Goal: Task Accomplishment & Management: Complete application form

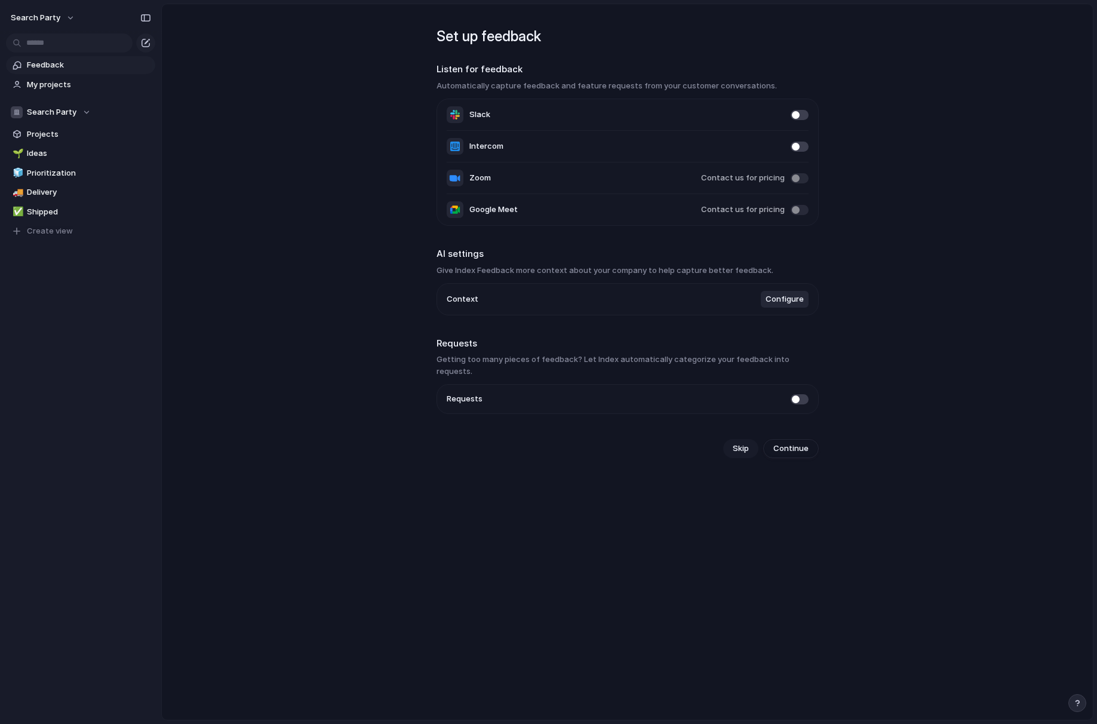
click at [736, 442] on span "Skip" at bounding box center [741, 448] width 16 height 12
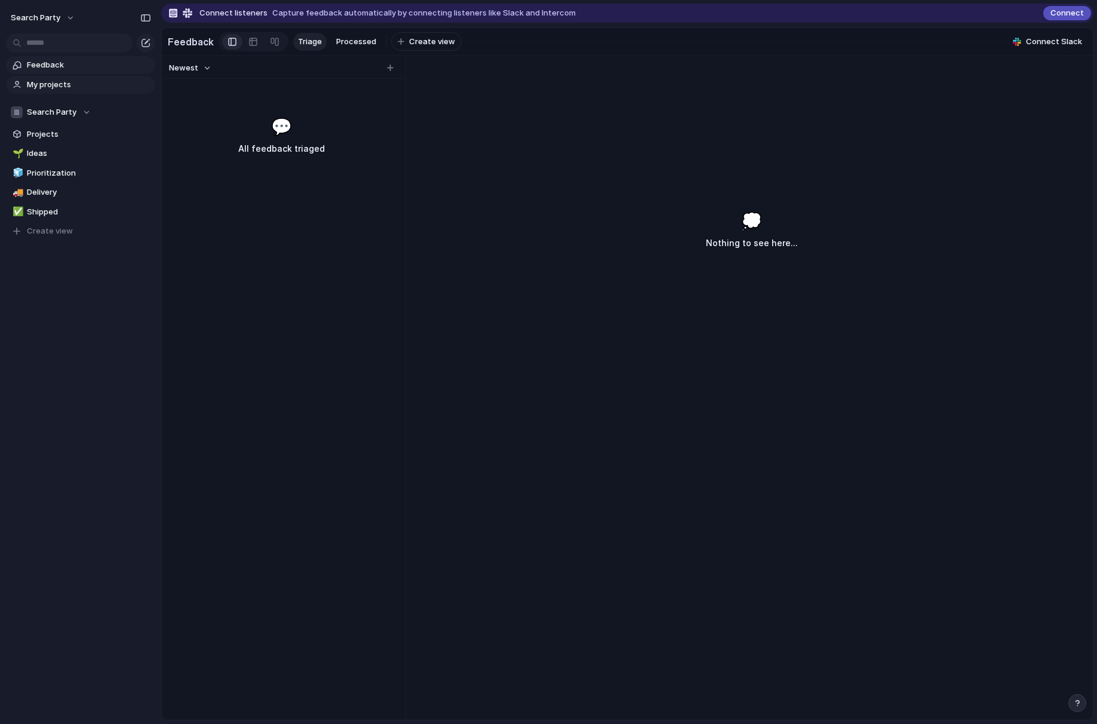
click at [44, 88] on span "My projects" at bounding box center [89, 85] width 124 height 12
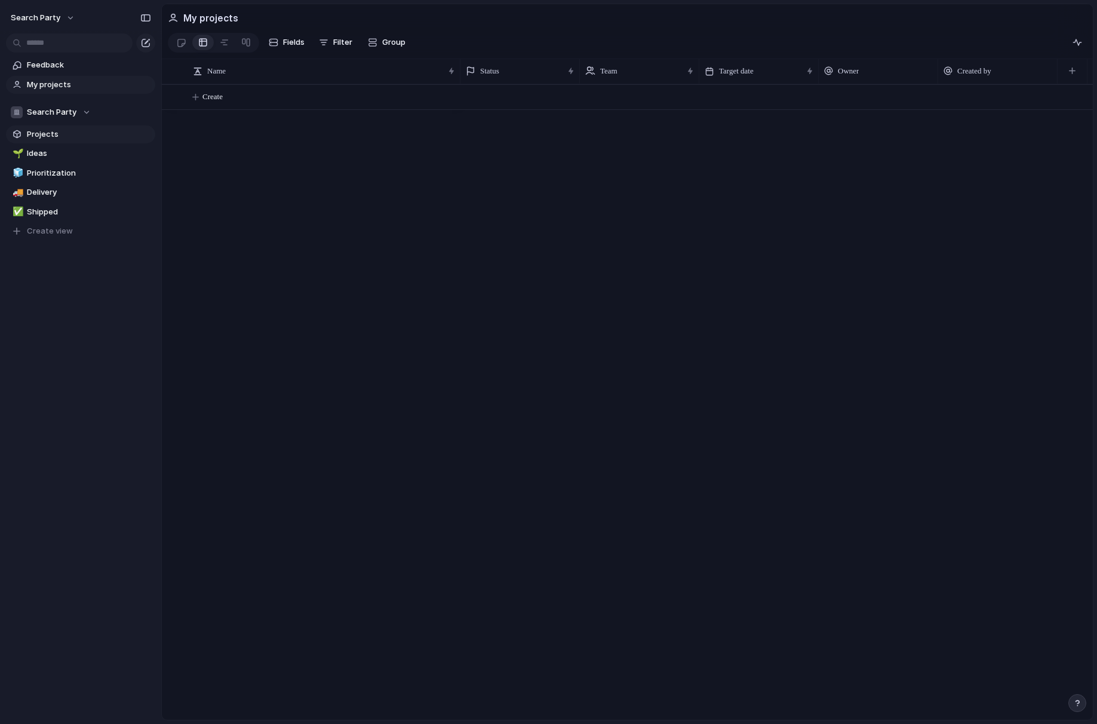
click at [41, 134] on span "Projects" at bounding box center [89, 134] width 124 height 12
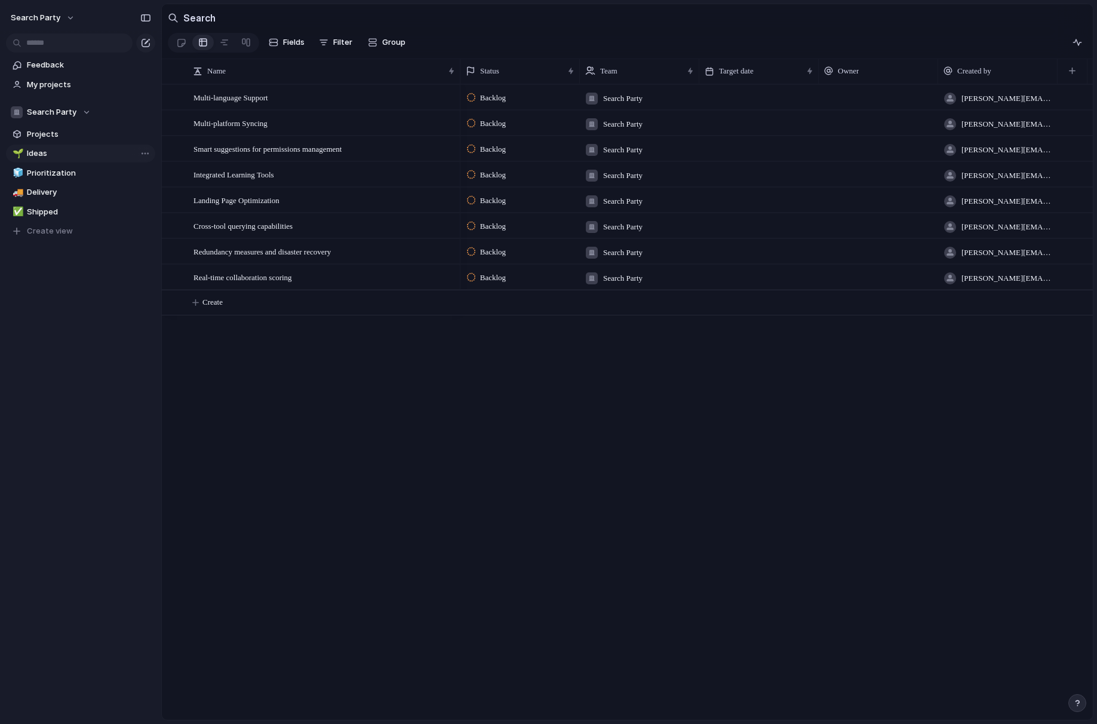
click at [41, 146] on link "🌱 Ideas" at bounding box center [80, 153] width 149 height 18
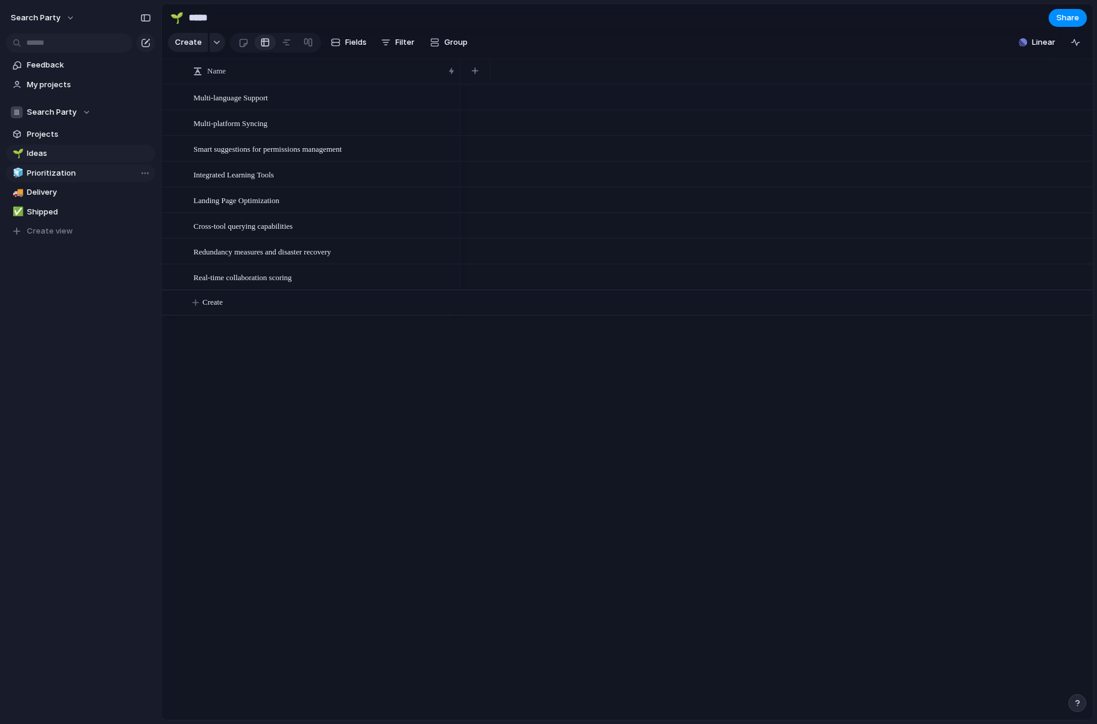
click at [51, 173] on span "Prioritization" at bounding box center [89, 173] width 124 height 12
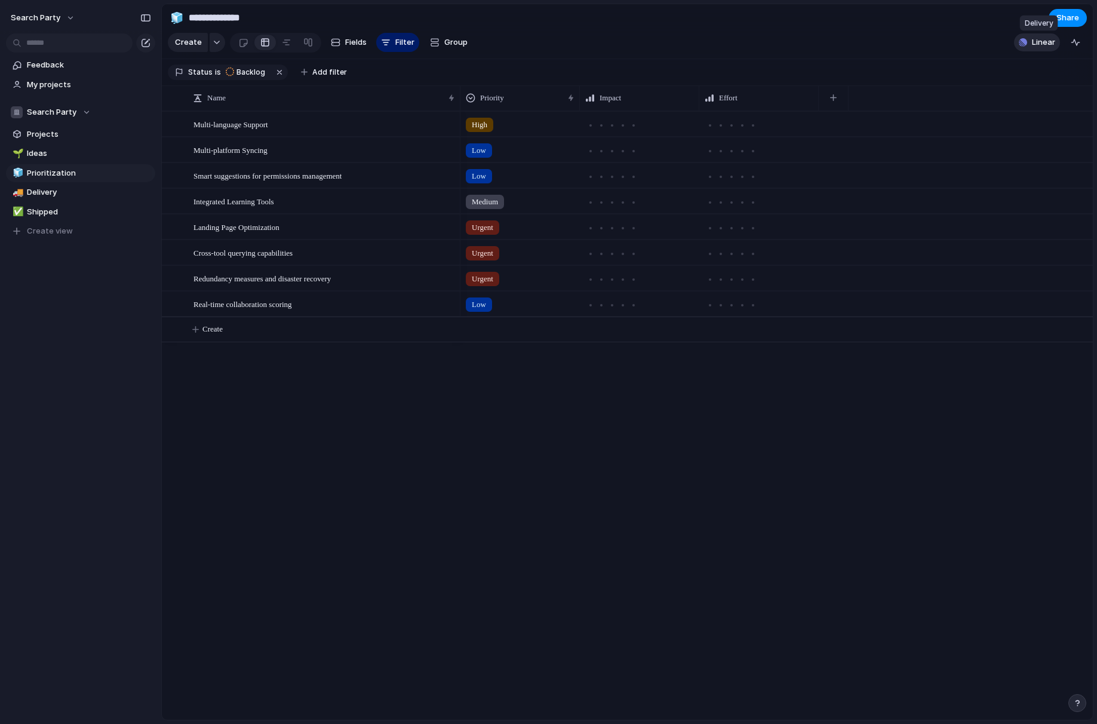
click at [1039, 39] on span "Linear" at bounding box center [1043, 42] width 23 height 12
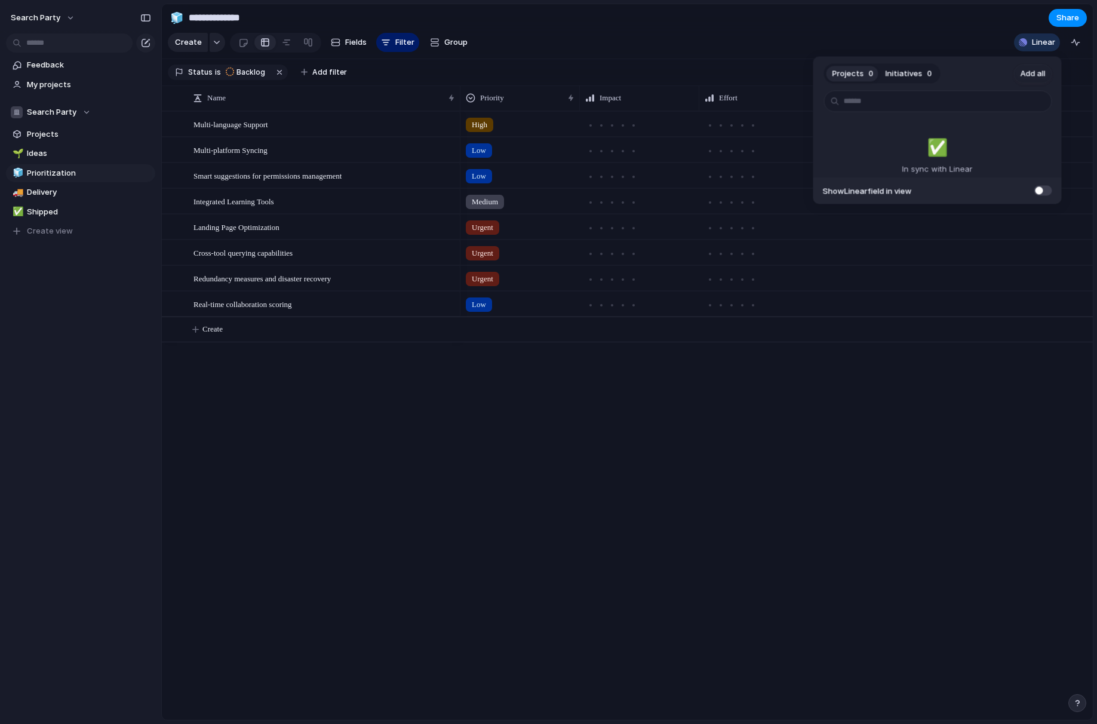
click at [737, 38] on div "Projects 0 Initiatives 0 Add all ✅️ In sync with Linear Show Linear field in vi…" at bounding box center [548, 362] width 1097 height 724
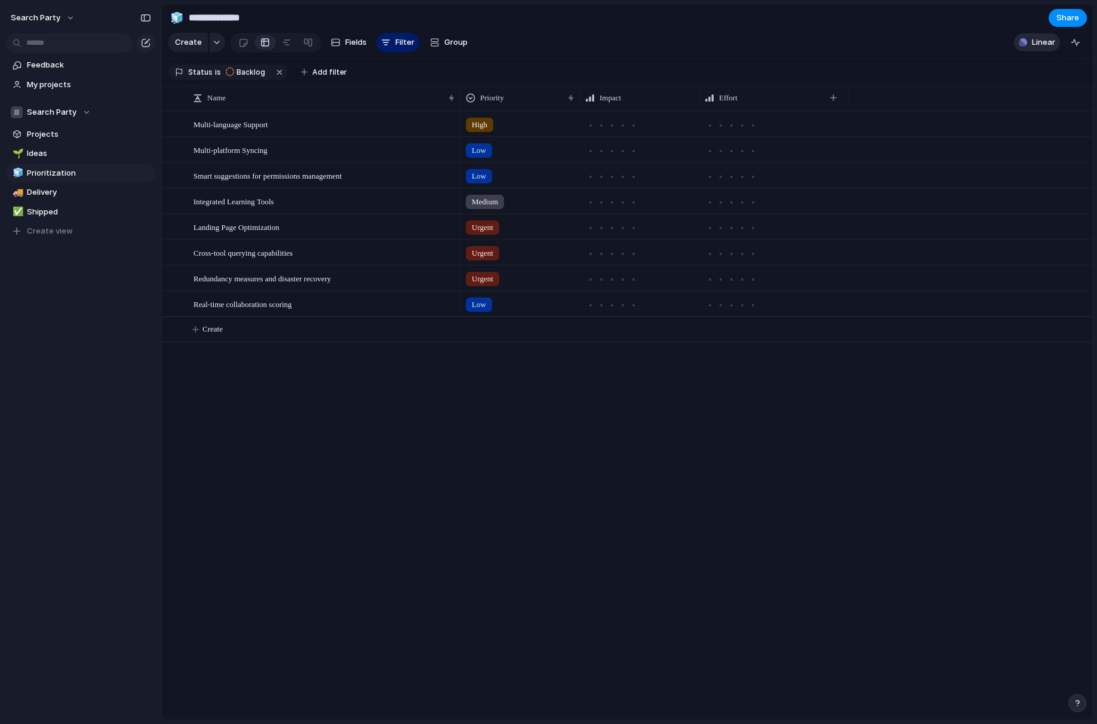
click at [1040, 44] on span "Linear" at bounding box center [1043, 42] width 23 height 12
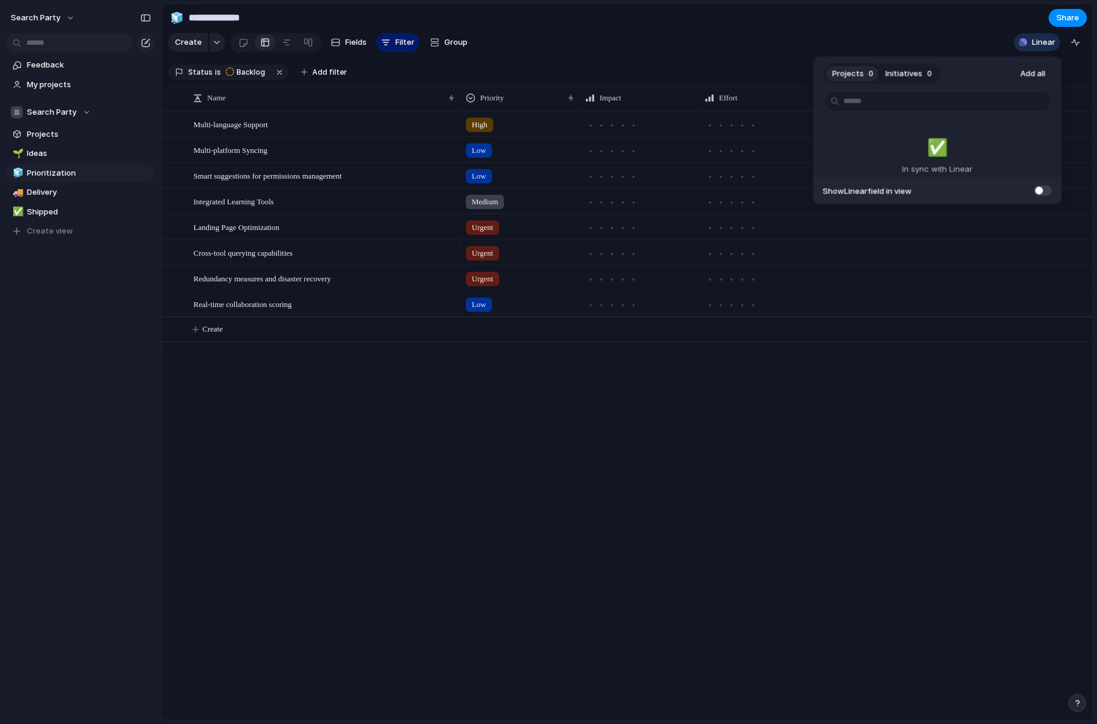
click at [1043, 188] on span at bounding box center [1043, 190] width 18 height 10
click at [1039, 192] on span at bounding box center [1043, 190] width 18 height 10
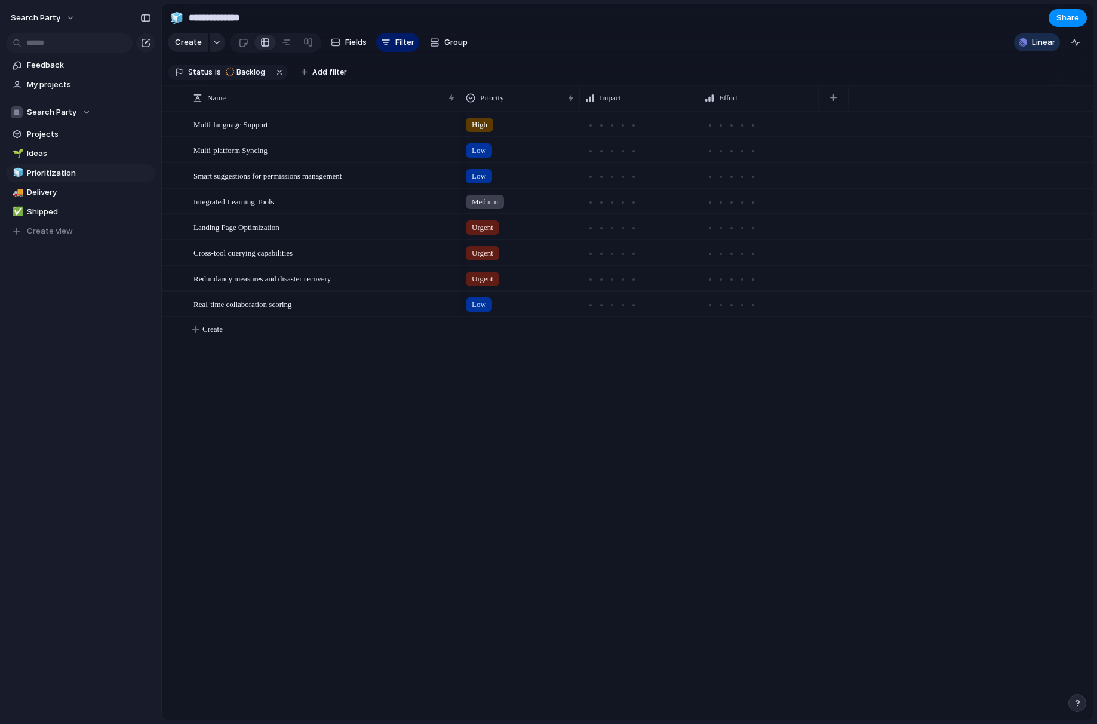
click at [921, 43] on div "Projects 0 Initiatives 0 Add all ✅️ In sync with Linear Show Linear field in vi…" at bounding box center [548, 362] width 1097 height 724
click at [35, 149] on span "Ideas" at bounding box center [89, 153] width 124 height 12
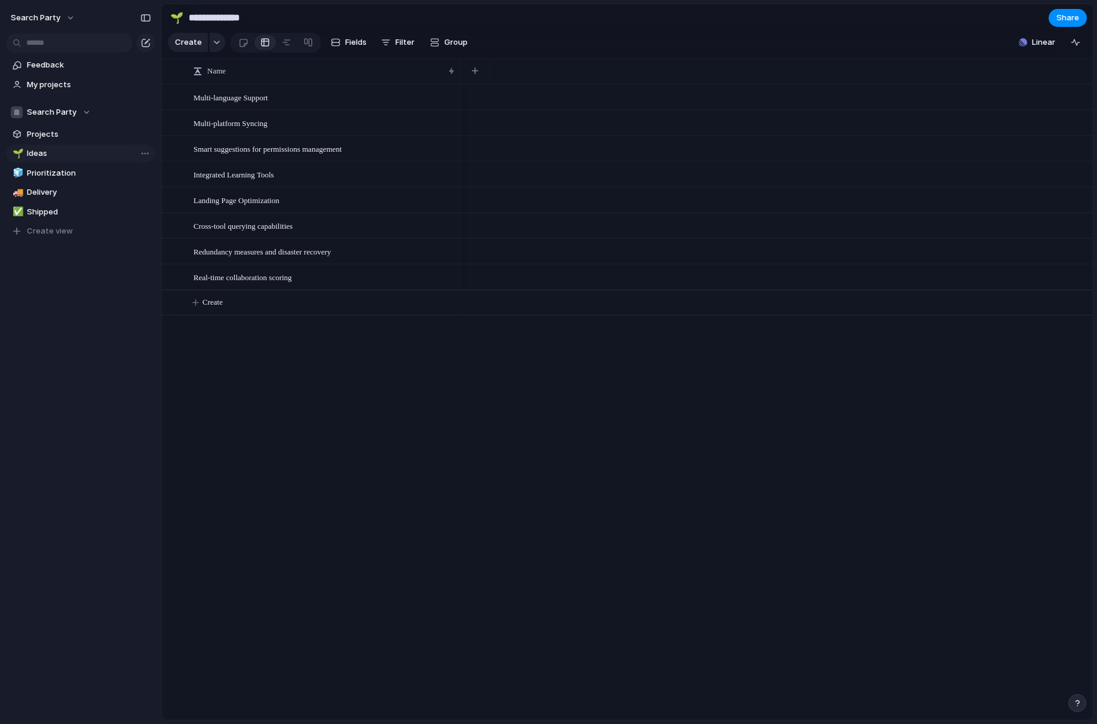
type input "*****"
click at [42, 133] on span "Projects" at bounding box center [89, 134] width 124 height 12
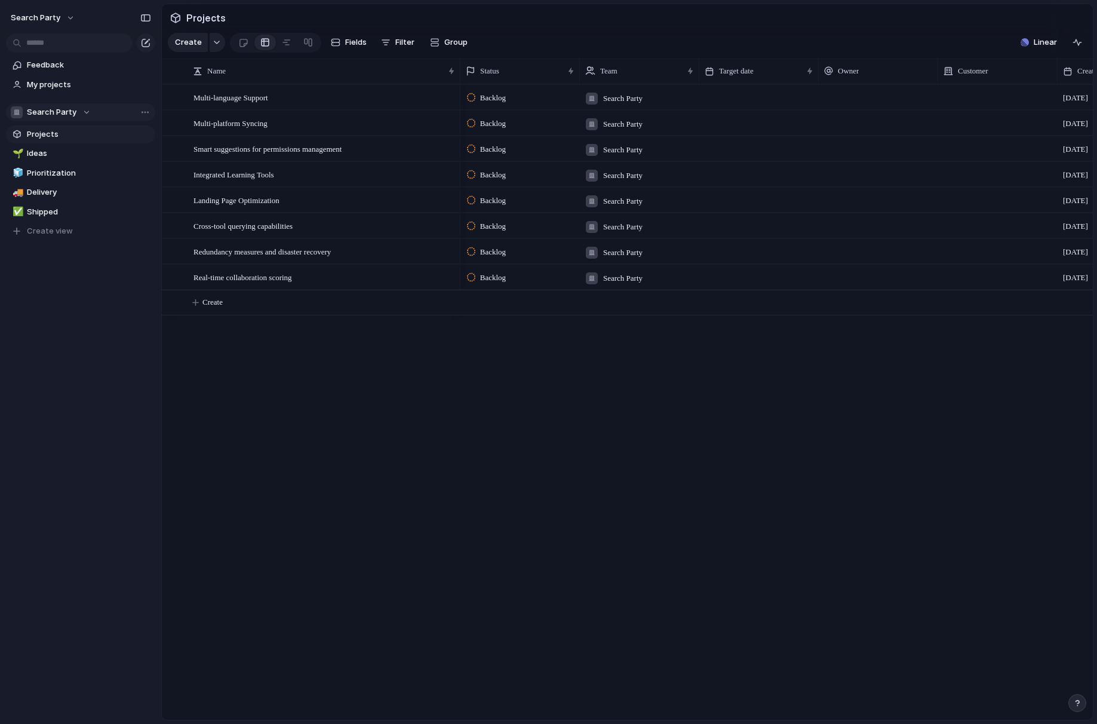
click at [76, 113] on div "Search Party" at bounding box center [51, 112] width 80 height 12
click at [88, 182] on span "Growth/Marketing" at bounding box center [72, 181] width 70 height 12
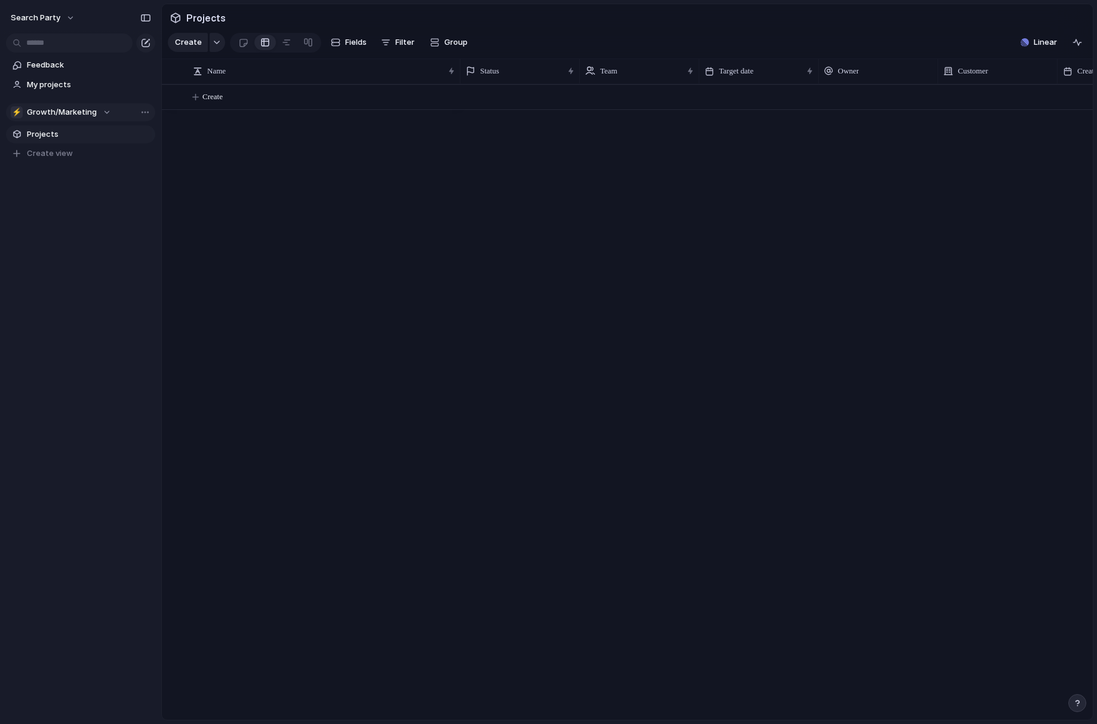
click at [95, 115] on div "⚡ Growth/Marketing" at bounding box center [61, 112] width 100 height 12
click at [72, 202] on span "Product & Engineering" at bounding box center [78, 201] width 83 height 12
click at [114, 111] on div "⚡ Product & Engineering" at bounding box center [67, 112] width 113 height 12
click at [72, 177] on span "Growth/Marketing" at bounding box center [72, 181] width 70 height 12
click at [208, 96] on span "Create" at bounding box center [212, 97] width 20 height 12
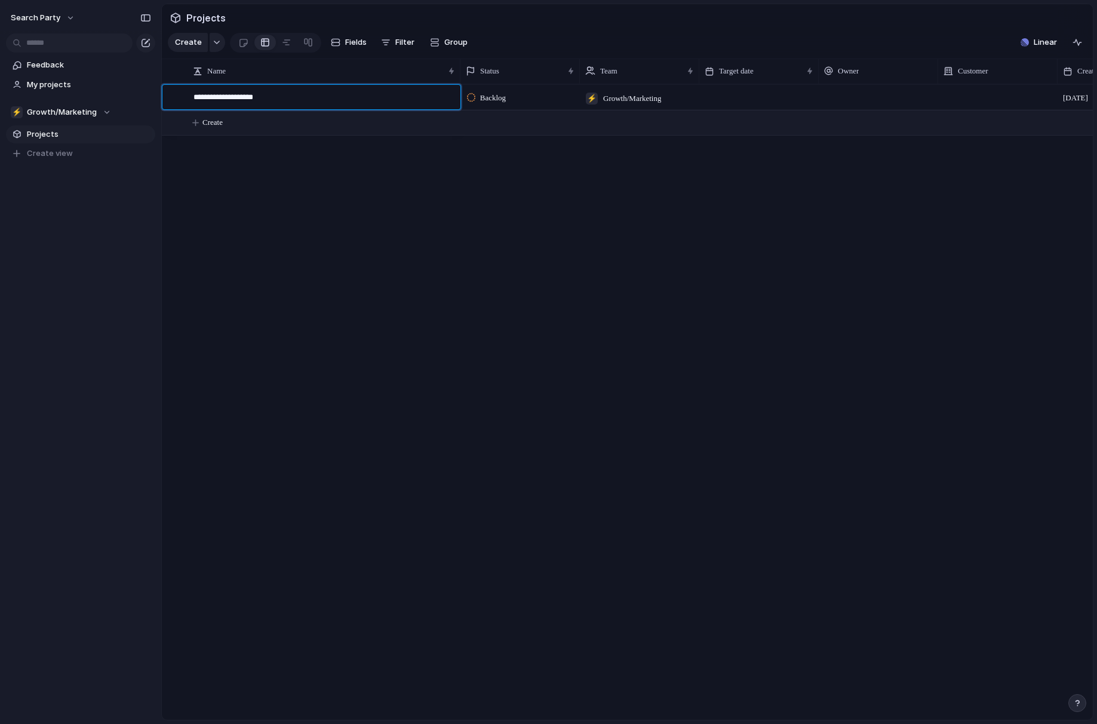
type textarea "**********"
click at [42, 133] on span "Projects" at bounding box center [89, 134] width 124 height 12
click at [52, 82] on span "My projects" at bounding box center [89, 85] width 124 height 12
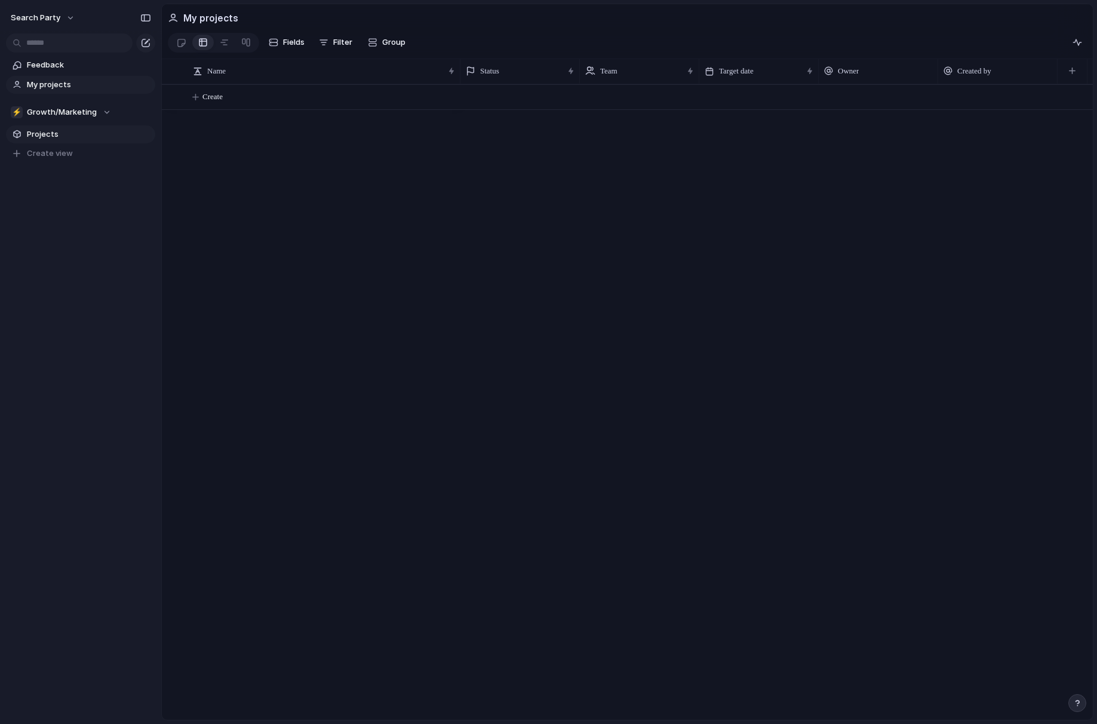
click at [45, 136] on span "Projects" at bounding box center [89, 134] width 124 height 12
click at [94, 110] on div "⚡ Growth/Marketing" at bounding box center [61, 112] width 100 height 12
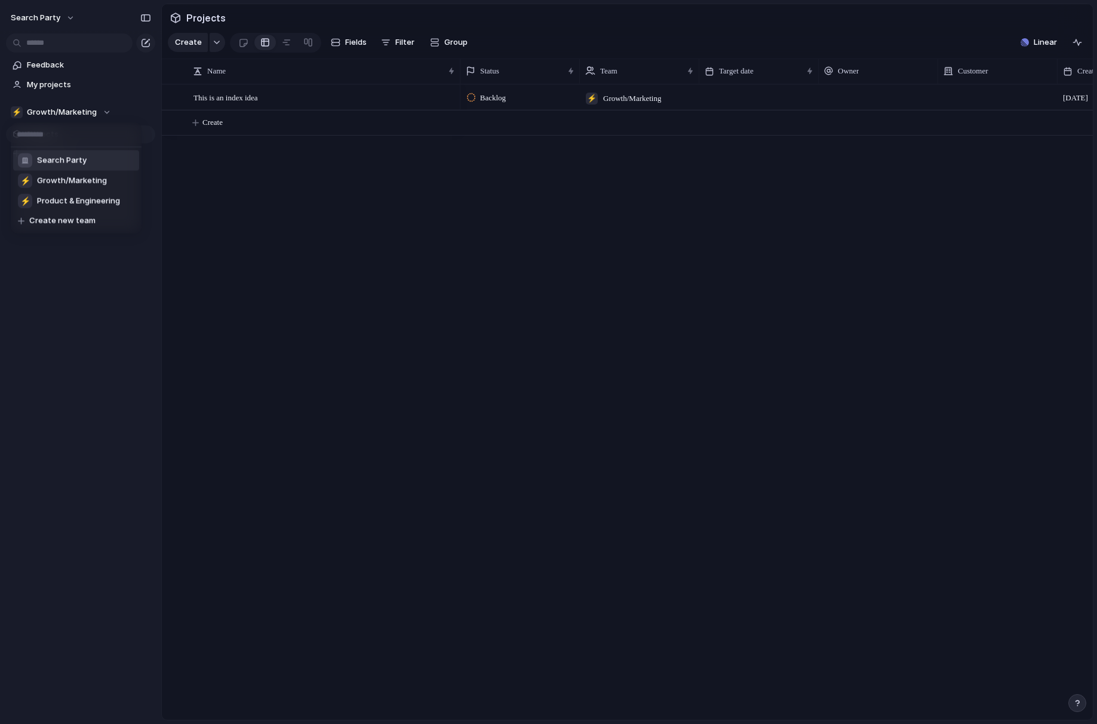
click at [69, 155] on span "Search Party" at bounding box center [62, 161] width 50 height 12
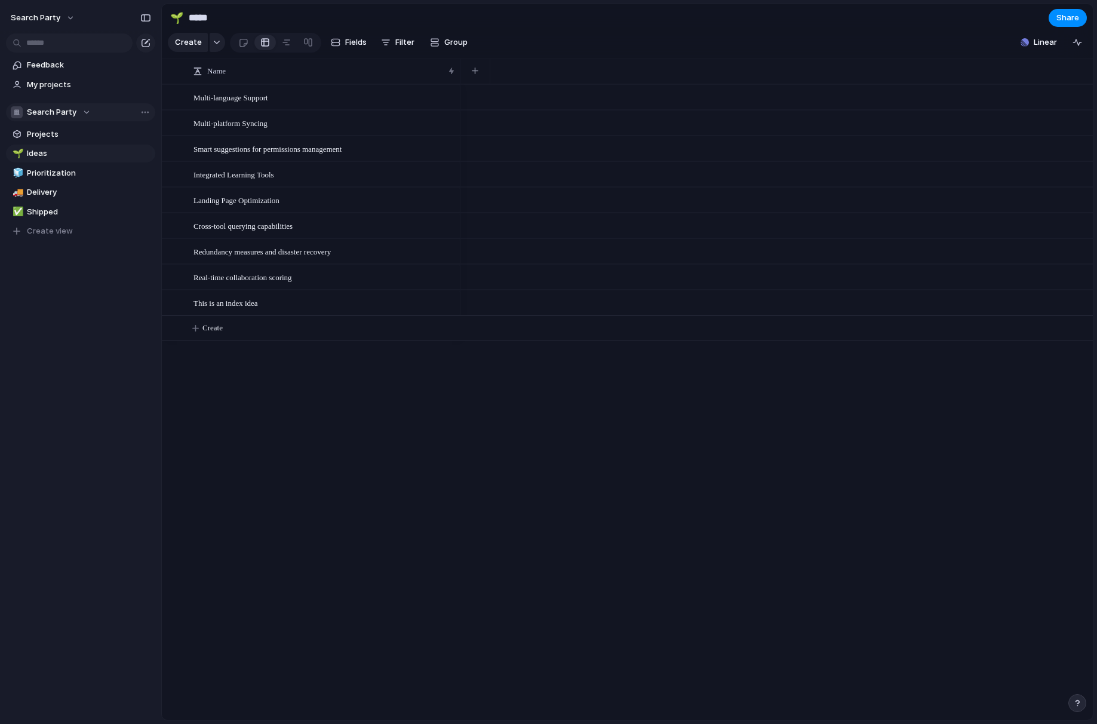
click at [82, 109] on div "Search Party" at bounding box center [51, 112] width 80 height 12
click at [56, 176] on span "Growth/Marketing" at bounding box center [72, 181] width 70 height 12
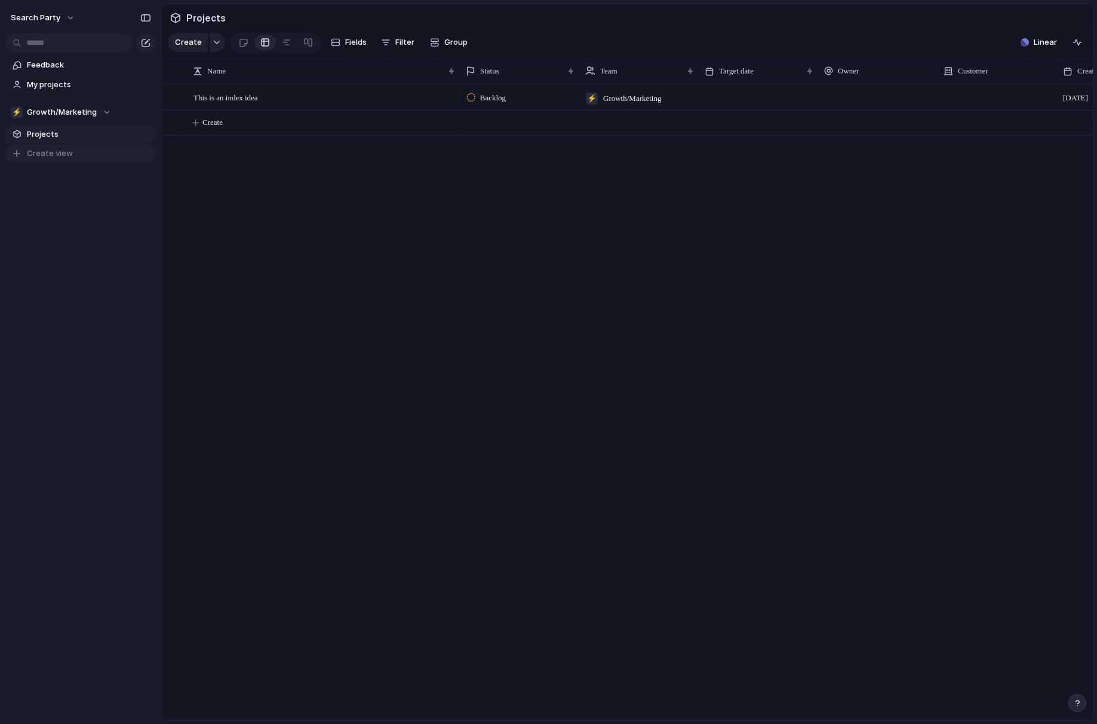
click at [43, 157] on span "Create view" at bounding box center [50, 153] width 46 height 12
click at [475, 72] on div "button" at bounding box center [475, 70] width 7 height 7
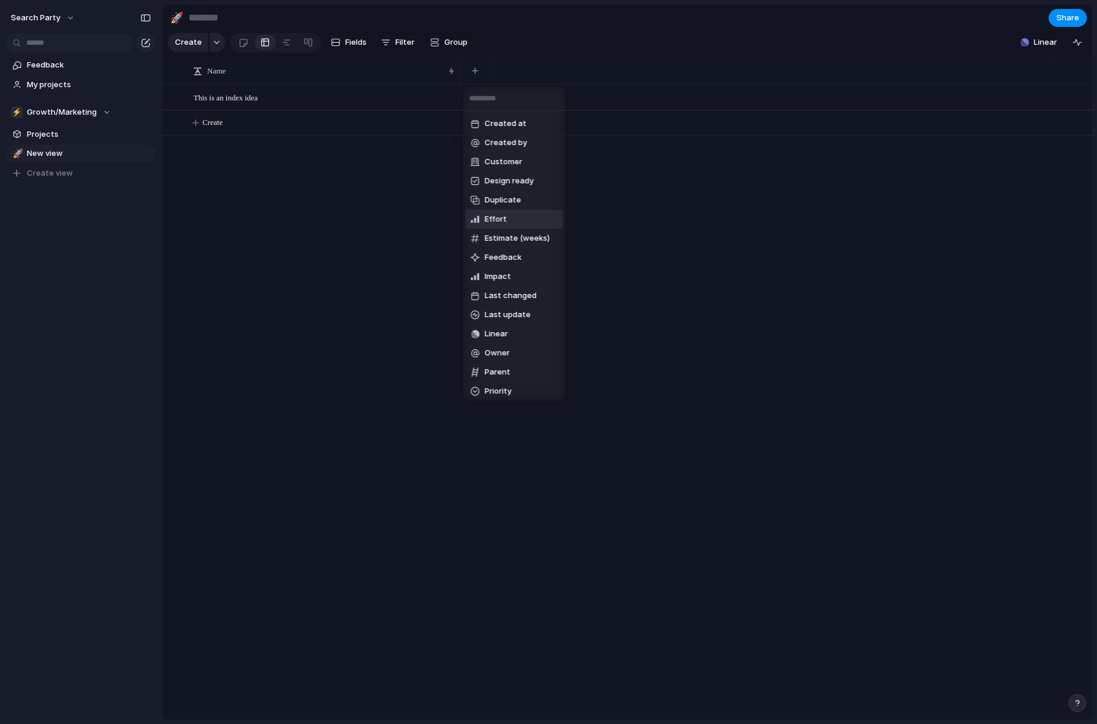
click at [505, 222] on li "Effort" at bounding box center [514, 219] width 97 height 19
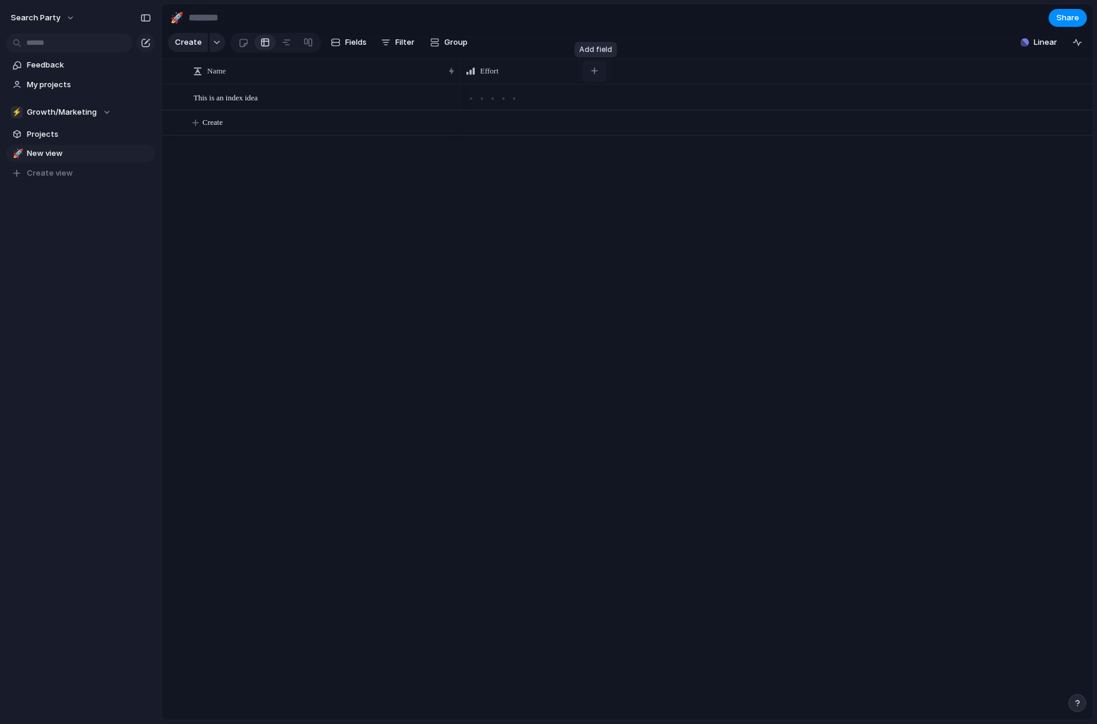
click at [592, 71] on div "button" at bounding box center [594, 70] width 7 height 7
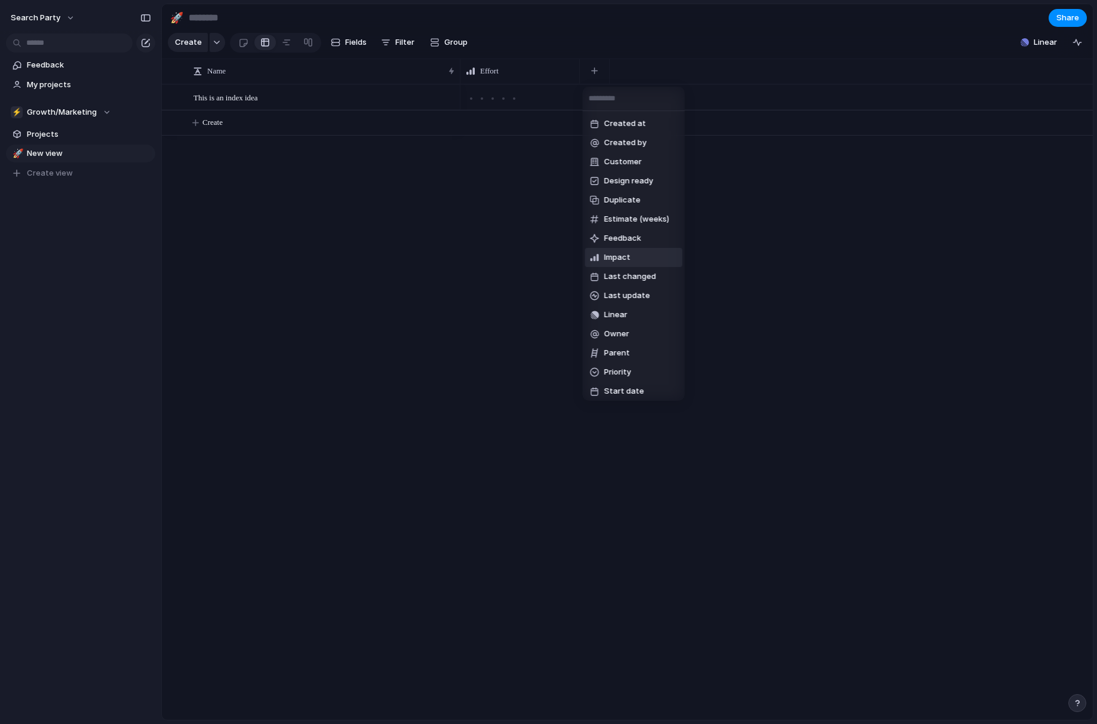
click at [612, 263] on li "Impact" at bounding box center [633, 257] width 97 height 19
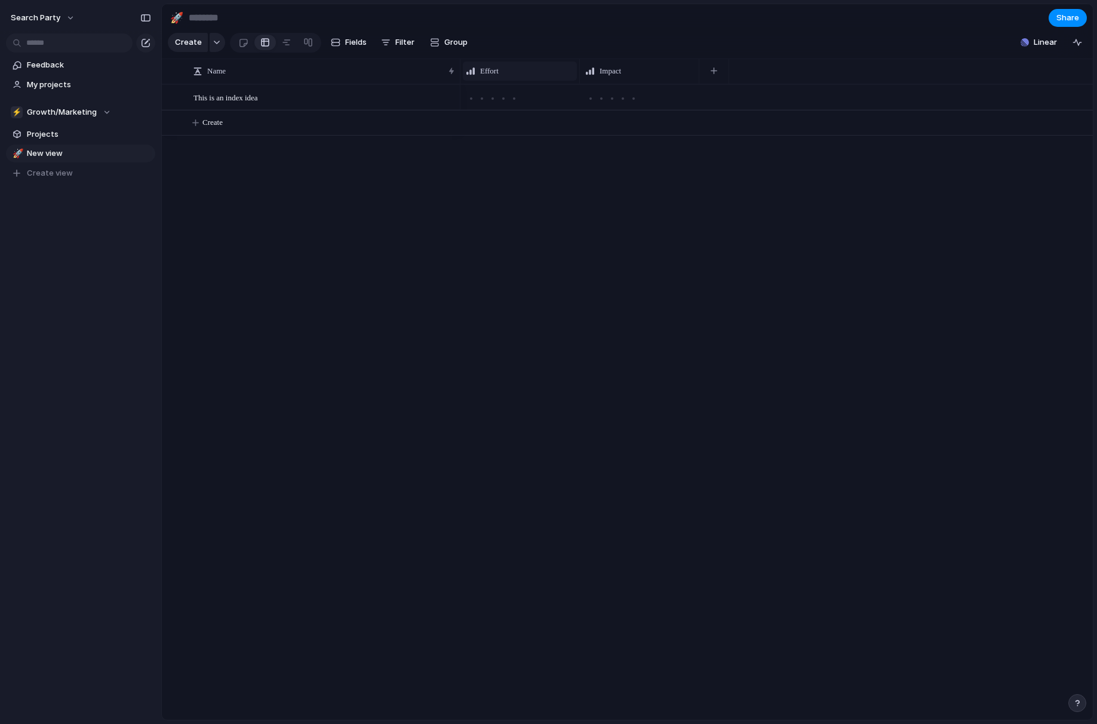
click at [484, 72] on span "Effort" at bounding box center [489, 71] width 19 height 12
click at [623, 51] on div "Modify Hide Sort ascending Sort descending" at bounding box center [548, 362] width 1097 height 724
click at [712, 70] on div "button" at bounding box center [713, 70] width 7 height 7
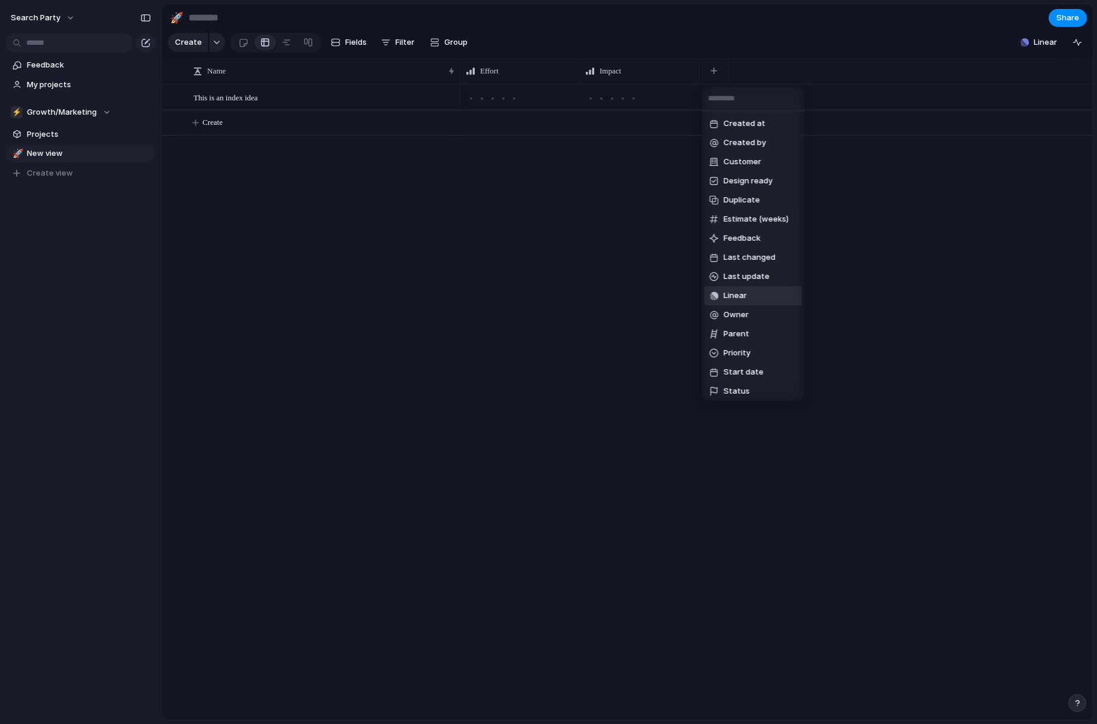
click at [743, 302] on li "Linear" at bounding box center [753, 295] width 97 height 19
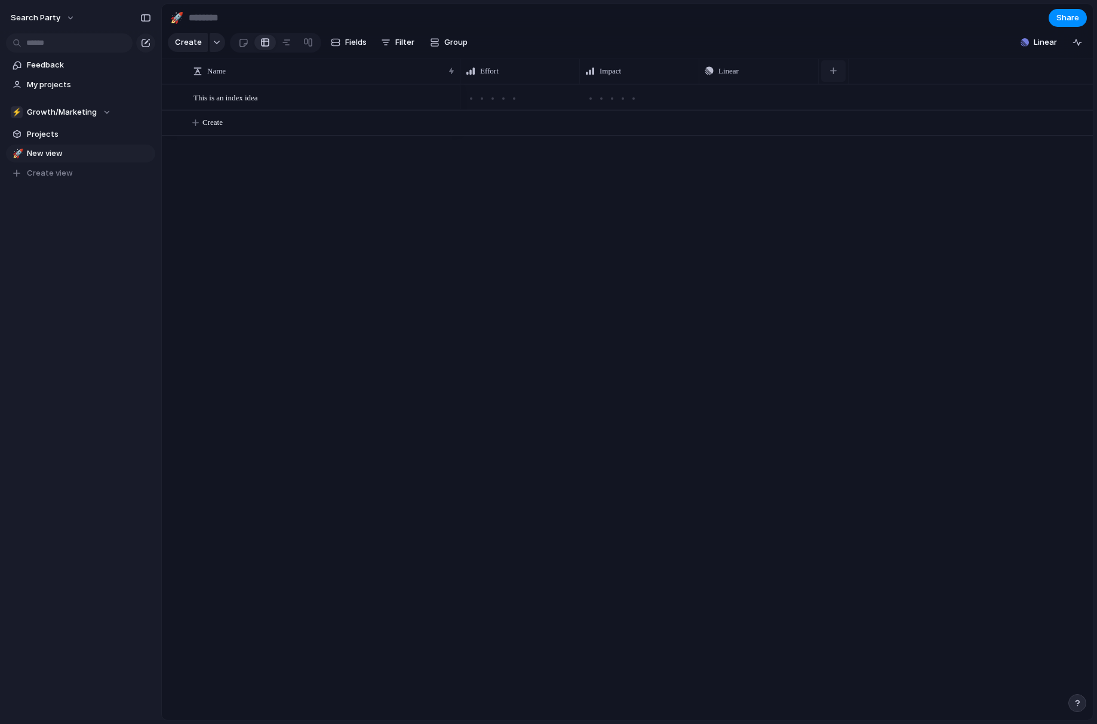
click at [835, 63] on button "button" at bounding box center [833, 70] width 24 height 21
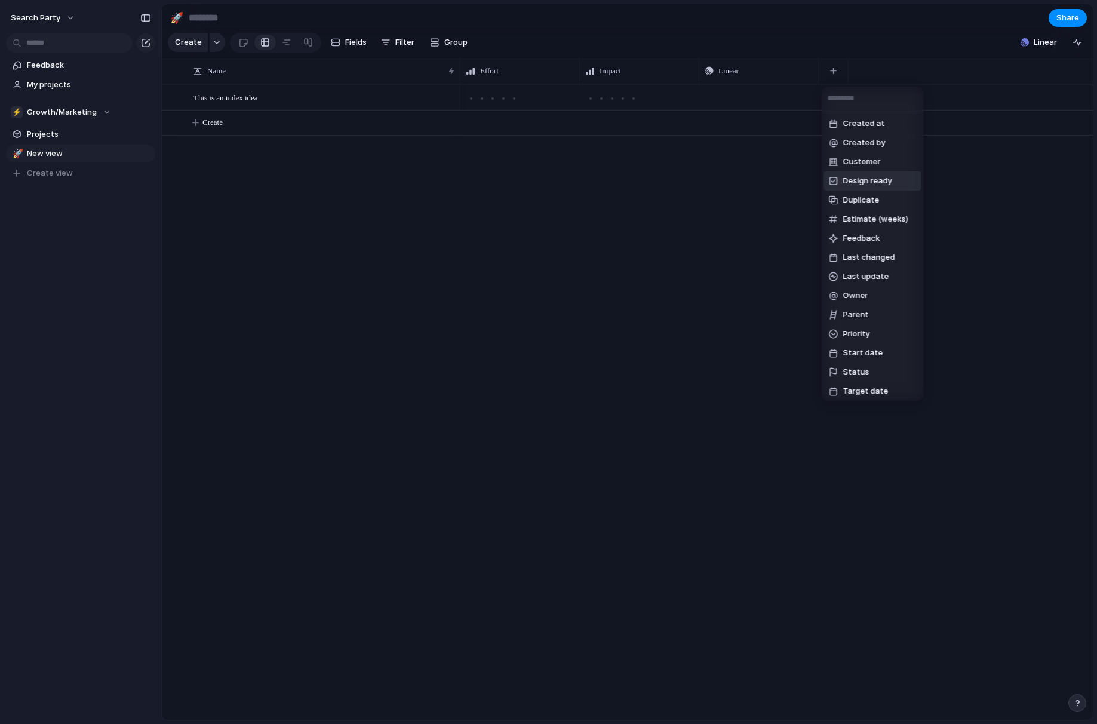
click at [865, 183] on span "Design ready" at bounding box center [867, 181] width 49 height 12
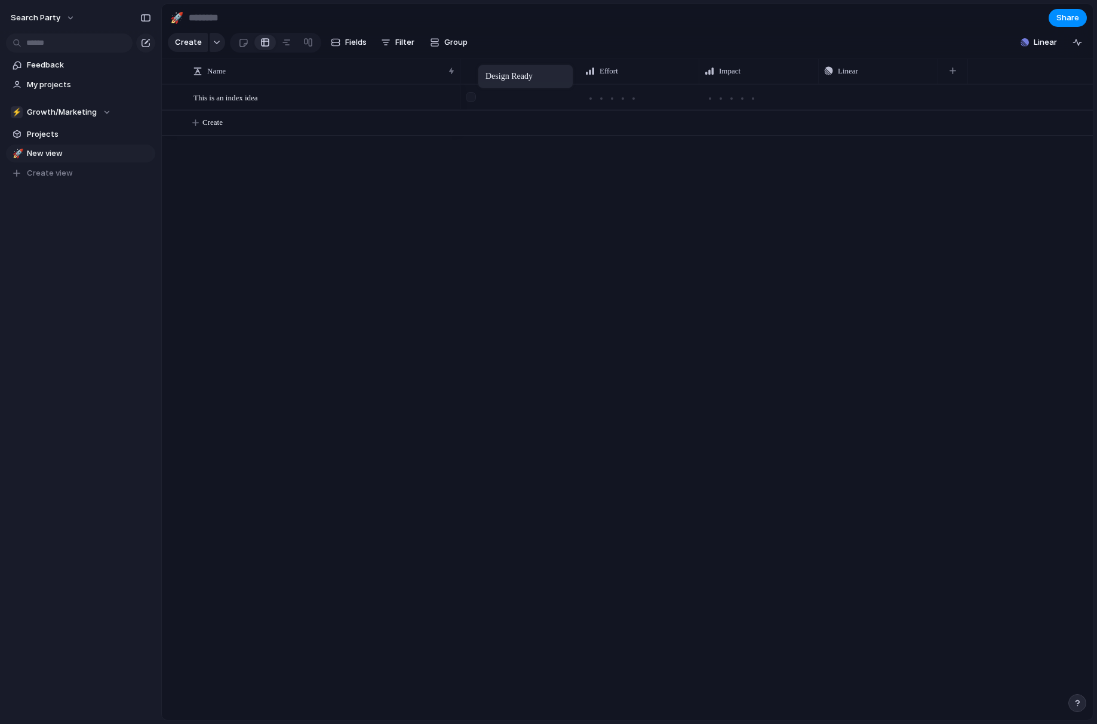
drag, startPoint x: 860, startPoint y: 74, endPoint x: 484, endPoint y: 67, distance: 376.2
click at [186, 186] on div "This is an index idea Push Create" at bounding box center [627, 401] width 931 height 635
click at [217, 20] on input at bounding box center [256, 17] width 140 height 21
type input "**********"
click at [392, 270] on div "This is an index idea Push Create" at bounding box center [627, 401] width 931 height 635
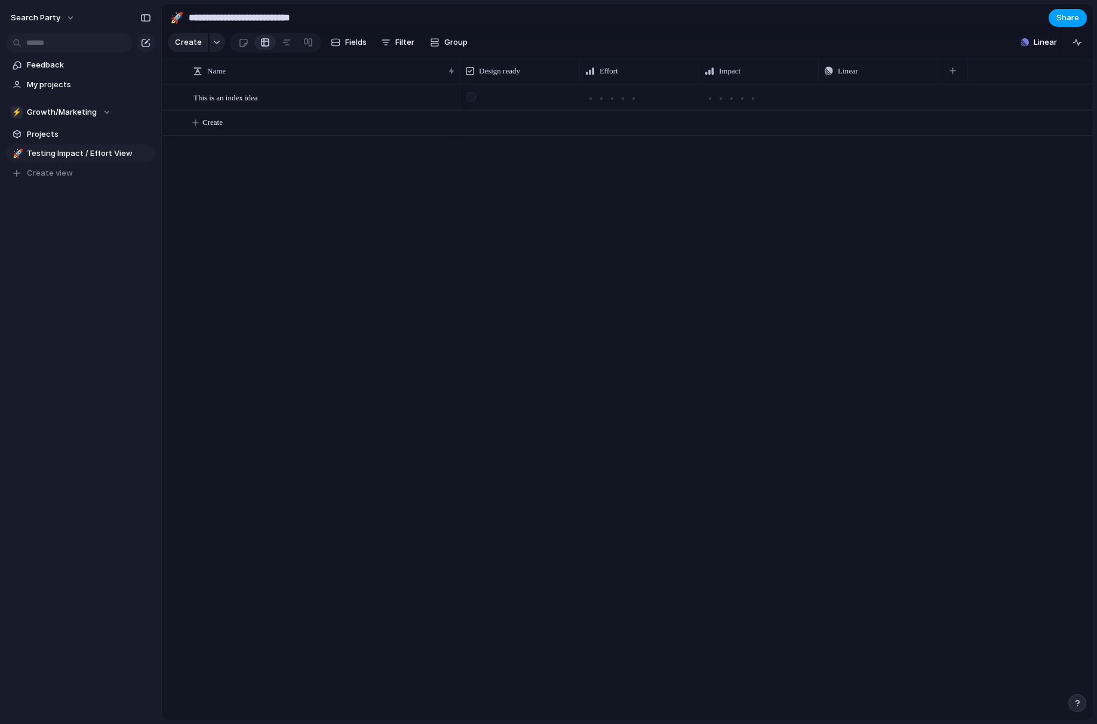
click at [1078, 13] on button "Share" at bounding box center [1067, 18] width 38 height 18
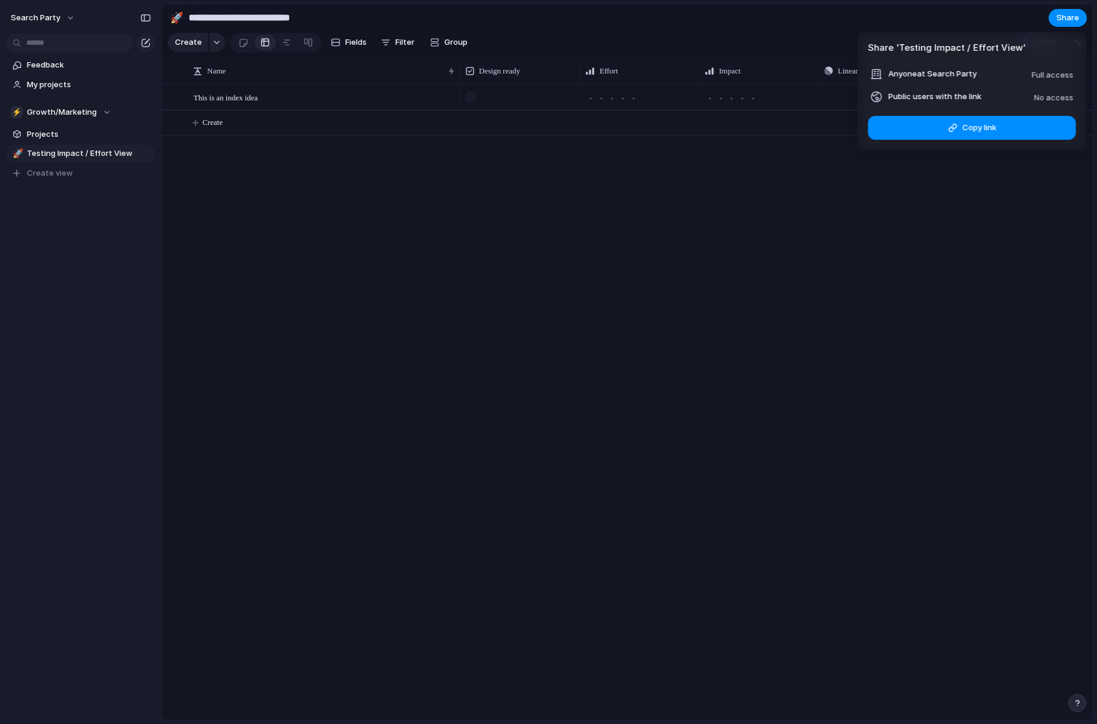
drag, startPoint x: 842, startPoint y: 207, endPoint x: 736, endPoint y: 209, distance: 106.9
click at [842, 207] on div "Share ' Testing Impact / Effort View ' Anyone at Search Party Full access Publi…" at bounding box center [548, 362] width 1097 height 724
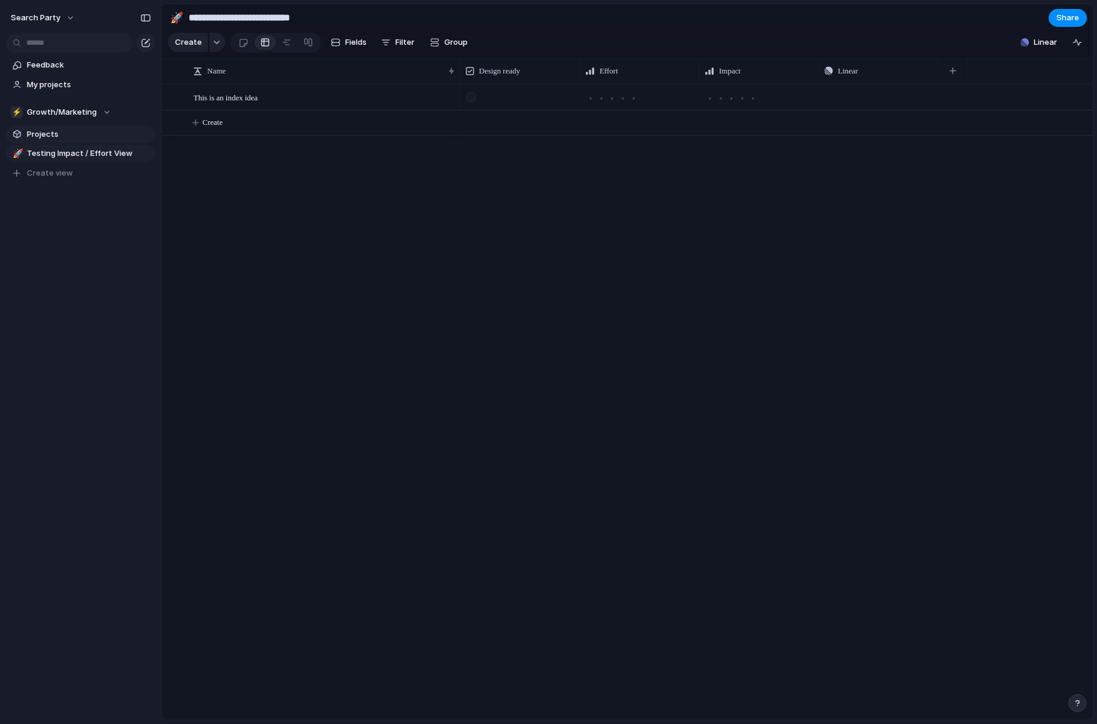
click at [52, 136] on span "Projects" at bounding box center [89, 134] width 124 height 12
click at [67, 108] on span "Growth/Marketing" at bounding box center [62, 112] width 70 height 12
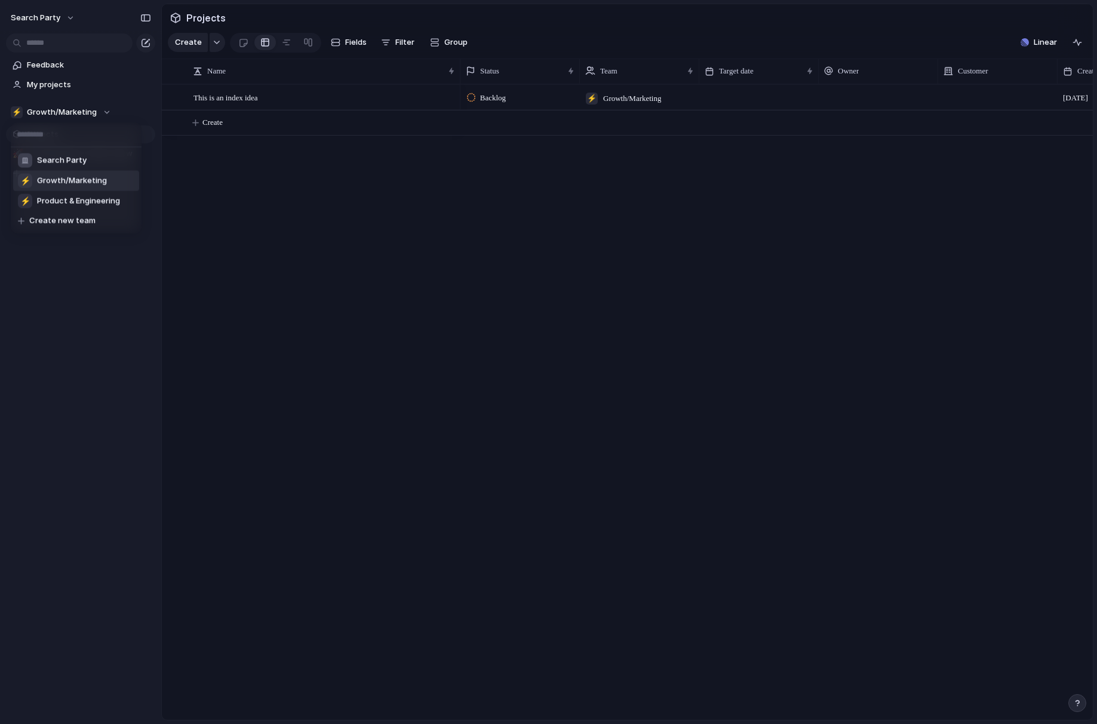
click at [72, 177] on span "Growth/Marketing" at bounding box center [72, 181] width 70 height 12
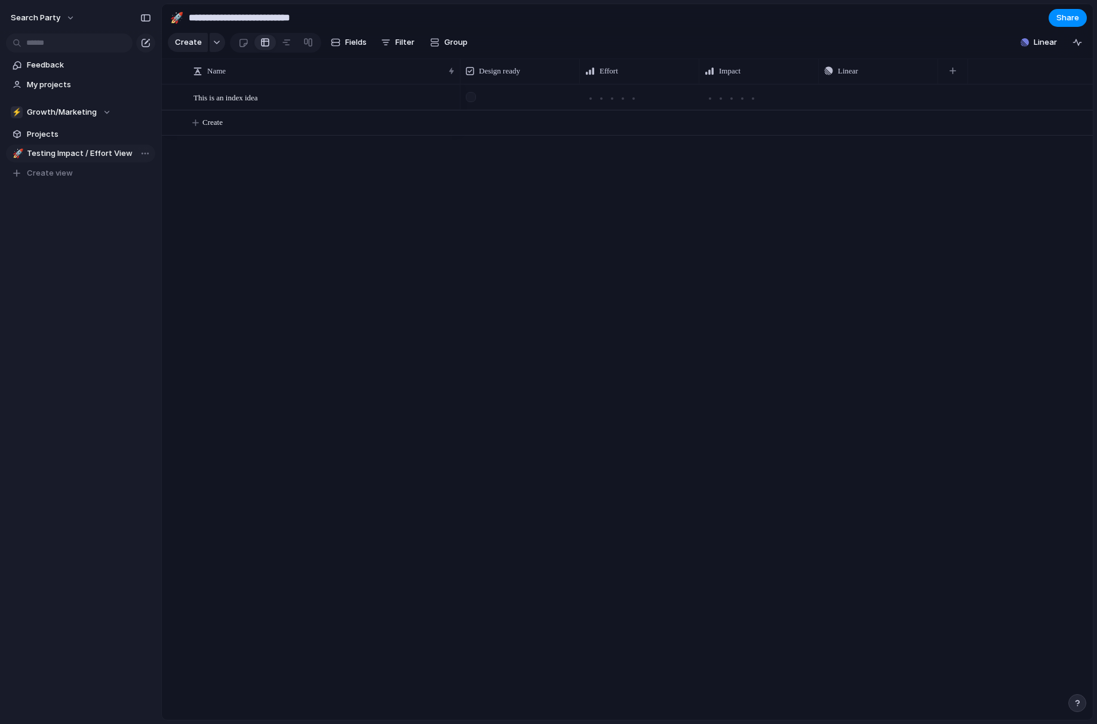
click at [66, 157] on span "Testing Impact / Effort View" at bounding box center [89, 153] width 124 height 12
click at [521, 215] on div "Push" at bounding box center [776, 401] width 632 height 635
click at [802, 303] on div "Push" at bounding box center [776, 401] width 632 height 635
click at [1038, 41] on span "Linear" at bounding box center [1045, 42] width 23 height 12
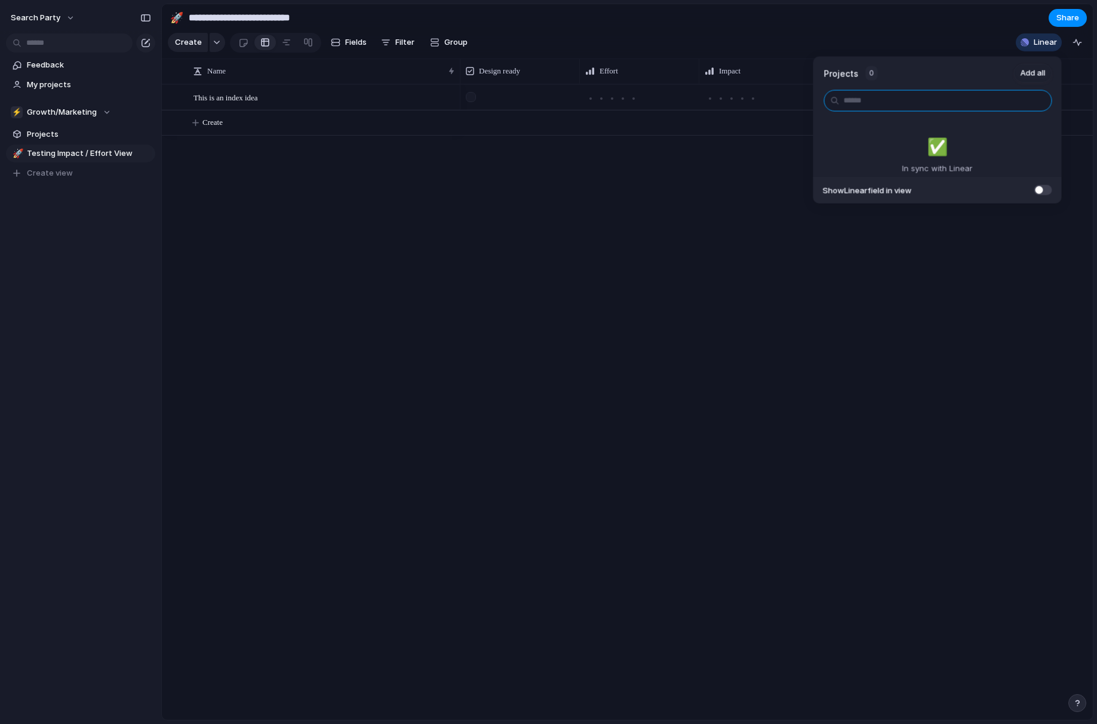
drag, startPoint x: 859, startPoint y: 103, endPoint x: 1000, endPoint y: 85, distance: 142.6
click at [859, 103] on input "text" at bounding box center [938, 100] width 228 height 21
click at [1029, 74] on span "Add all" at bounding box center [1032, 73] width 25 height 12
drag, startPoint x: 650, startPoint y: 232, endPoint x: 610, endPoint y: 210, distance: 44.9
click at [648, 232] on div "Projects 0 Add all ✅️ In sync with Linear Show Linear field in view" at bounding box center [548, 362] width 1097 height 724
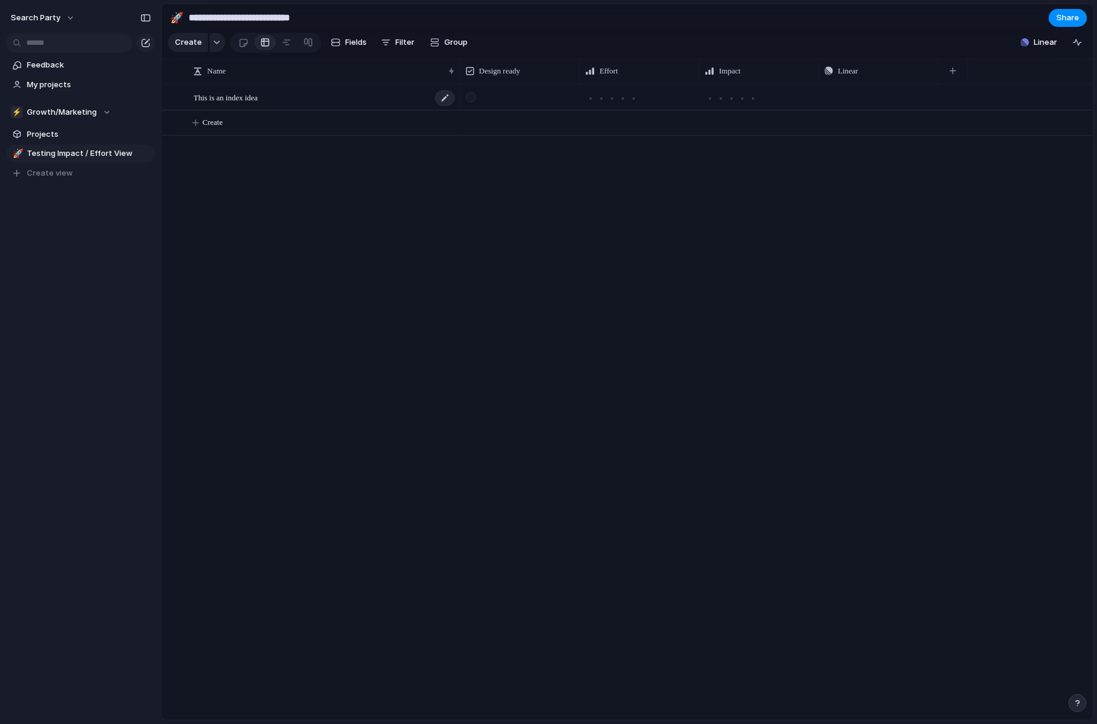
click at [273, 99] on div "This is an index idea" at bounding box center [324, 97] width 263 height 24
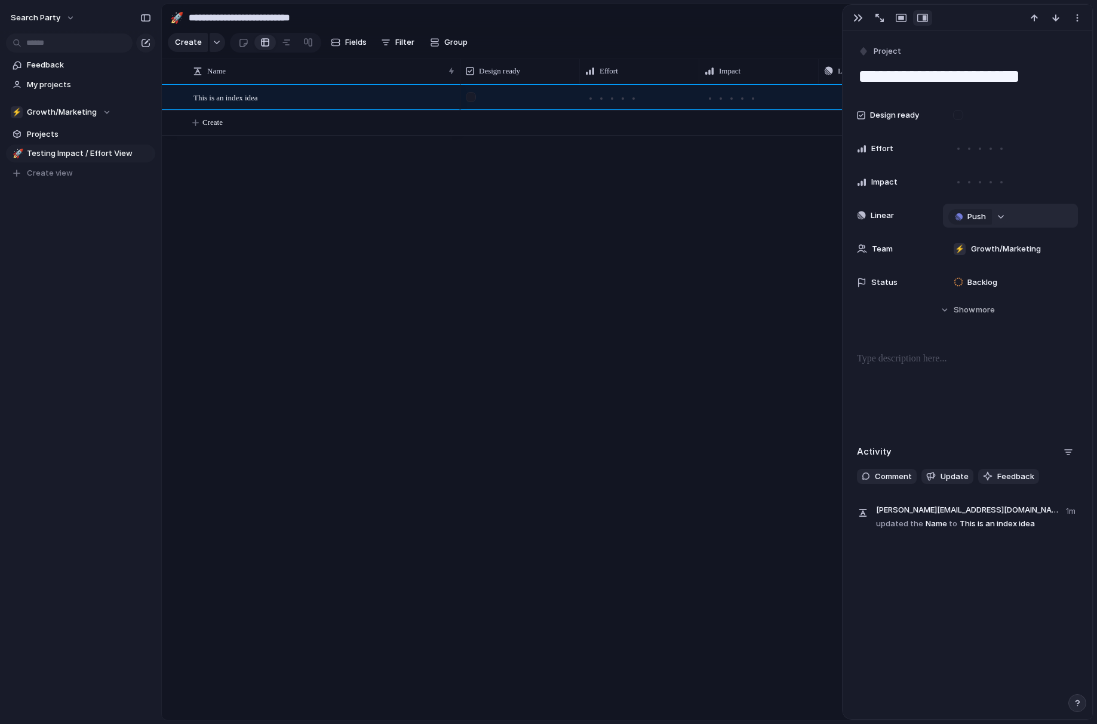
click at [1002, 218] on div "button" at bounding box center [1000, 216] width 8 height 5
click at [965, 220] on div "Projects Issues No results found" at bounding box center [548, 362] width 1097 height 724
click at [967, 218] on span "Push" at bounding box center [976, 217] width 19 height 12
click at [963, 256] on li "Issue" at bounding box center [972, 258] width 68 height 19
click at [1037, 211] on link "Open in Linear" at bounding box center [1000, 216] width 94 height 16
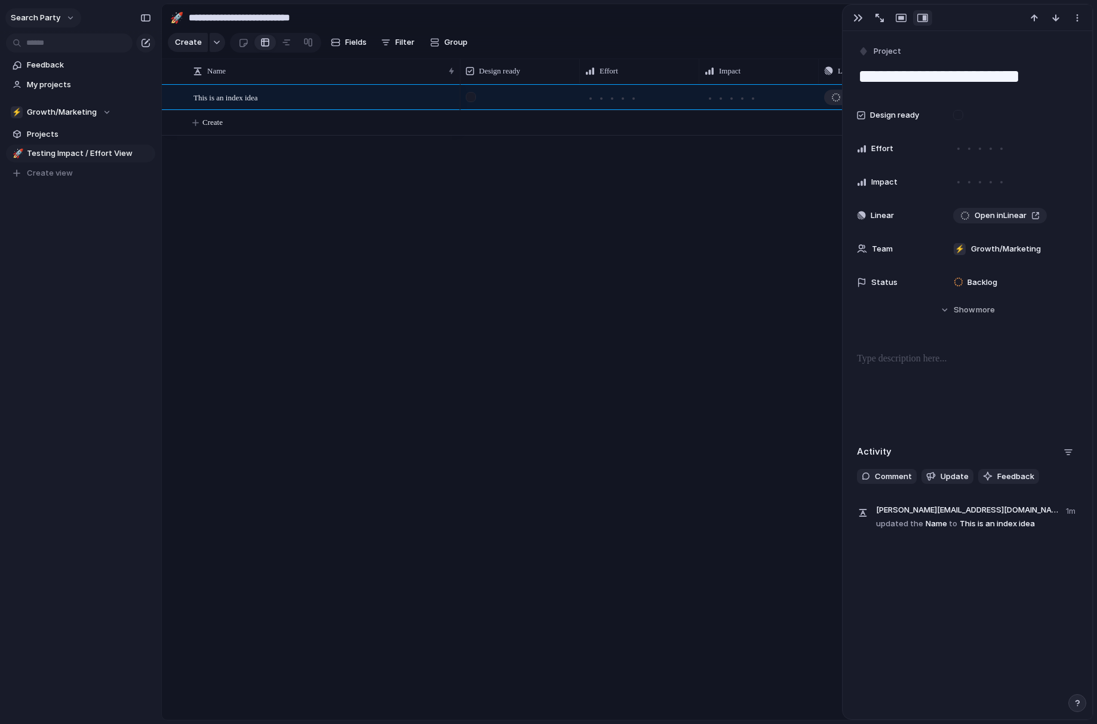
click at [43, 18] on span "Search Party" at bounding box center [36, 18] width 50 height 12
drag, startPoint x: 342, startPoint y: 242, endPoint x: 140, endPoint y: 111, distance: 240.8
click at [342, 241] on div "Settings Invite members Change theme Sign out" at bounding box center [548, 362] width 1097 height 724
click at [43, 58] on link "Feedback" at bounding box center [80, 65] width 149 height 18
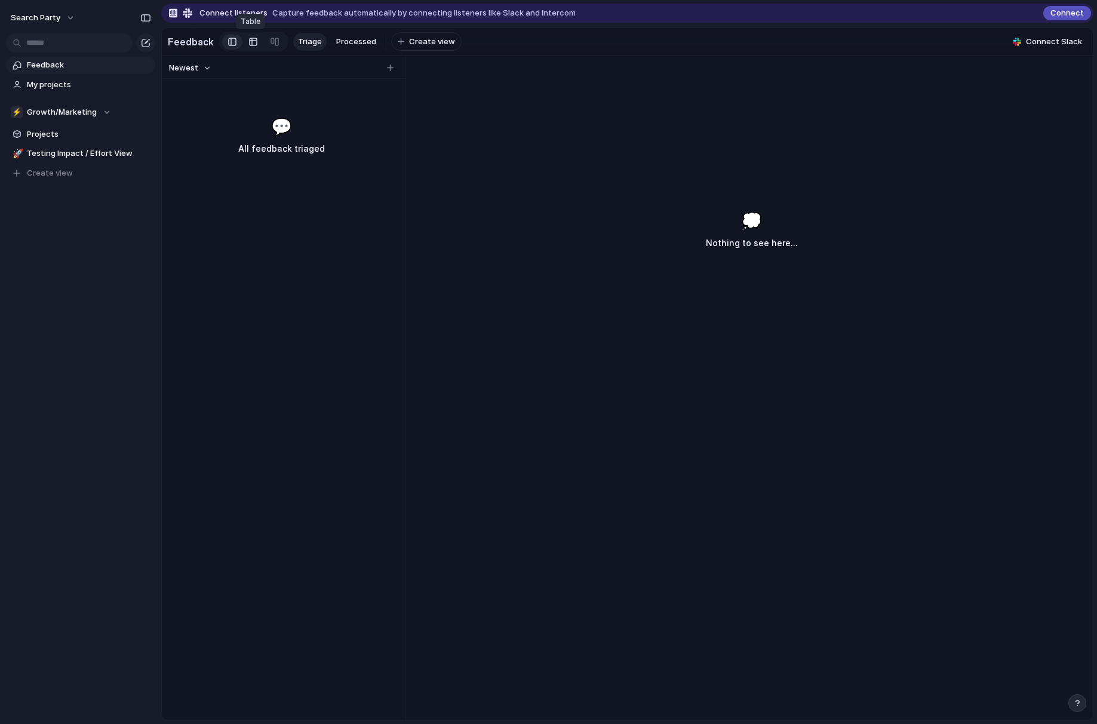
click at [248, 39] on div at bounding box center [253, 41] width 10 height 19
click at [270, 40] on div at bounding box center [275, 41] width 10 height 19
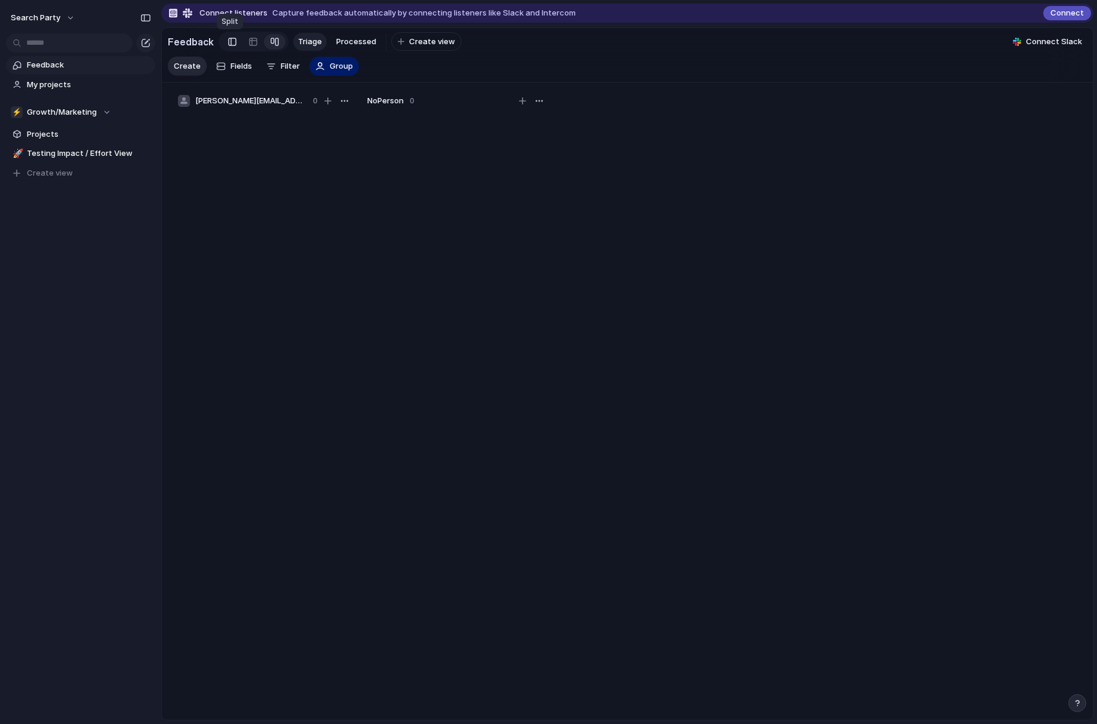
click at [228, 41] on div at bounding box center [232, 42] width 8 height 18
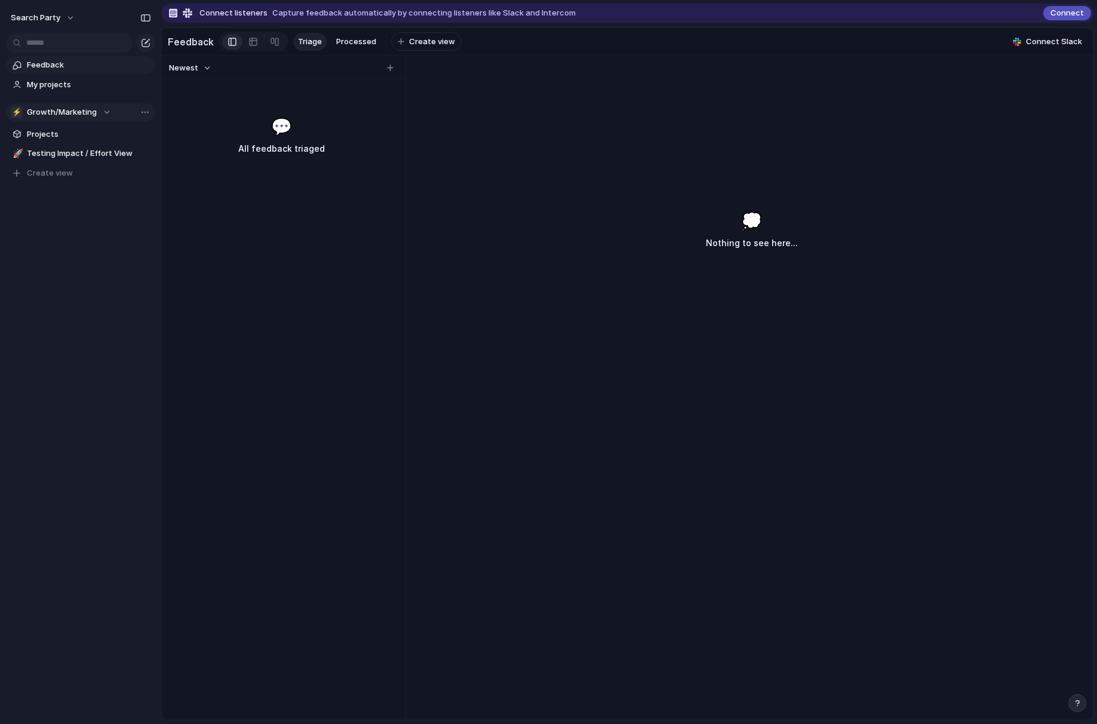
click at [93, 115] on span "Growth/Marketing" at bounding box center [62, 112] width 70 height 12
click at [76, 167] on div "Search Party" at bounding box center [52, 160] width 69 height 14
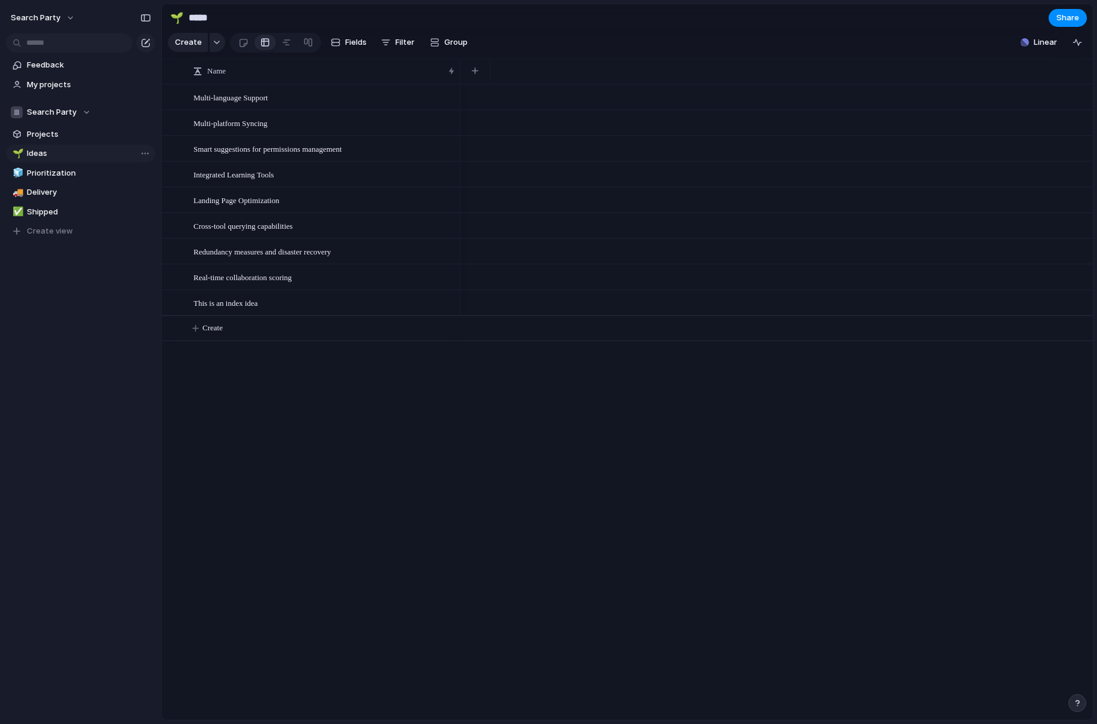
click at [91, 150] on span "Ideas" at bounding box center [89, 153] width 124 height 12
click at [215, 46] on button "button" at bounding box center [218, 42] width 16 height 19
click at [318, 387] on div "Goal Program Initiative Launch Project Customize" at bounding box center [548, 362] width 1097 height 724
click at [73, 105] on button "Search Party" at bounding box center [80, 112] width 149 height 18
click at [71, 183] on span "Growth/Marketing" at bounding box center [72, 181] width 70 height 12
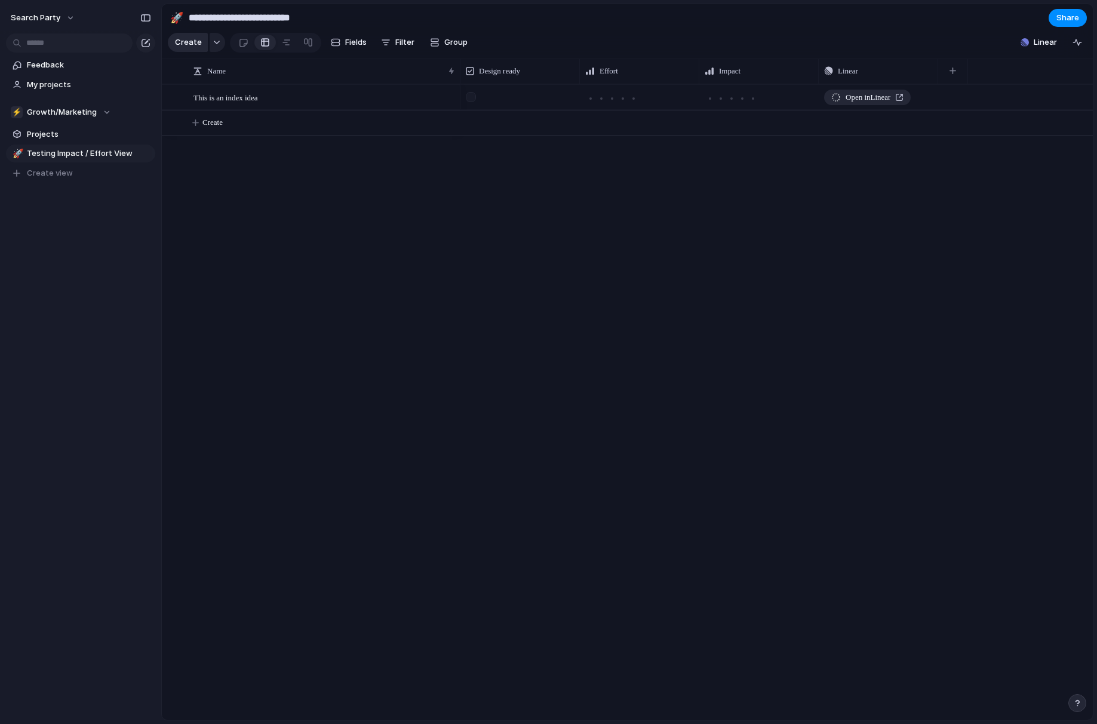
click at [193, 38] on span "Create" at bounding box center [188, 42] width 27 height 12
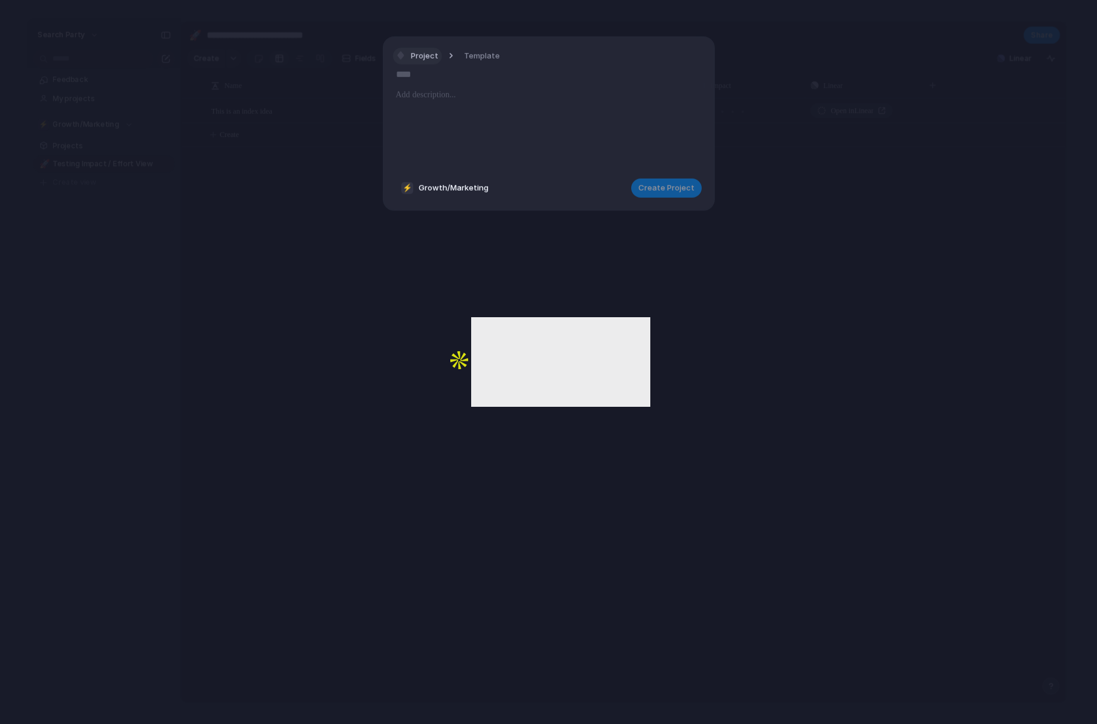
click at [425, 56] on span "Project" at bounding box center [424, 56] width 27 height 12
click at [565, 88] on div "Goal Program Initiative Launch Project Customize" at bounding box center [548, 362] width 1097 height 724
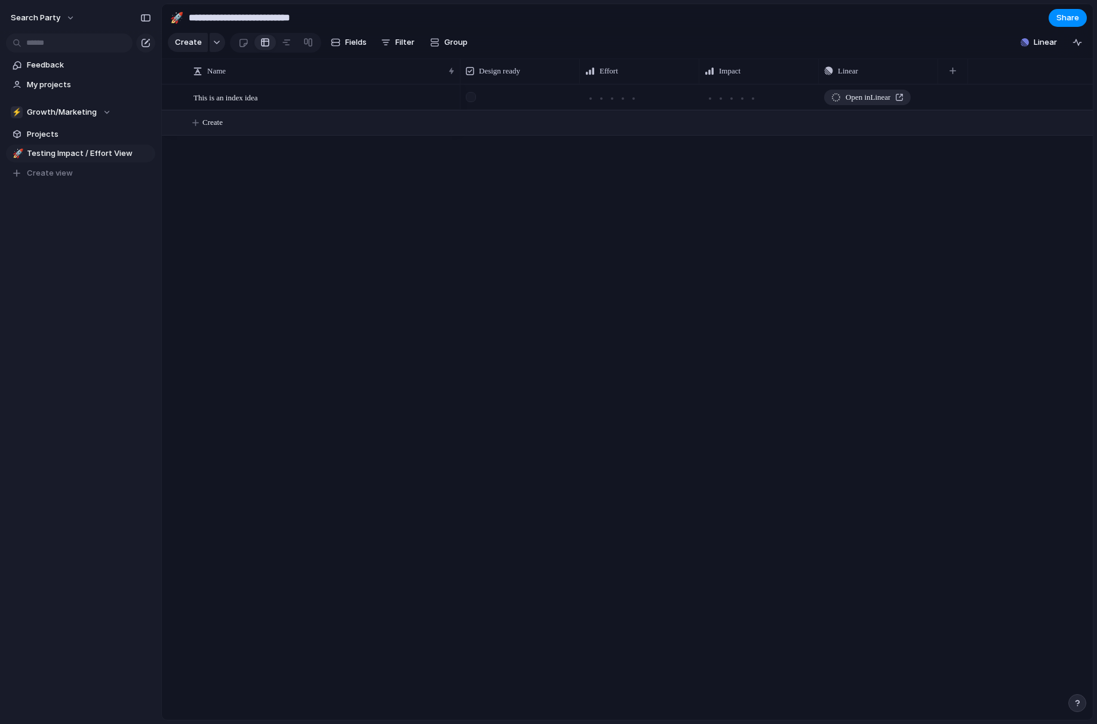
click at [214, 125] on span "Create" at bounding box center [212, 122] width 20 height 12
click at [37, 88] on span "My projects" at bounding box center [89, 85] width 124 height 12
click at [230, 96] on button "Create" at bounding box center [642, 97] width 937 height 24
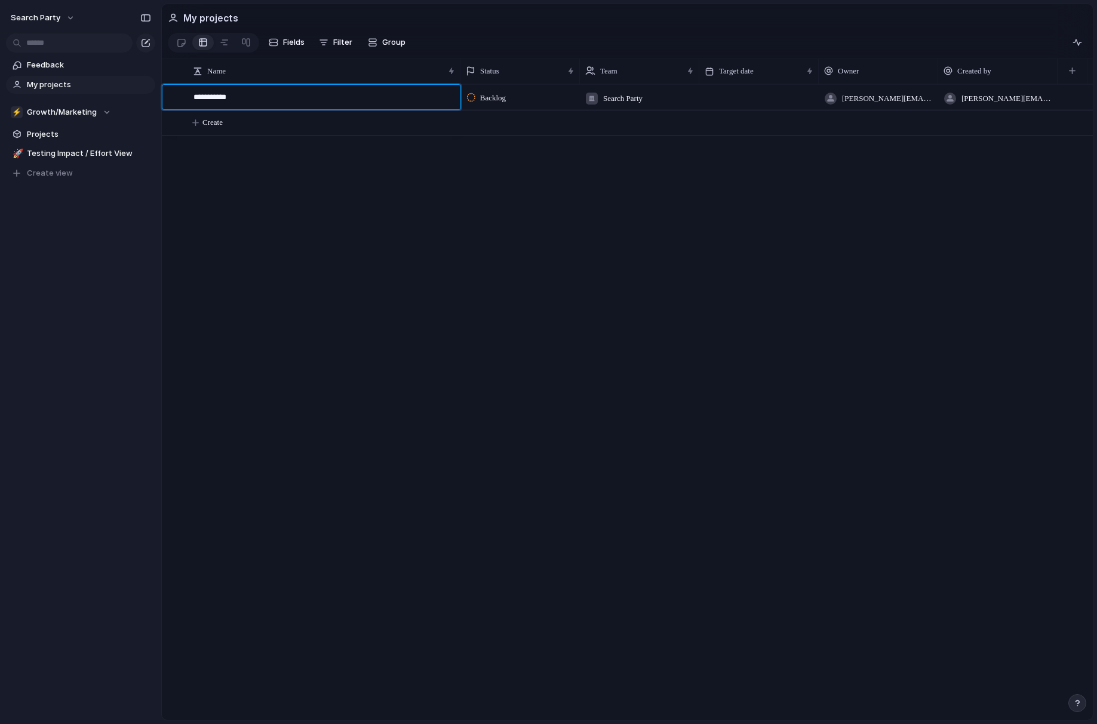
type textarea "**********"
click at [624, 98] on span "Search Party" at bounding box center [622, 99] width 39 height 12
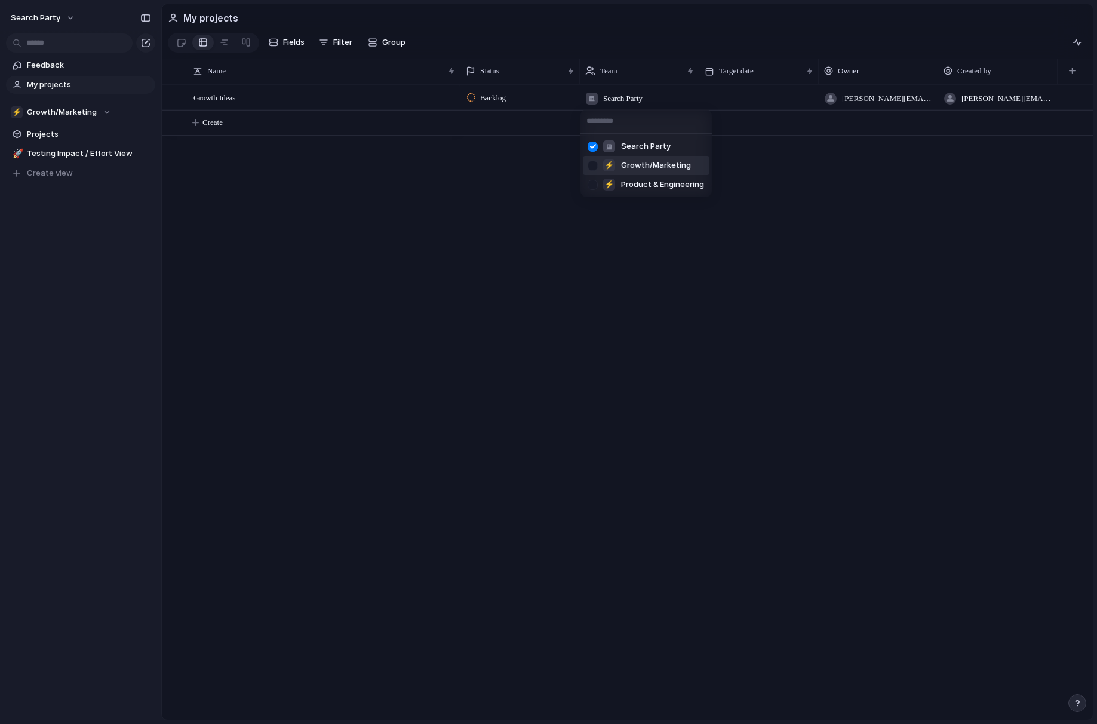
drag, startPoint x: 595, startPoint y: 166, endPoint x: 594, endPoint y: 150, distance: 15.6
click at [595, 165] on div at bounding box center [592, 165] width 21 height 21
click at [591, 144] on div at bounding box center [592, 146] width 21 height 21
click at [845, 239] on div "Search Party ⚡ Growth/Marketing ⚡ Product & Engineering" at bounding box center [548, 362] width 1097 height 724
click at [230, 95] on span "Growth Ideas" at bounding box center [214, 97] width 42 height 14
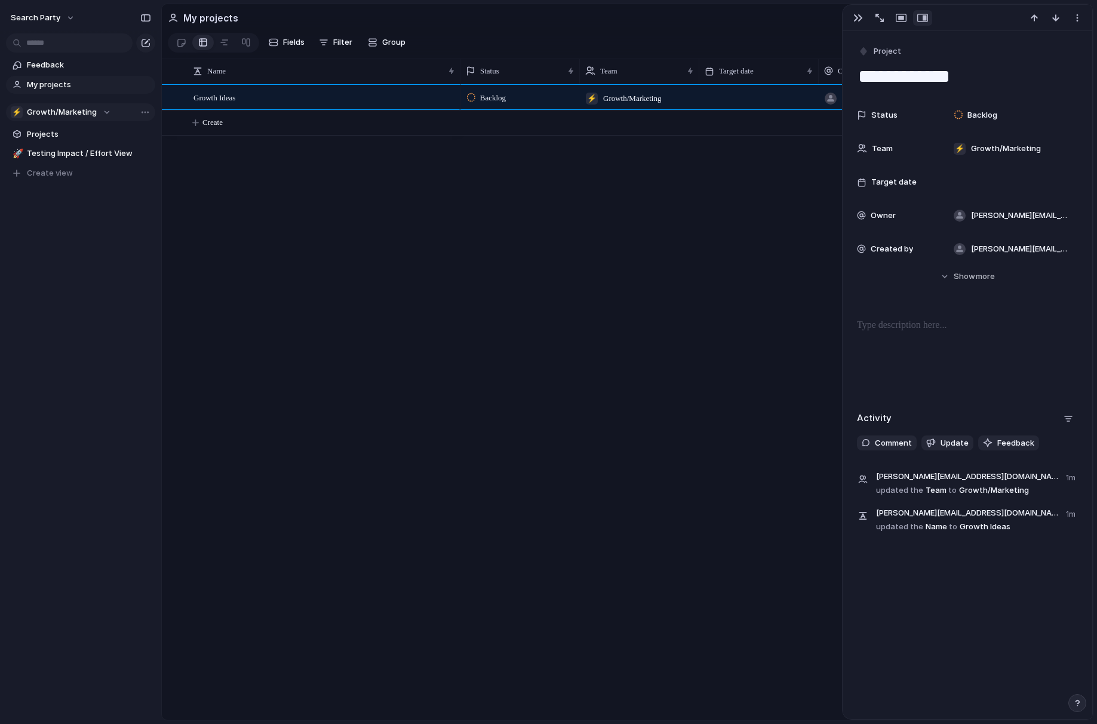
drag, startPoint x: 244, startPoint y: 211, endPoint x: 76, endPoint y: 118, distance: 192.2
click at [244, 210] on div "Growth Ideas Backlog ⚡ Growth/Marketing [PERSON_NAME][EMAIL_ADDRESS][DOMAIN_NAM…" at bounding box center [627, 401] width 931 height 635
click at [853, 16] on div "button" at bounding box center [858, 18] width 10 height 10
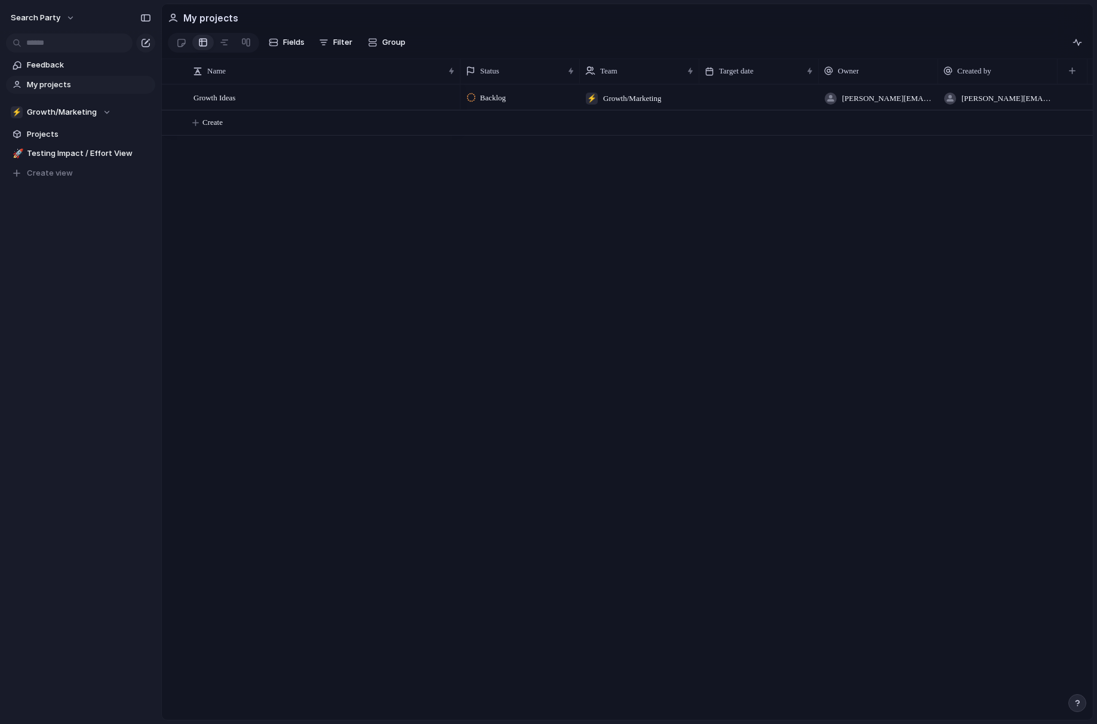
click at [430, 208] on div "Growth Ideas Backlog ⚡ Growth/Marketing [PERSON_NAME][EMAIL_ADDRESS][DOMAIN_NAM…" at bounding box center [627, 401] width 931 height 635
click at [51, 134] on span "Projects" at bounding box center [89, 134] width 124 height 12
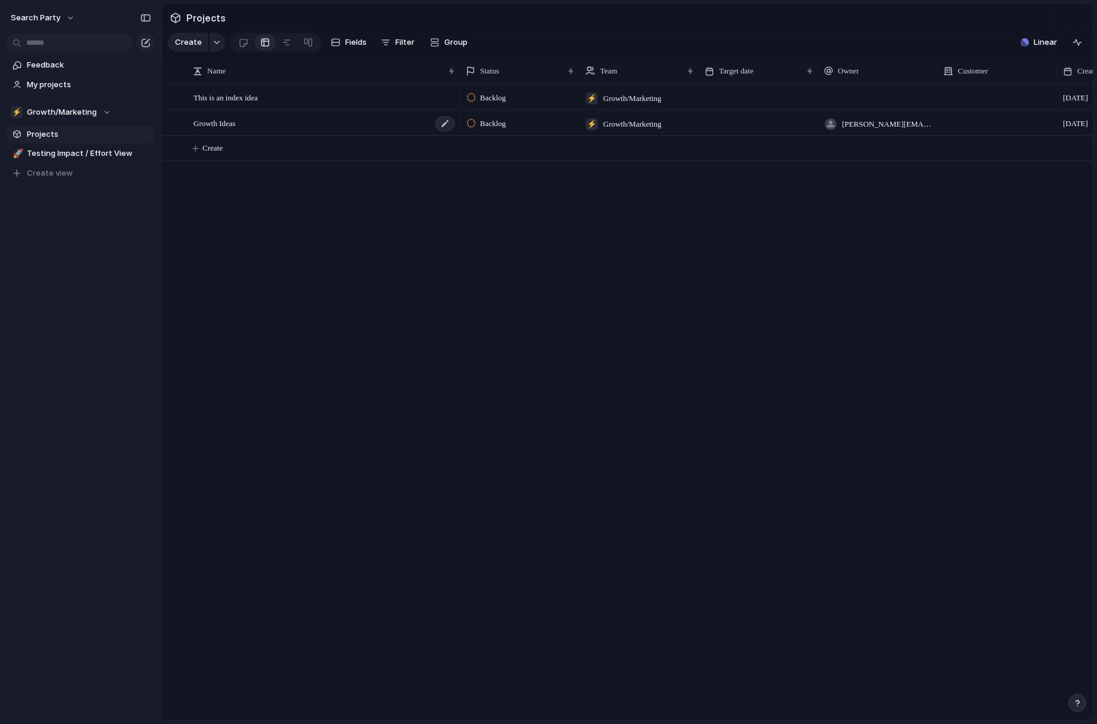
click at [232, 123] on span "Growth Ideas" at bounding box center [214, 123] width 42 height 14
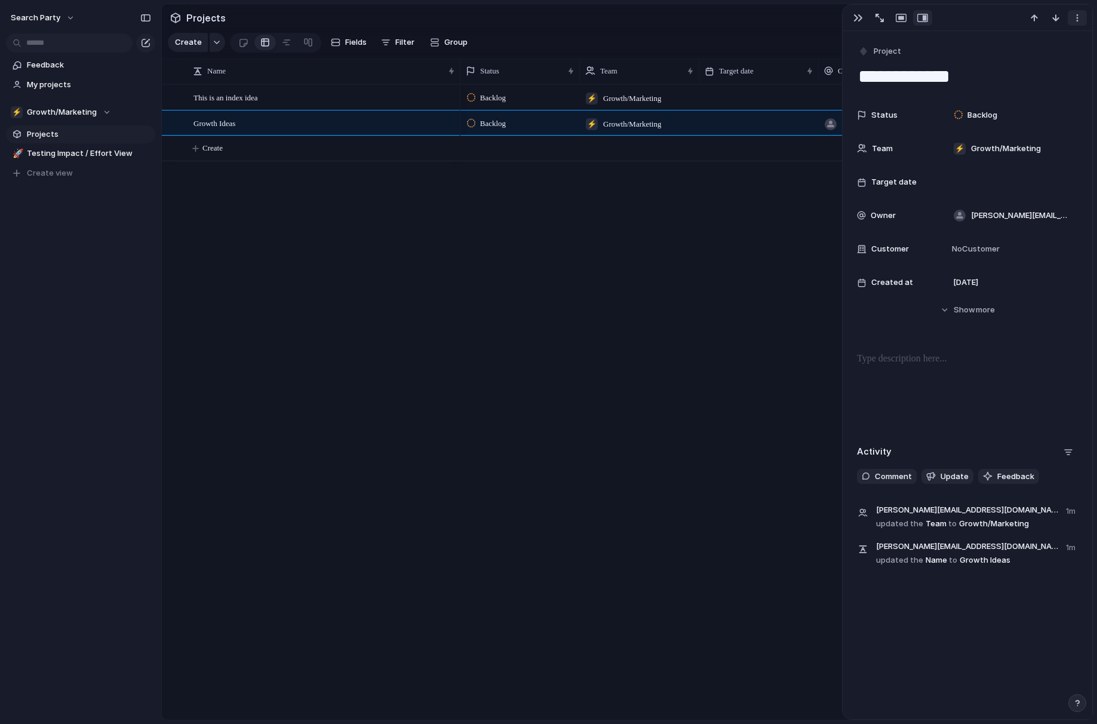
click at [1077, 19] on div "button" at bounding box center [1077, 18] width 10 height 10
click at [741, 281] on div "Mark as duplicate Delete" at bounding box center [548, 362] width 1097 height 724
click at [854, 16] on div "button" at bounding box center [858, 18] width 10 height 10
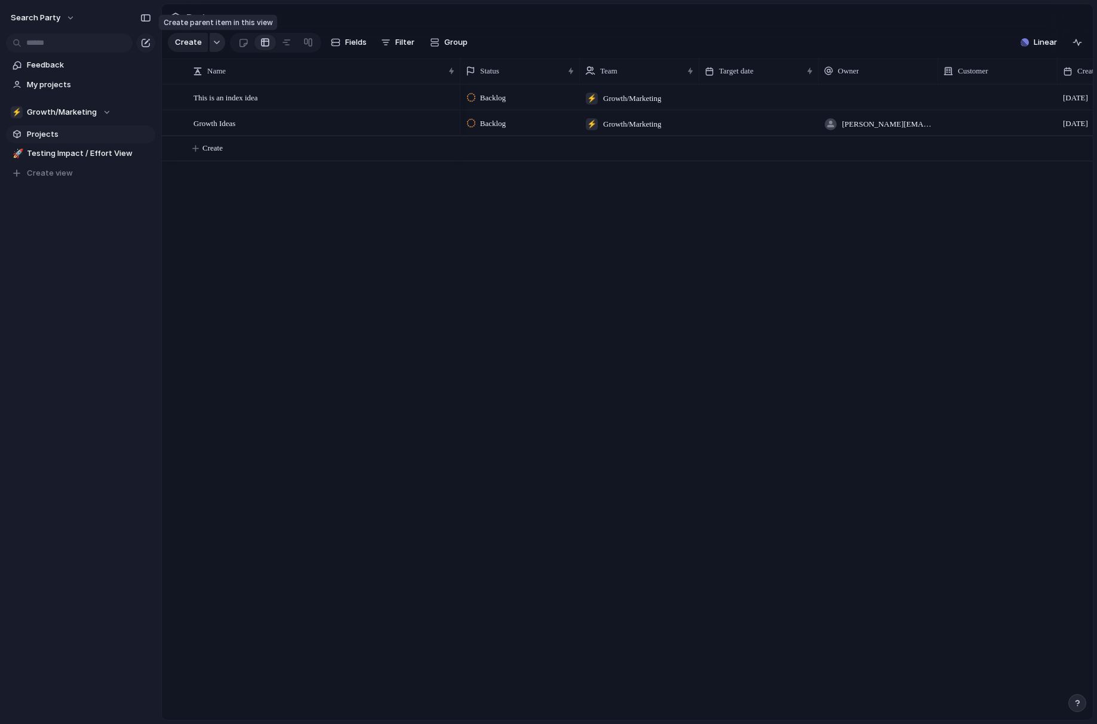
click at [217, 44] on div "button" at bounding box center [217, 42] width 8 height 5
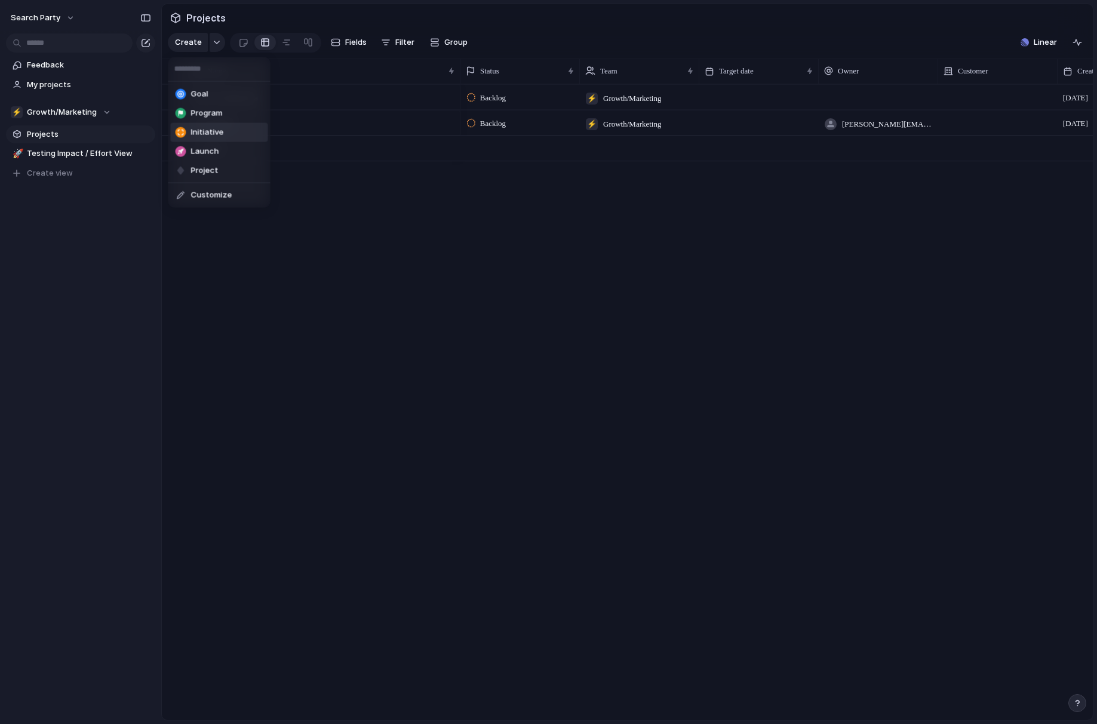
click at [201, 127] on span "Initiative" at bounding box center [207, 133] width 33 height 12
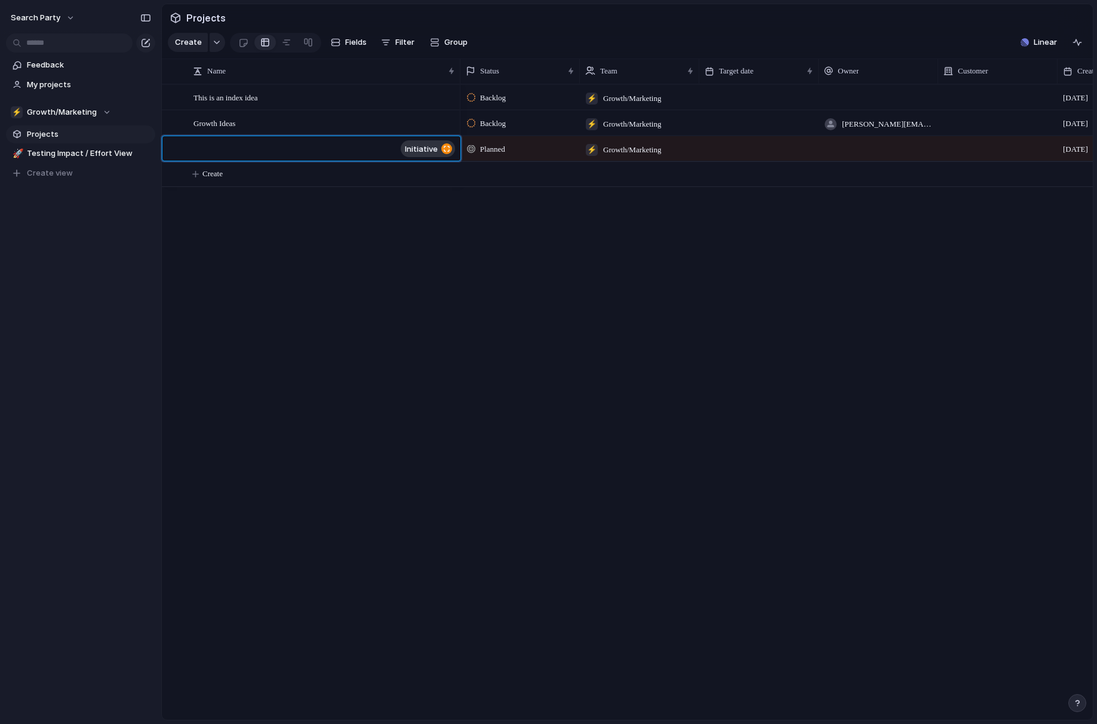
drag, startPoint x: 429, startPoint y: 149, endPoint x: 399, endPoint y: 143, distance: 29.7
click at [429, 149] on span "initiative" at bounding box center [421, 149] width 33 height 10
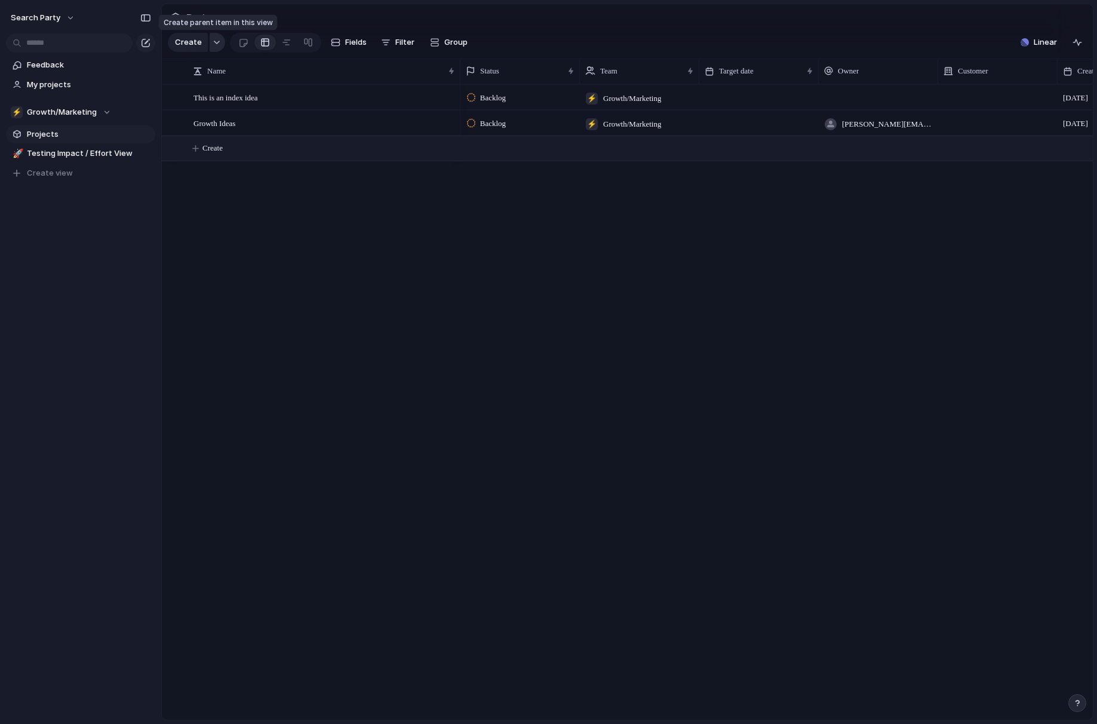
click at [212, 36] on button "button" at bounding box center [218, 42] width 16 height 19
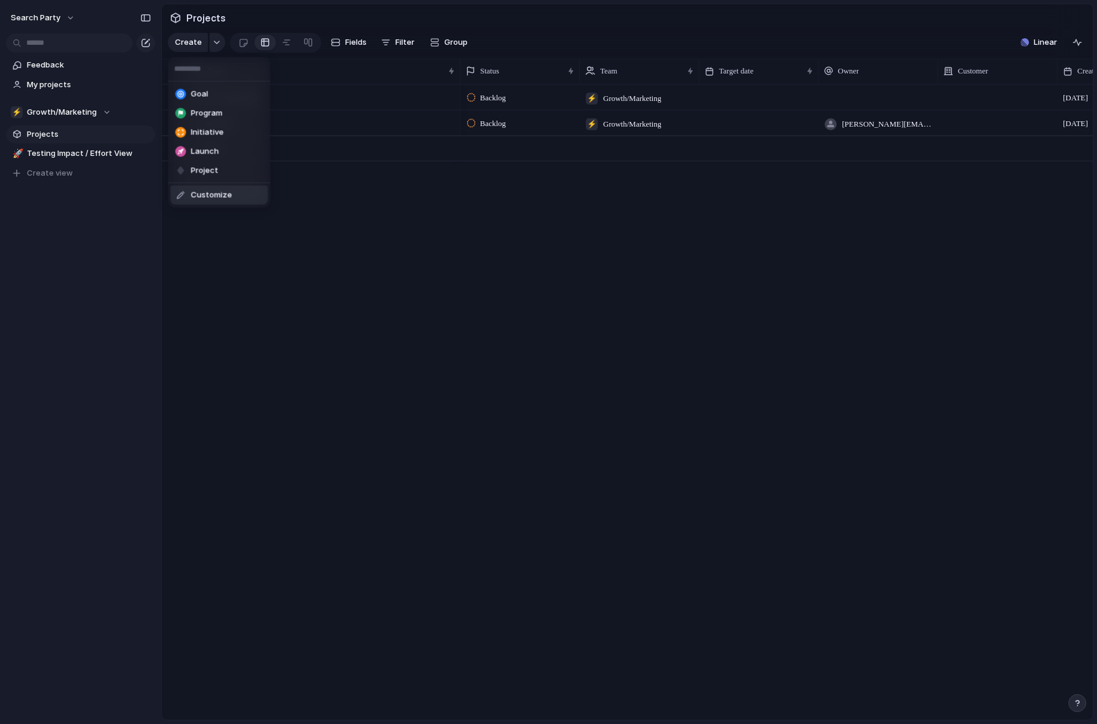
click at [201, 195] on span "Customize" at bounding box center [211, 195] width 41 height 12
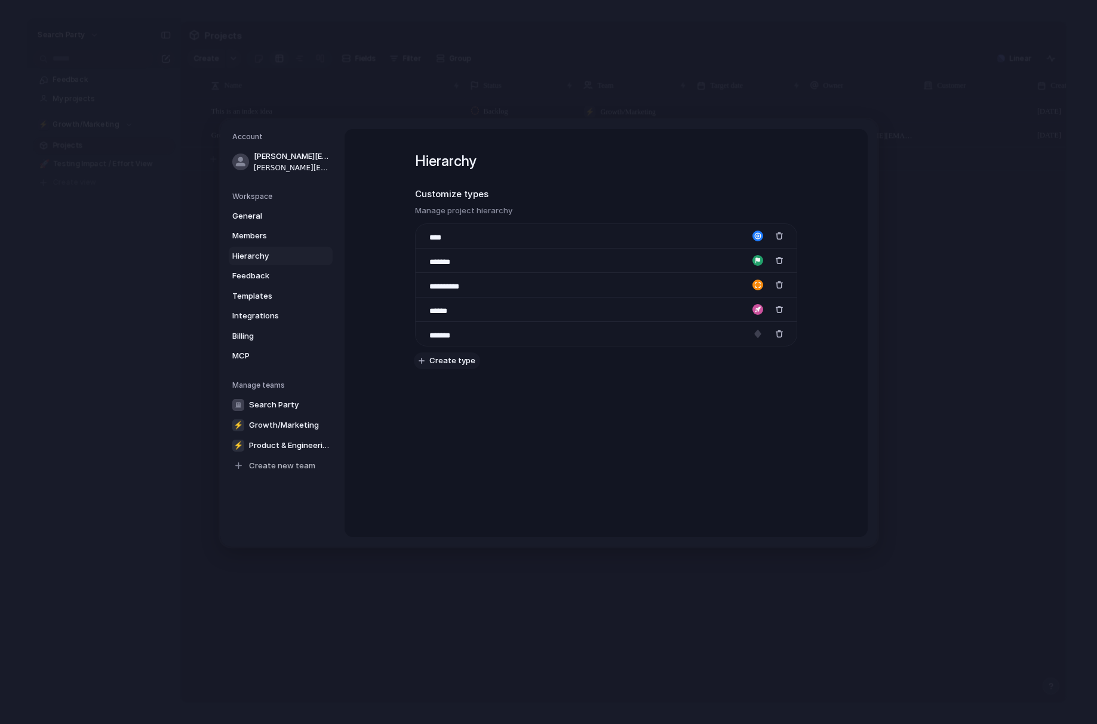
click at [453, 367] on button "Create type" at bounding box center [447, 360] width 66 height 17
type input "**********"
click at [757, 359] on div "button" at bounding box center [757, 358] width 11 height 11
click at [710, 383] on button "button" at bounding box center [713, 382] width 11 height 11
click at [744, 419] on div "button" at bounding box center [742, 416] width 7 height 11
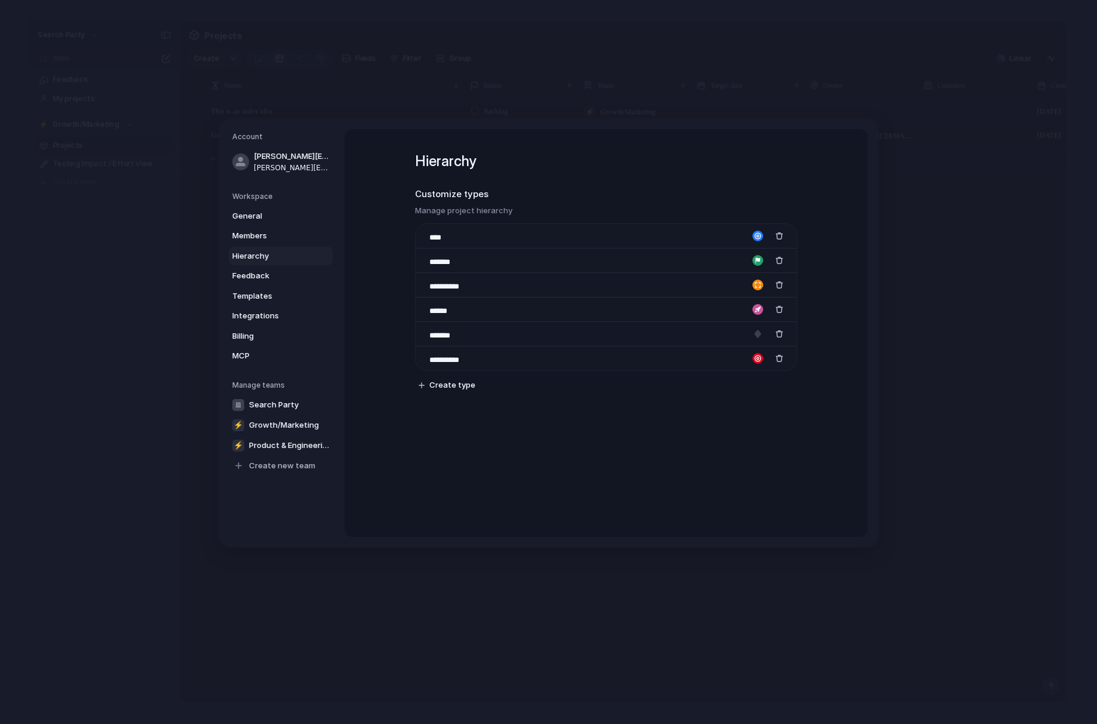
click at [601, 439] on div "**********" at bounding box center [606, 333] width 523 height 408
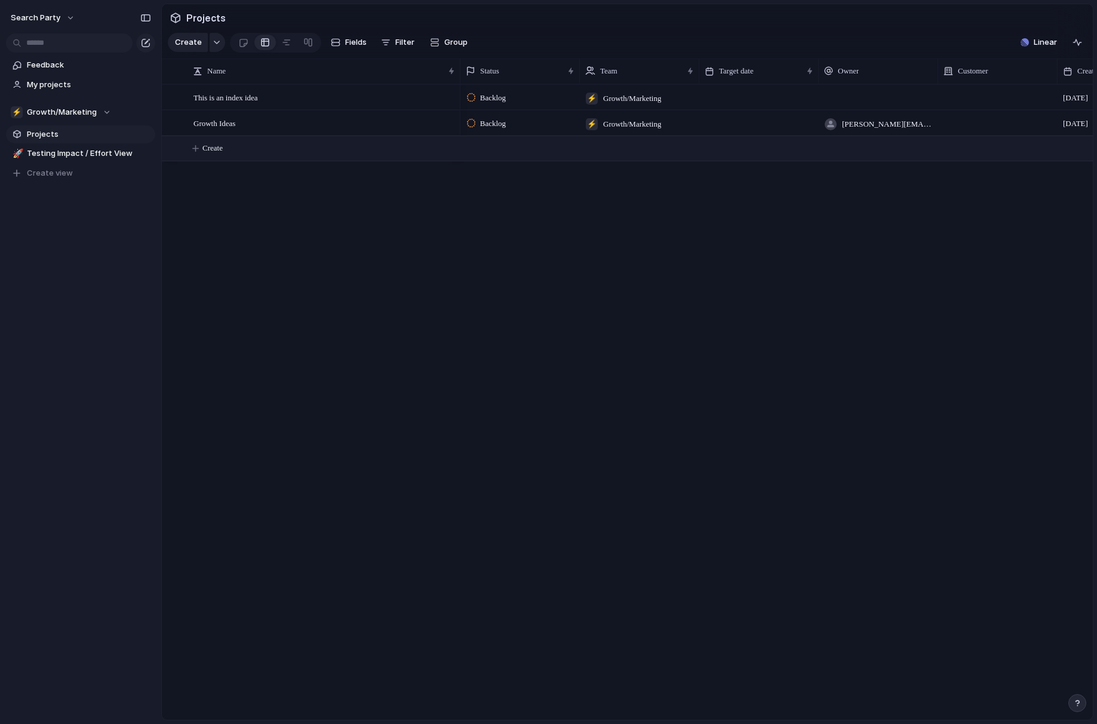
click at [216, 150] on span "Create" at bounding box center [212, 148] width 20 height 12
click at [343, 134] on div "Growth Ideas" at bounding box center [324, 123] width 263 height 24
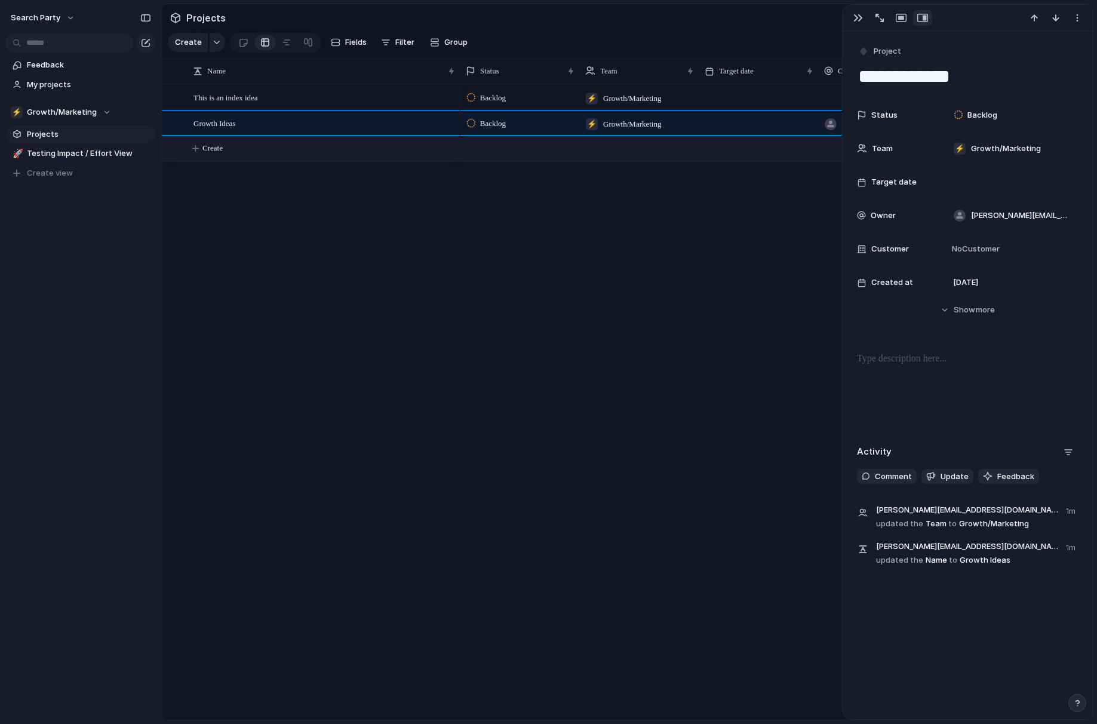
click at [213, 145] on span "Create" at bounding box center [212, 148] width 20 height 12
click at [856, 18] on div "button" at bounding box center [858, 18] width 10 height 10
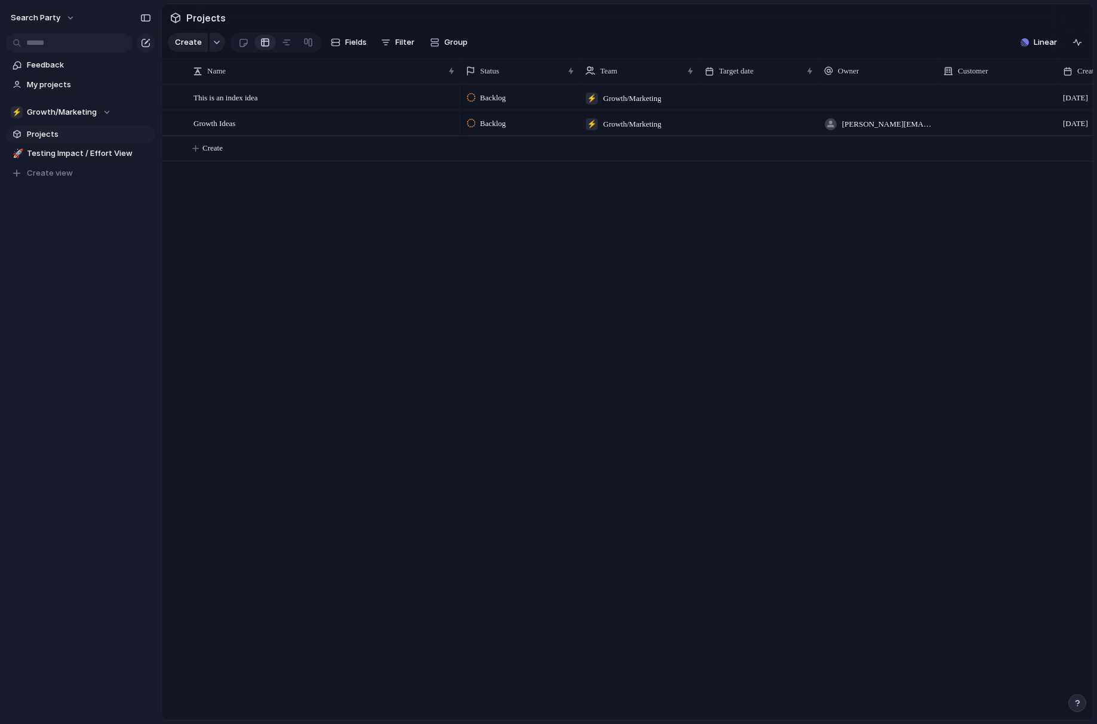
click at [391, 318] on div "This is an index idea Growth Ideas Backlog ⚡ Growth/Marketing [DATE] Backlog ⚡ …" at bounding box center [627, 401] width 931 height 635
click at [218, 142] on span "Create" at bounding box center [212, 148] width 20 height 12
click at [214, 42] on div "button" at bounding box center [217, 42] width 8 height 5
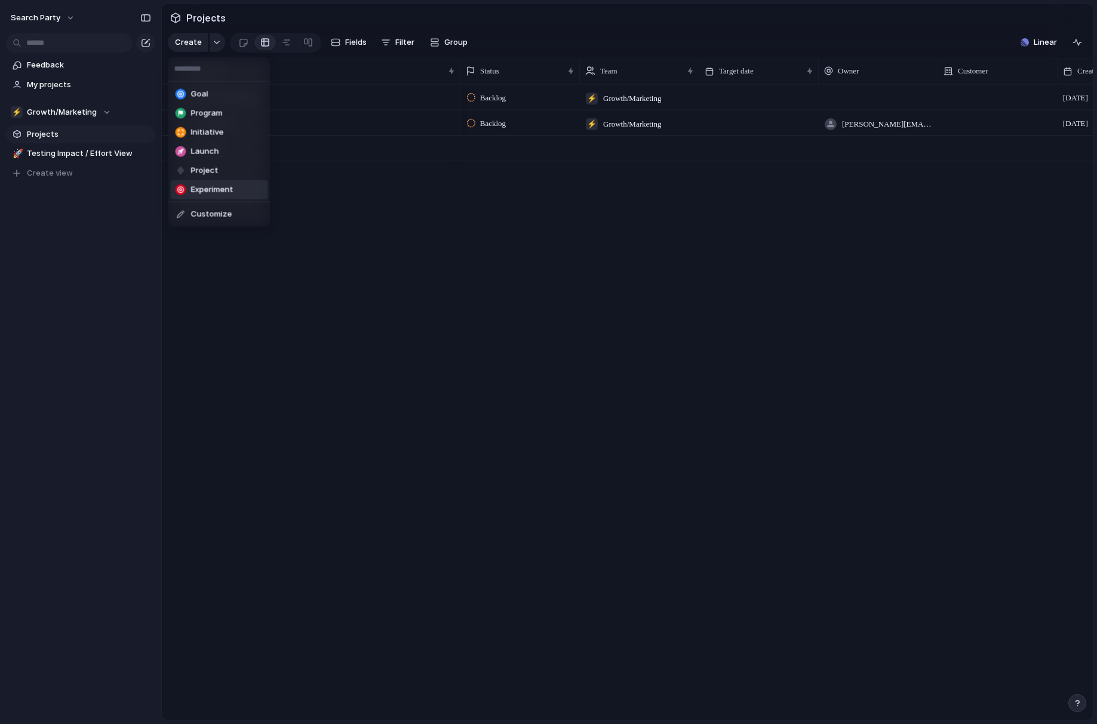
click at [202, 189] on span "Experiment" at bounding box center [212, 190] width 42 height 12
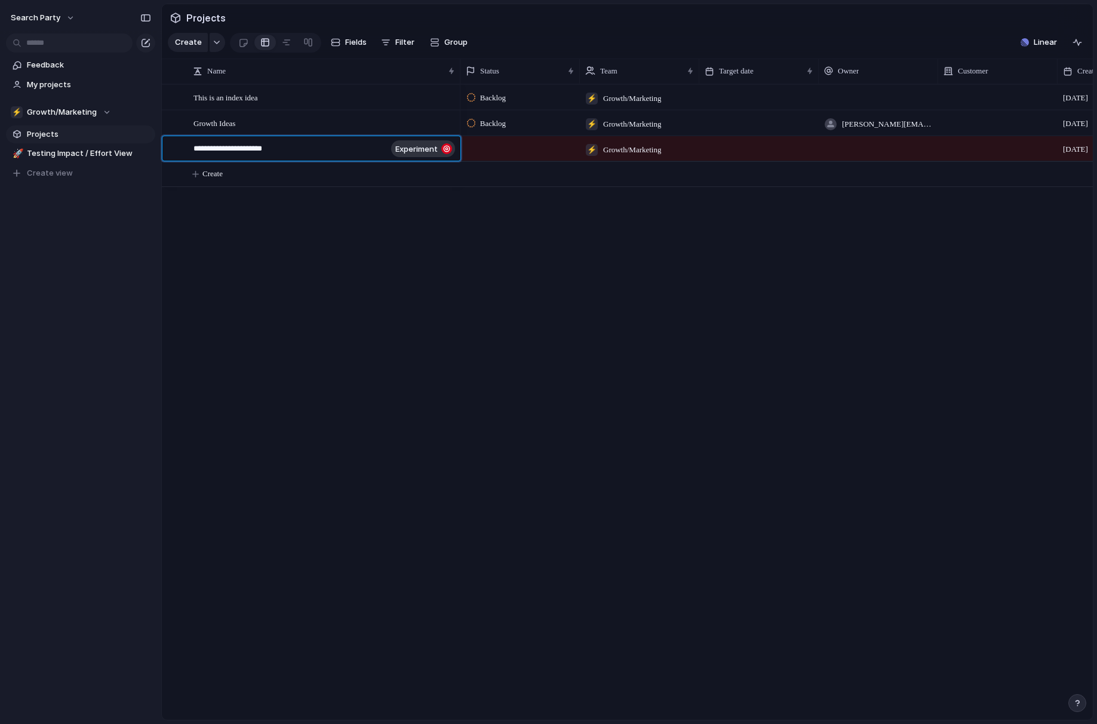
type textarea "**********"
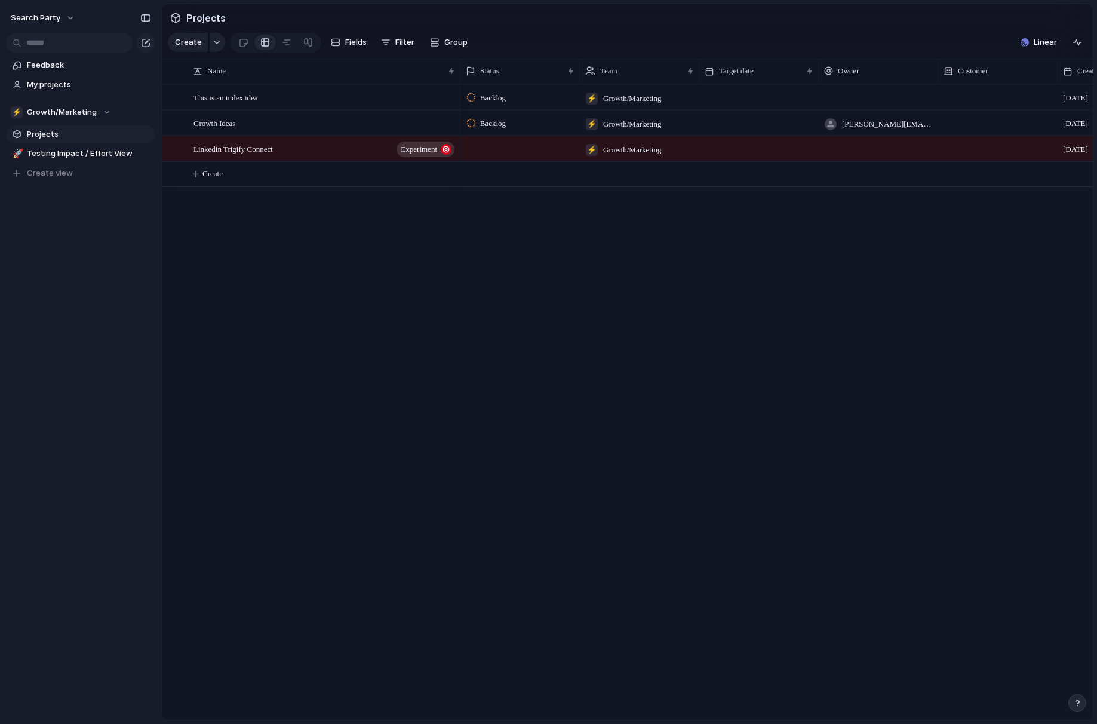
click at [533, 139] on div at bounding box center [519, 148] width 119 height 24
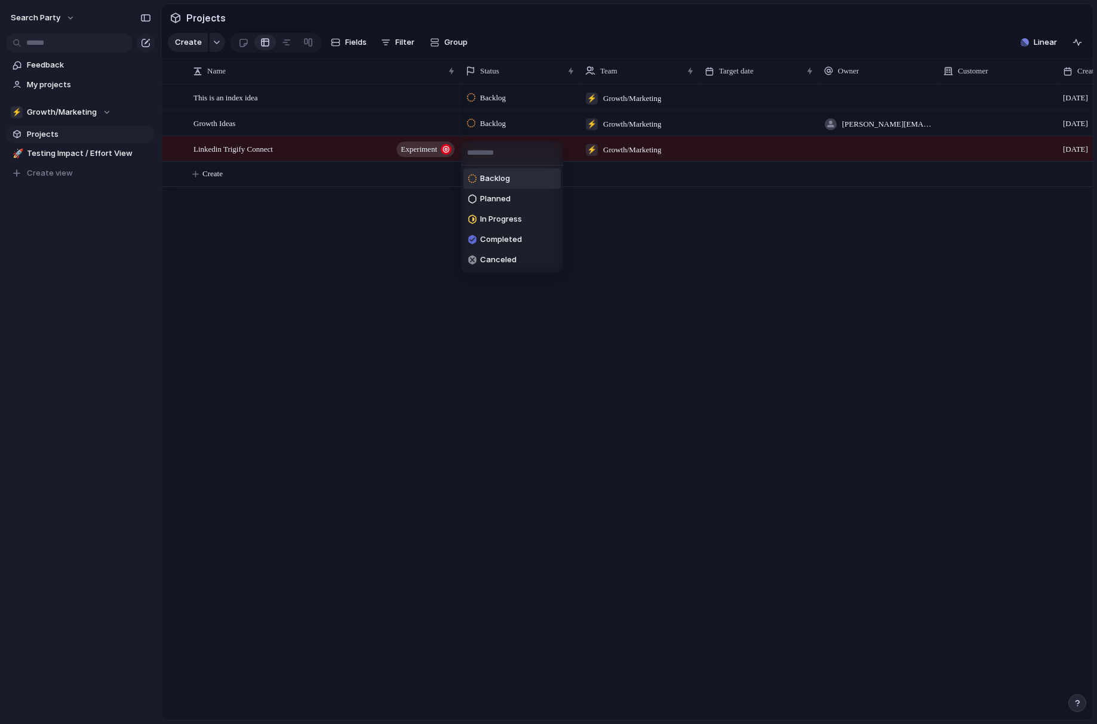
click at [509, 181] on span "Backlog" at bounding box center [495, 179] width 30 height 12
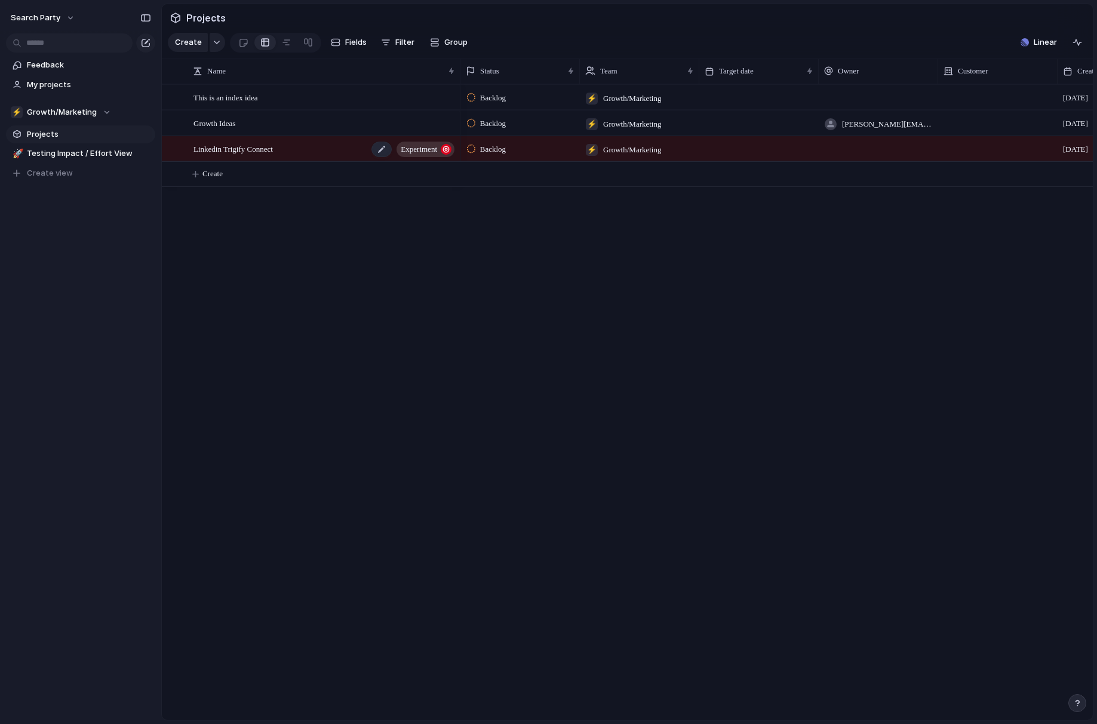
click at [273, 148] on span "Linkedin Trigify Connect" at bounding box center [232, 149] width 79 height 14
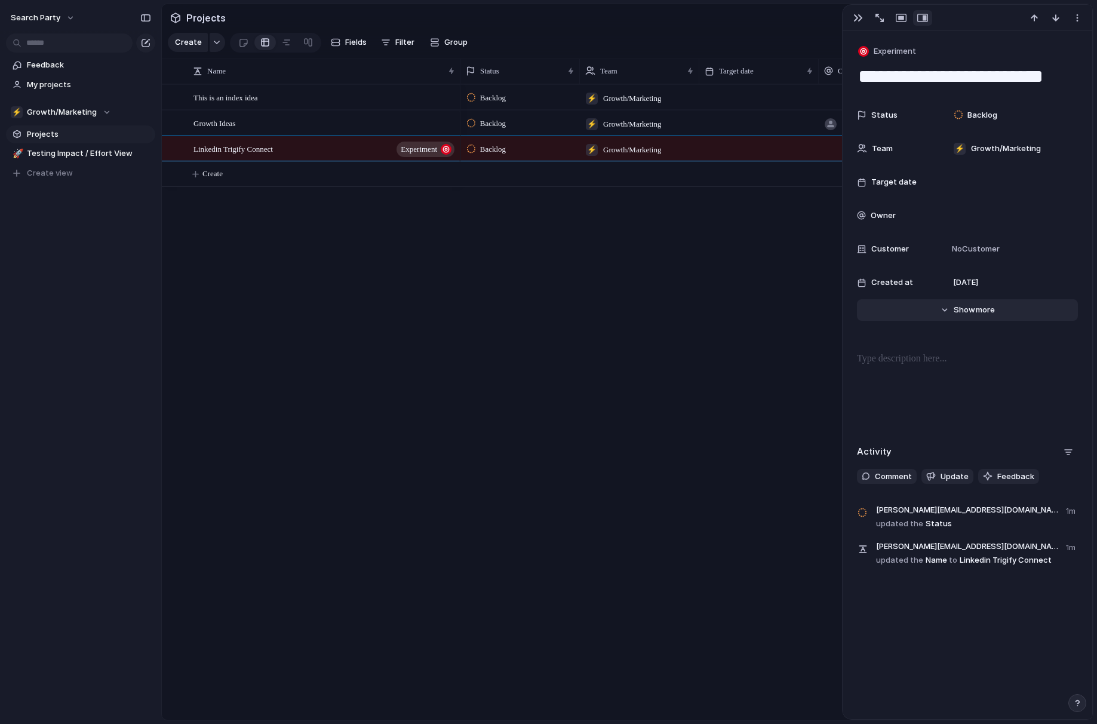
click at [962, 318] on button "Hide Show more" at bounding box center [967, 309] width 221 height 21
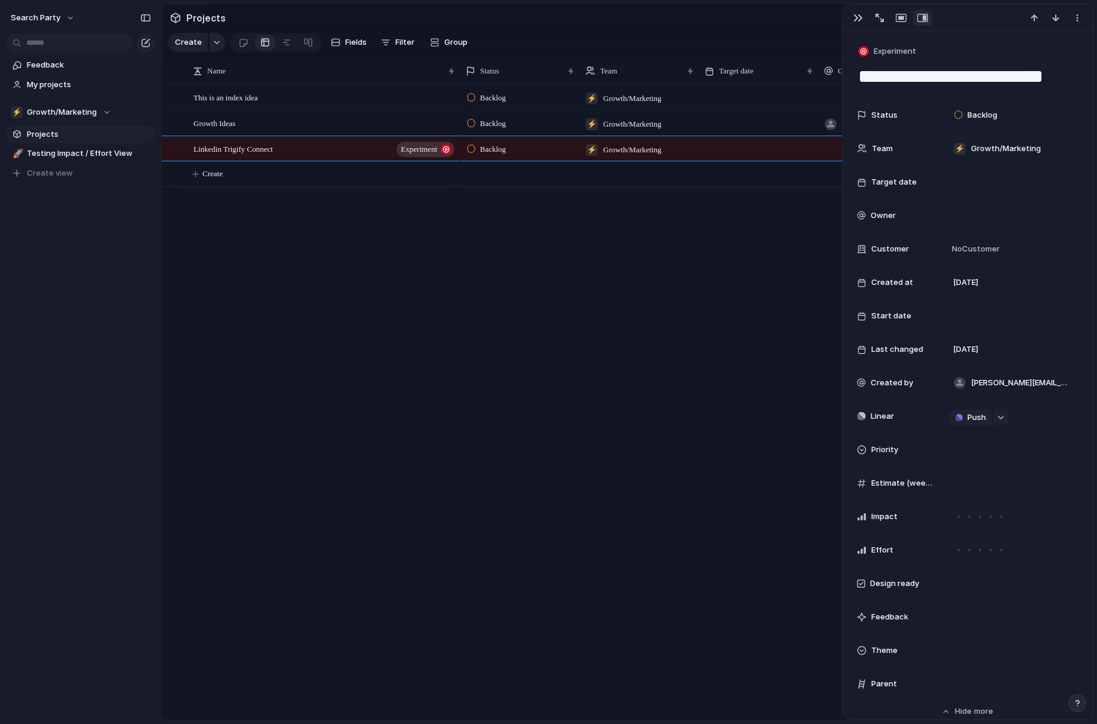
click at [597, 438] on div "Backlog ⚡ Growth/Marketing [DATE] Backlog ⚡ Growth/Marketing [PERSON_NAME][EMAI…" at bounding box center [776, 401] width 632 height 635
drag, startPoint x: 558, startPoint y: 416, endPoint x: 549, endPoint y: 408, distance: 12.7
click at [559, 411] on div "Backlog ⚡ Growth/Marketing [DATE] Backlog ⚡ Growth/Marketing [PERSON_NAME][EMAI…" at bounding box center [776, 401] width 632 height 635
click at [76, 153] on span "Testing Impact / Effort View" at bounding box center [89, 153] width 124 height 12
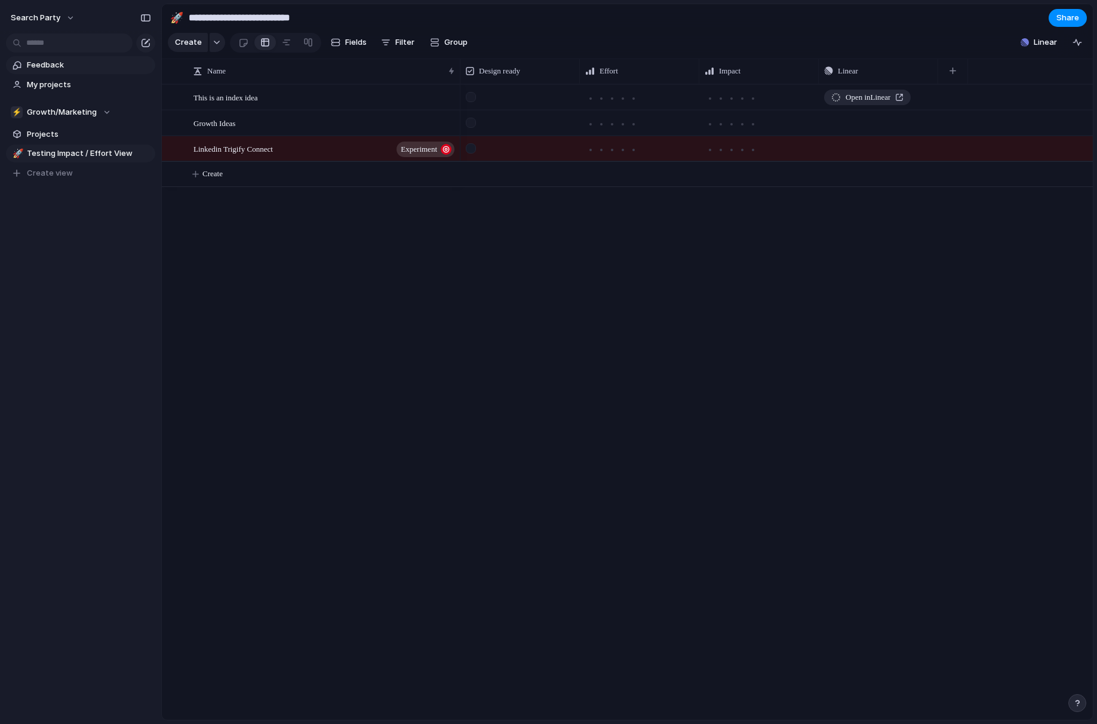
click at [49, 70] on span "Feedback" at bounding box center [89, 65] width 124 height 12
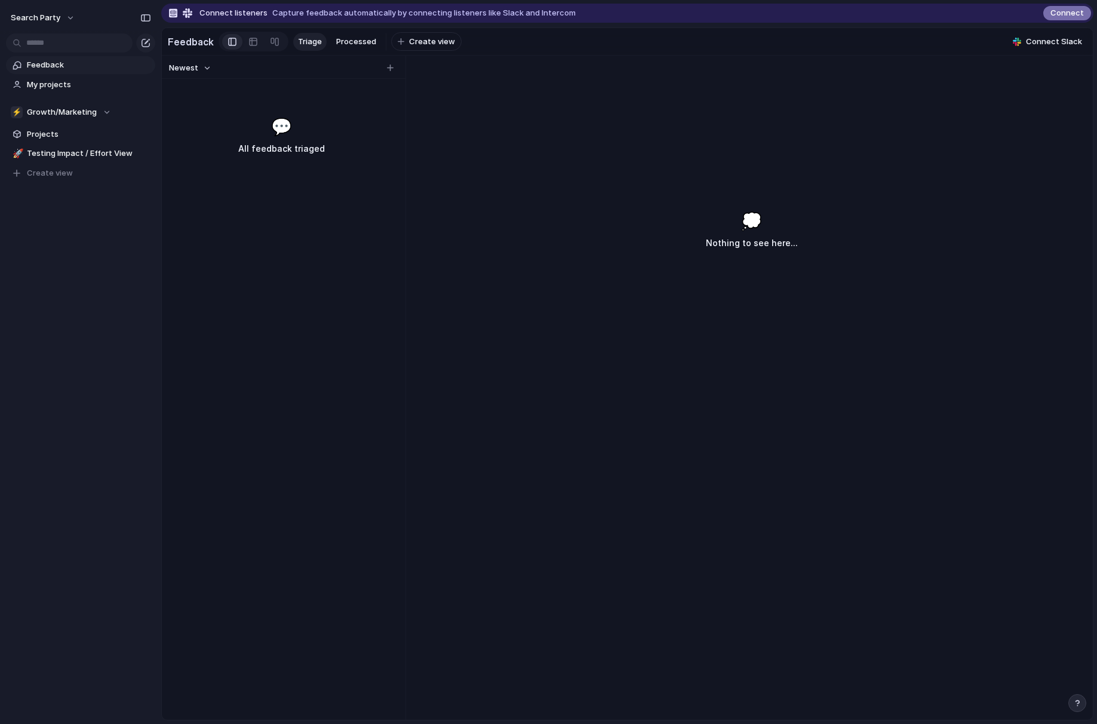
click at [1073, 13] on span "Connect" at bounding box center [1066, 13] width 33 height 12
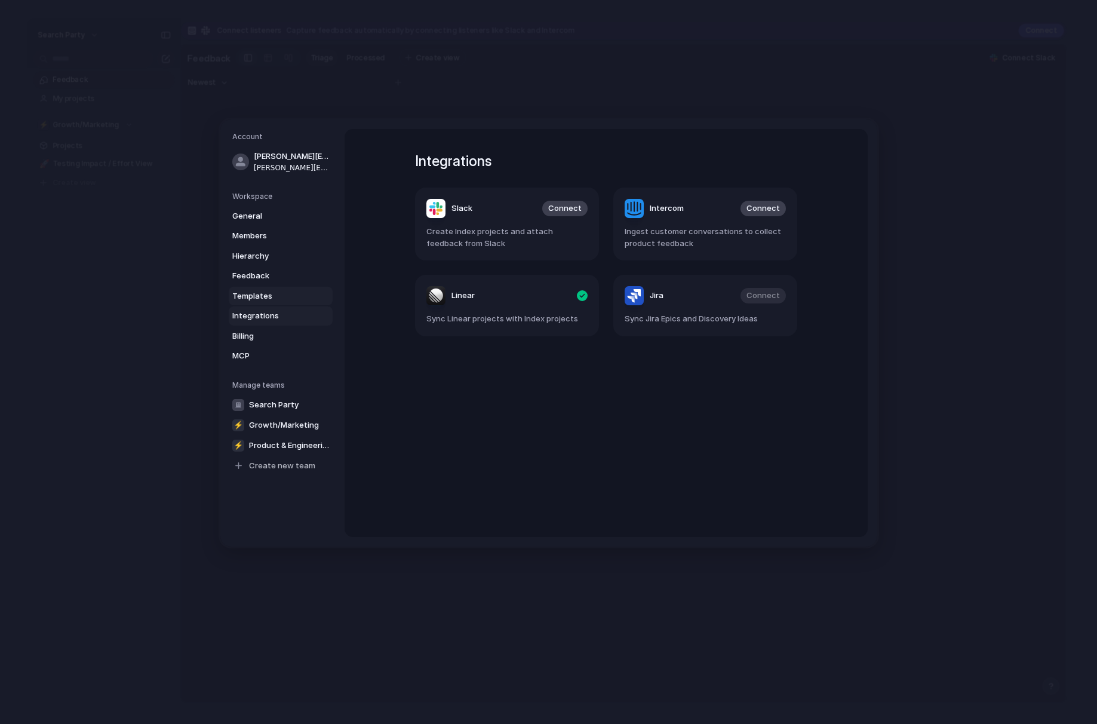
click at [270, 293] on span "Templates" at bounding box center [270, 296] width 76 height 12
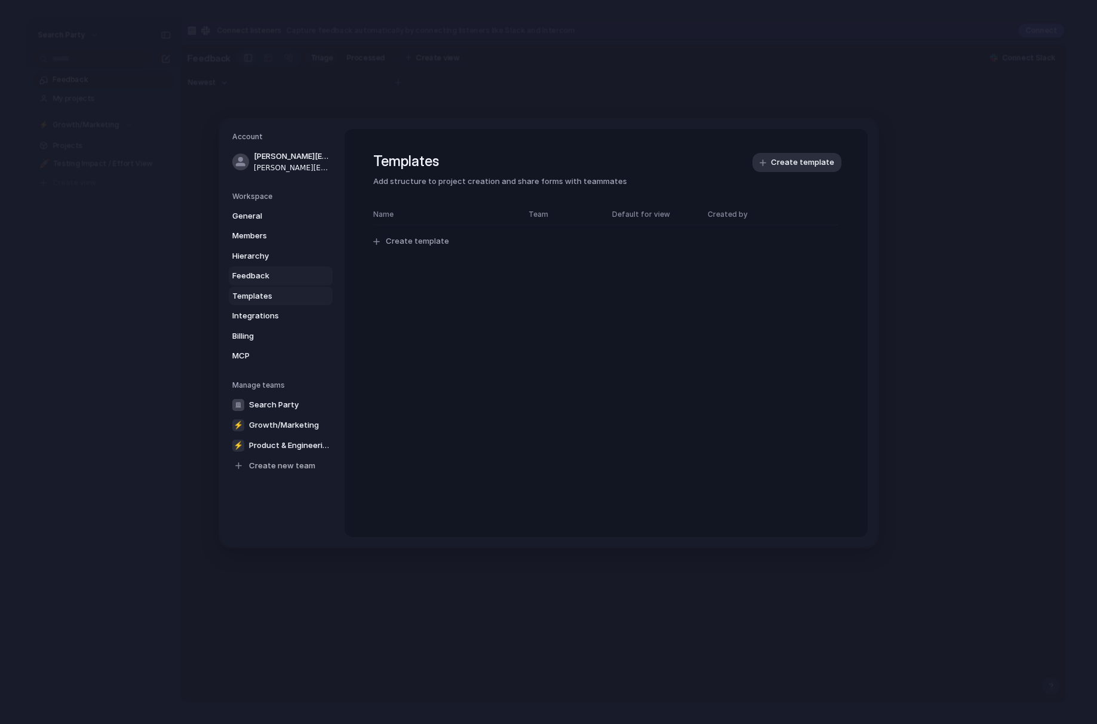
click at [271, 280] on span "Feedback" at bounding box center [270, 276] width 76 height 12
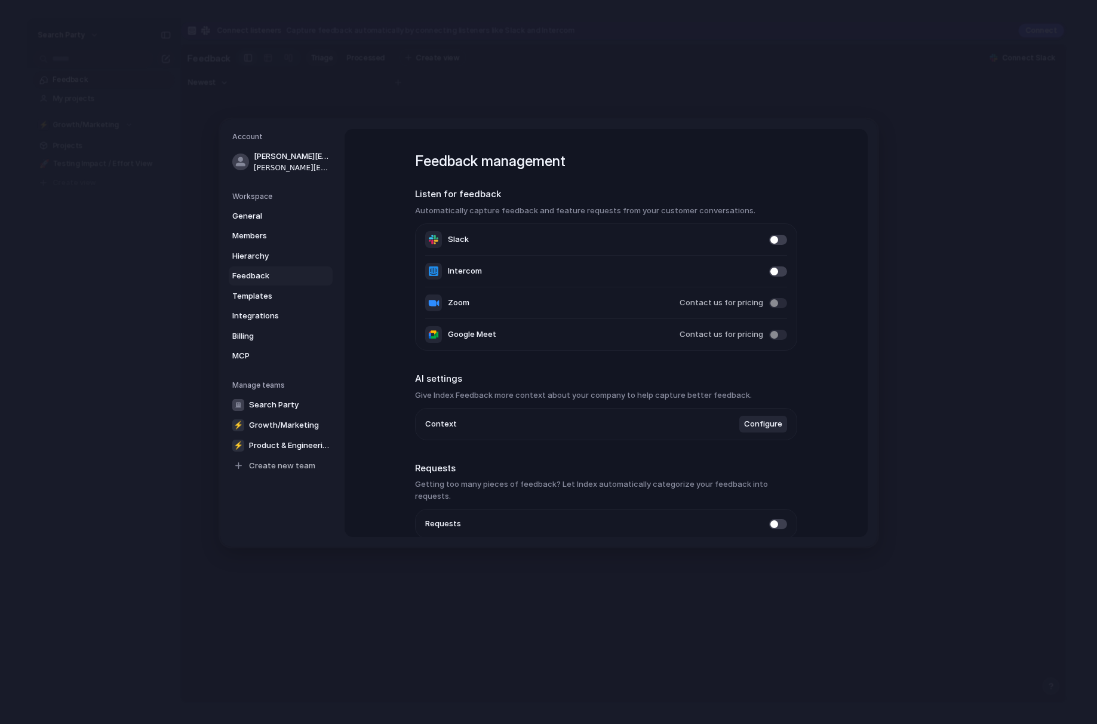
scroll to position [47, 0]
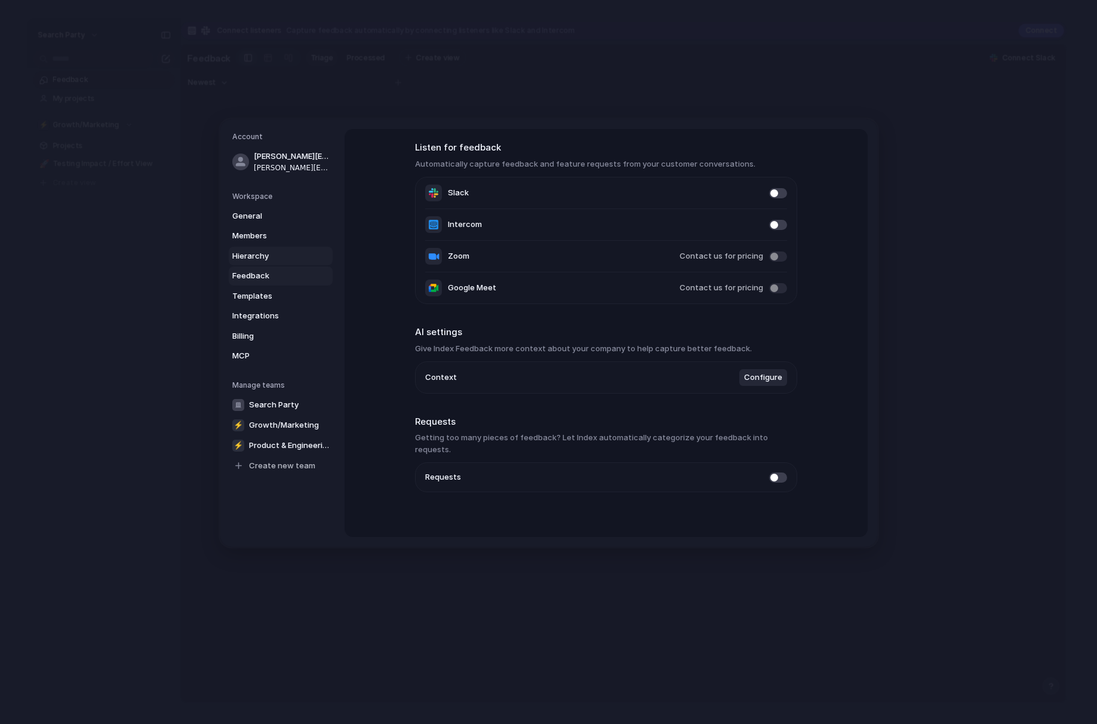
click at [259, 254] on span "Hierarchy" at bounding box center [270, 256] width 76 height 12
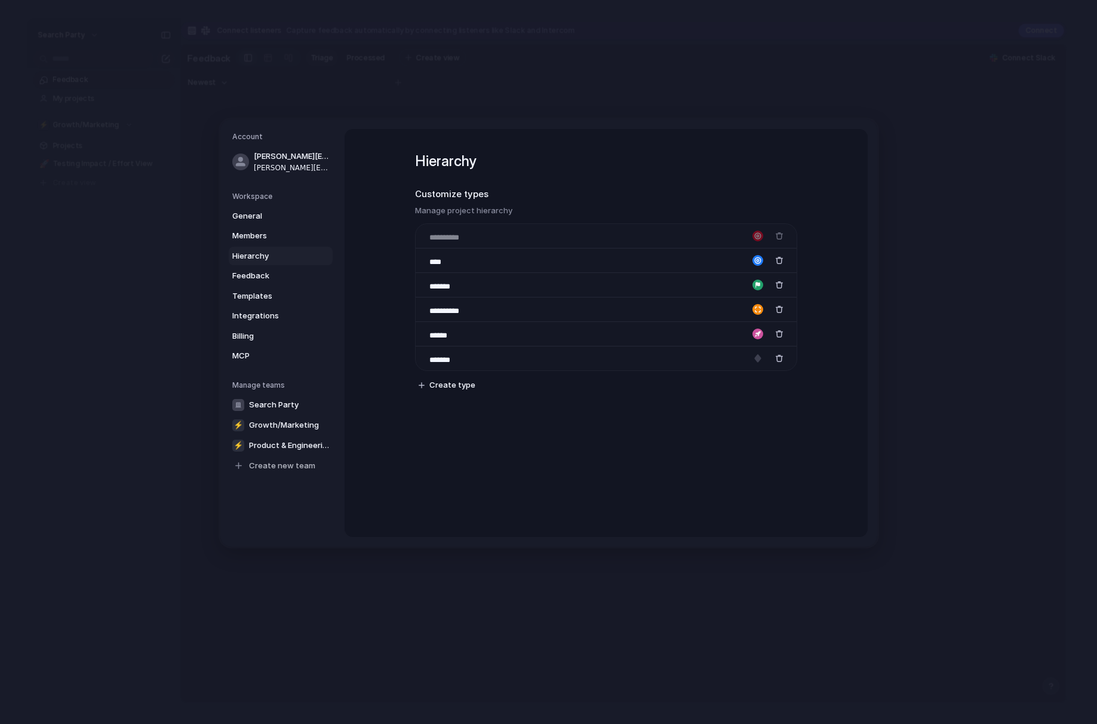
drag, startPoint x: 423, startPoint y: 359, endPoint x: 436, endPoint y: 234, distance: 125.5
click at [436, 234] on body "Search Party Feedback My projects ⚡ Growth/Marketing Projects 🚀 Testing Impact …" at bounding box center [548, 362] width 1097 height 724
click at [244, 355] on span "MCP" at bounding box center [270, 356] width 76 height 12
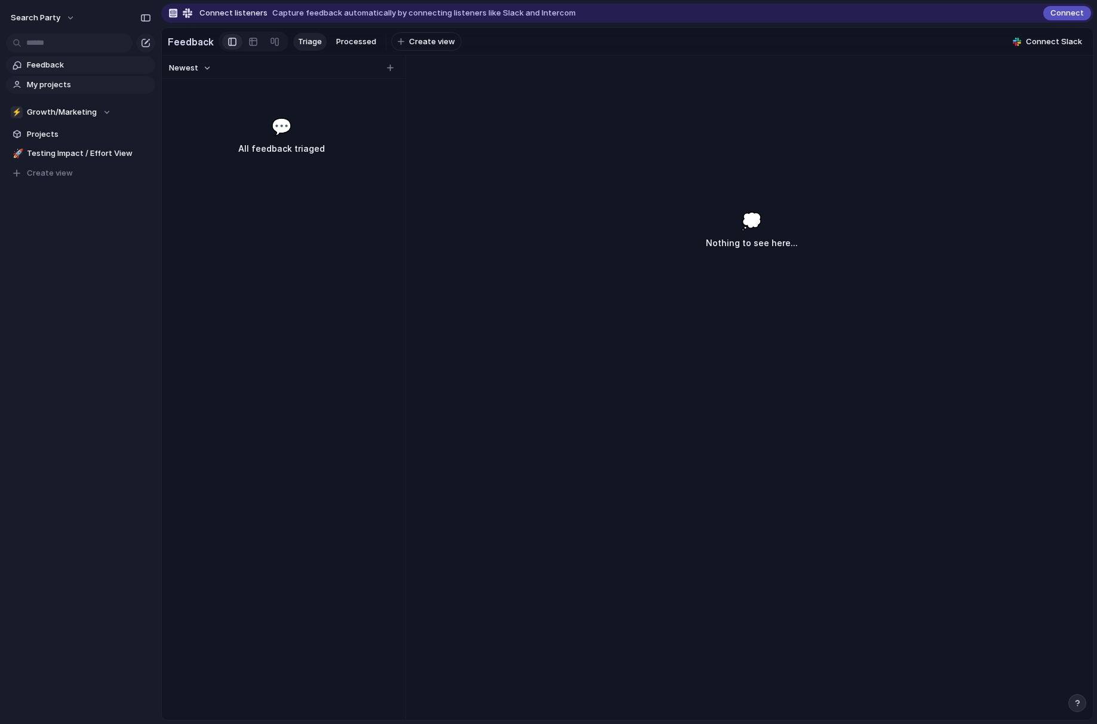
click at [57, 82] on span "My projects" at bounding box center [89, 85] width 124 height 12
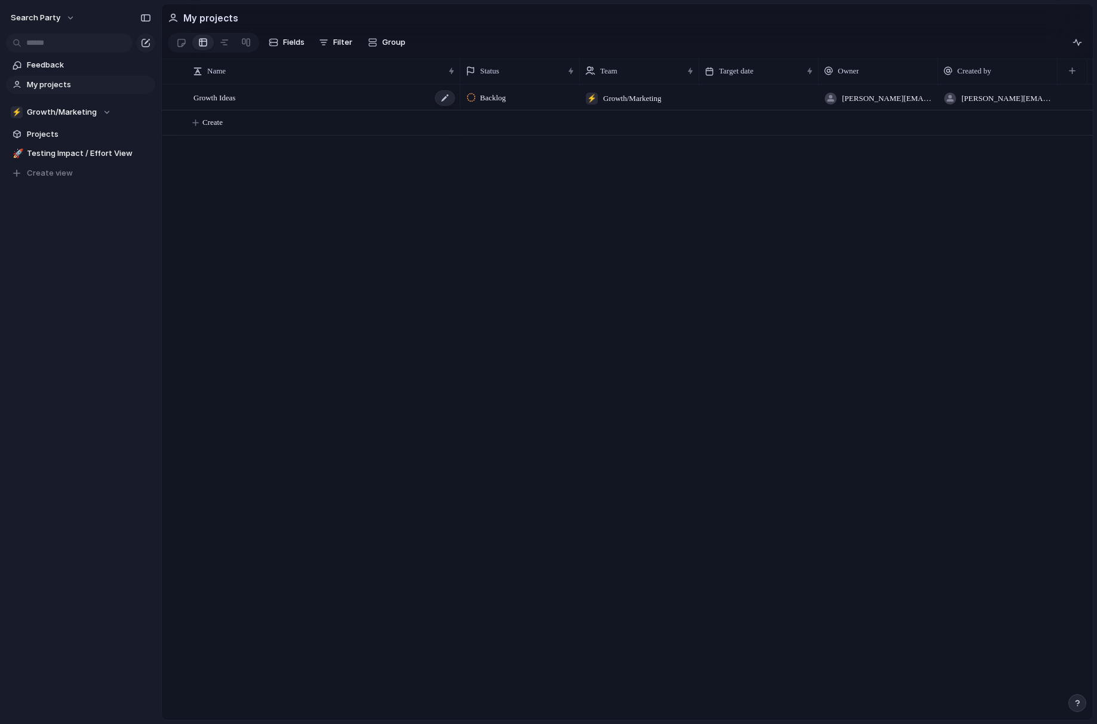
click at [248, 95] on div "Growth Ideas" at bounding box center [324, 97] width 263 height 24
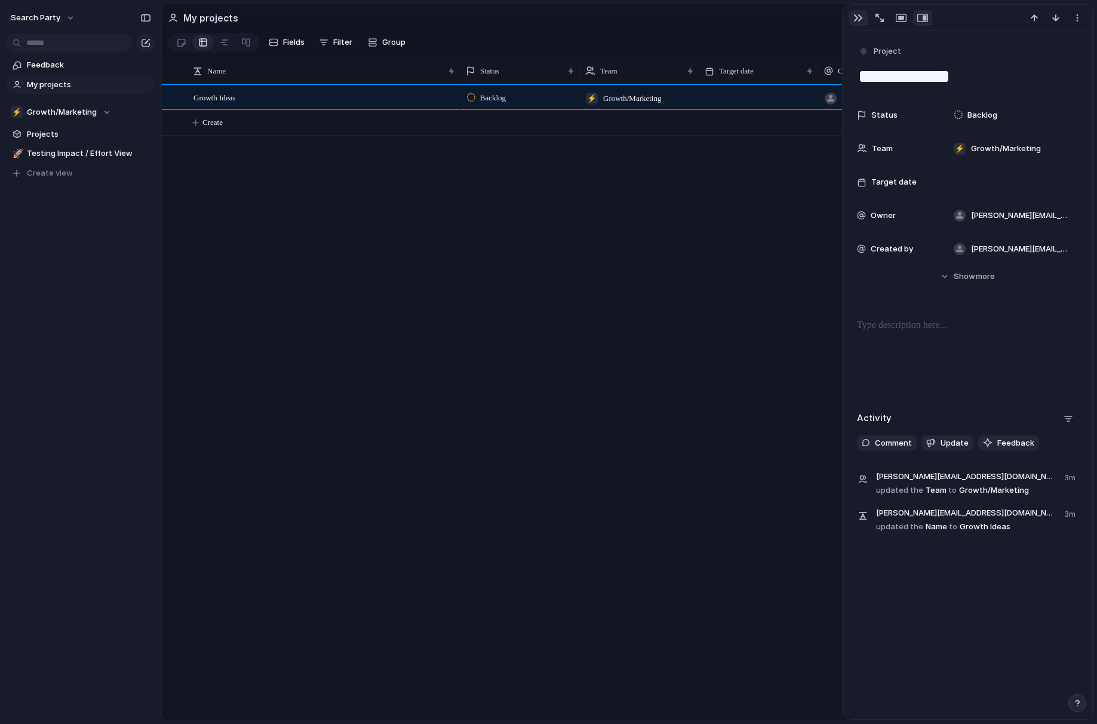
click at [857, 23] on button "button" at bounding box center [857, 18] width 19 height 16
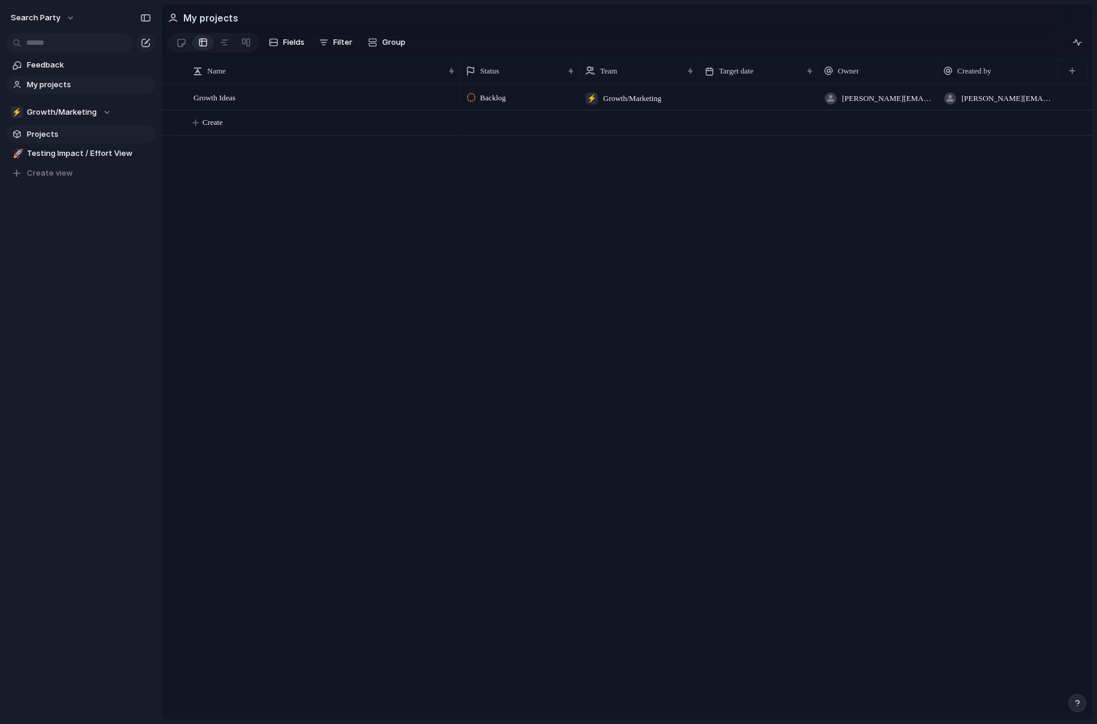
click at [55, 132] on span "Projects" at bounding box center [89, 134] width 124 height 12
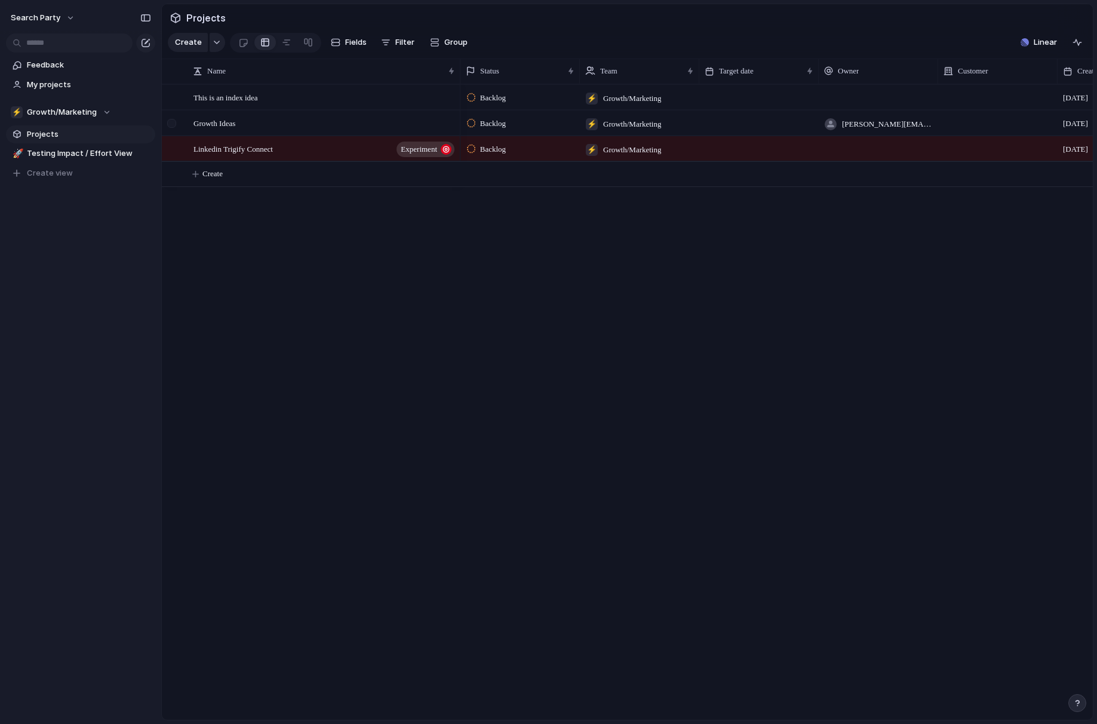
click at [173, 123] on div at bounding box center [171, 123] width 9 height 9
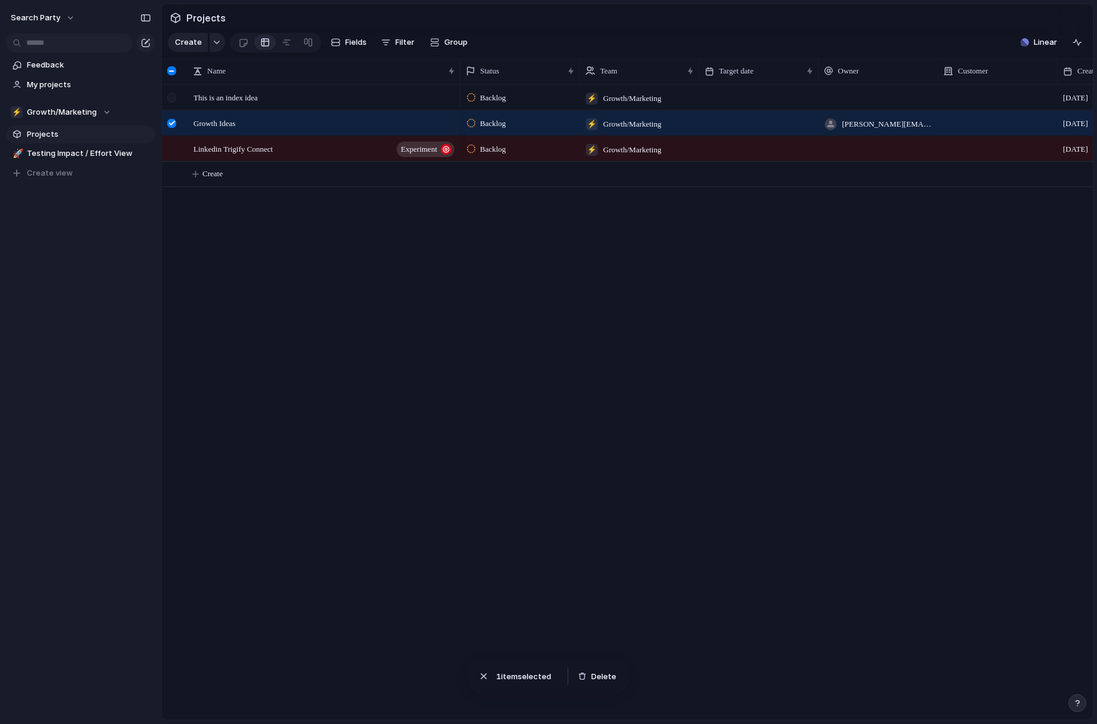
click at [172, 98] on div at bounding box center [171, 97] width 9 height 9
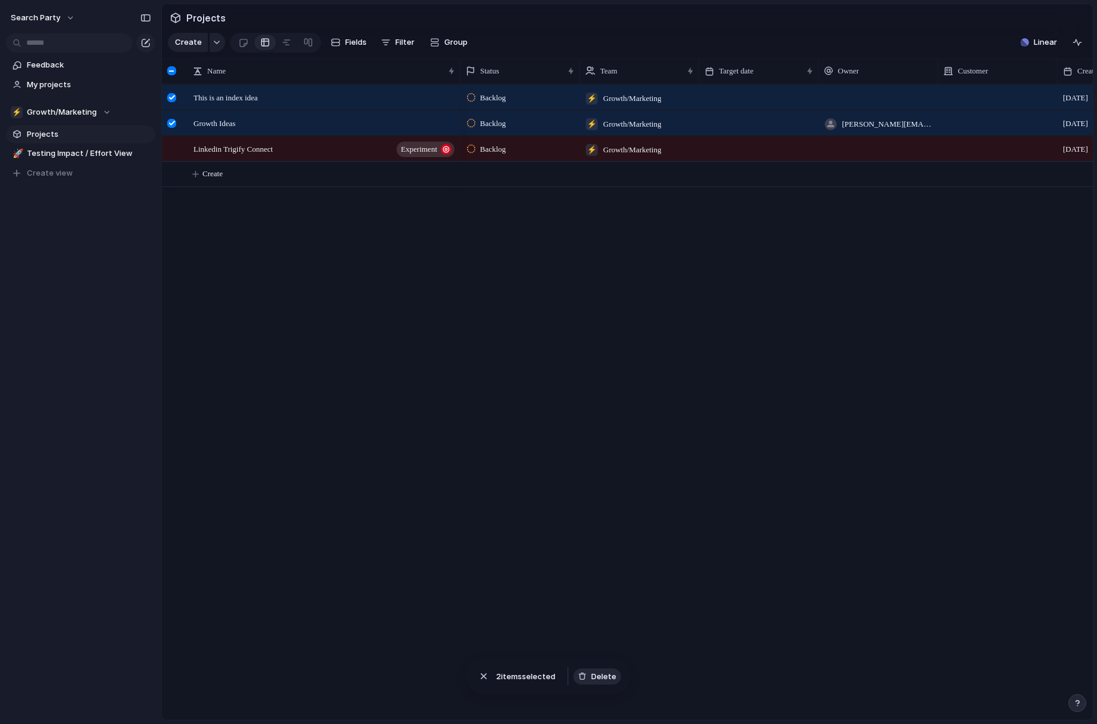
click at [597, 676] on span "Delete" at bounding box center [603, 676] width 25 height 12
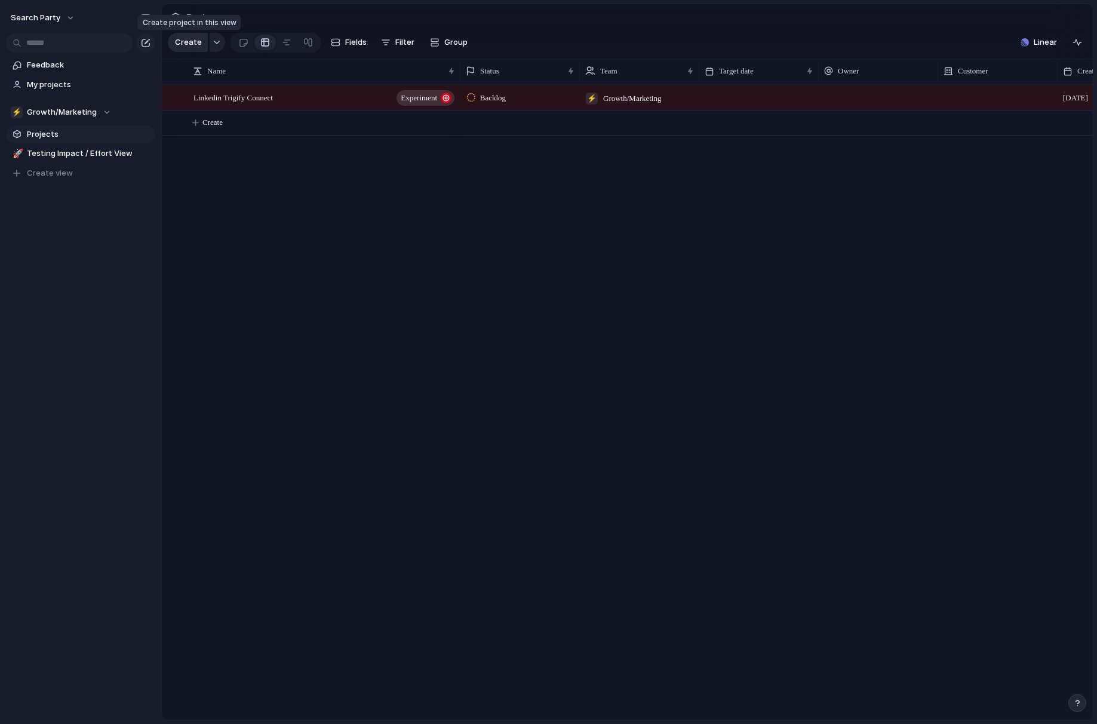
click at [186, 42] on span "Create" at bounding box center [188, 42] width 27 height 12
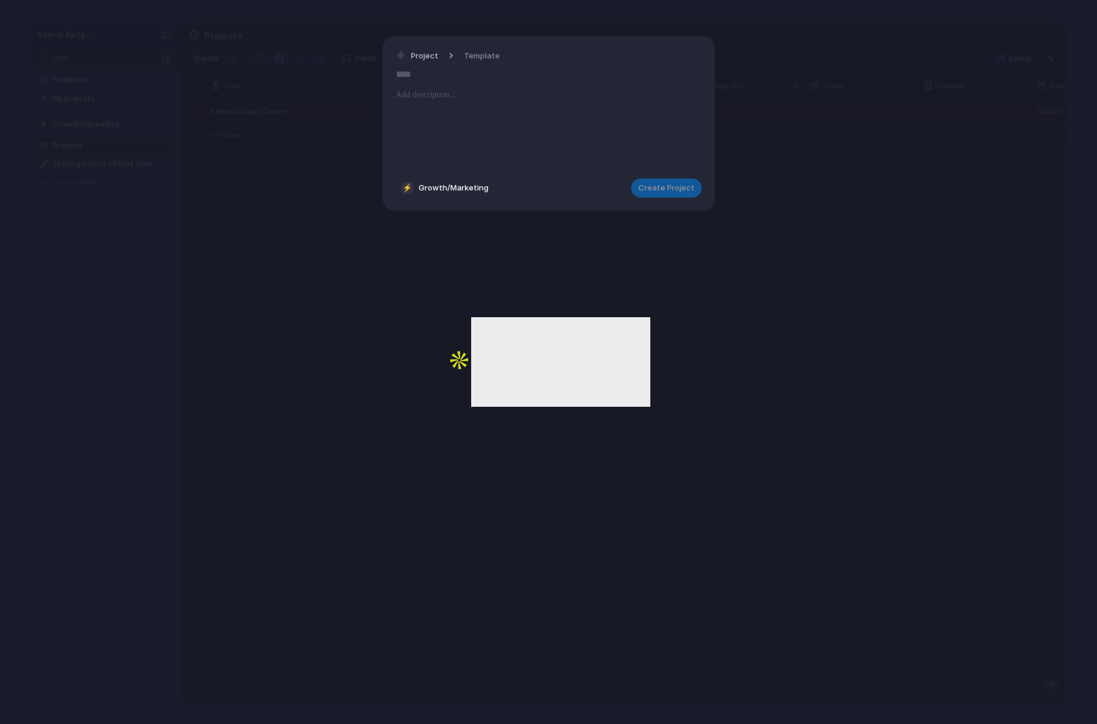
click at [454, 184] on span "Growth/Marketing" at bounding box center [454, 188] width 70 height 12
click at [534, 136] on div "Search Party ⚡ Growth/Marketing ⚡ Product & Engineering" at bounding box center [548, 362] width 1097 height 724
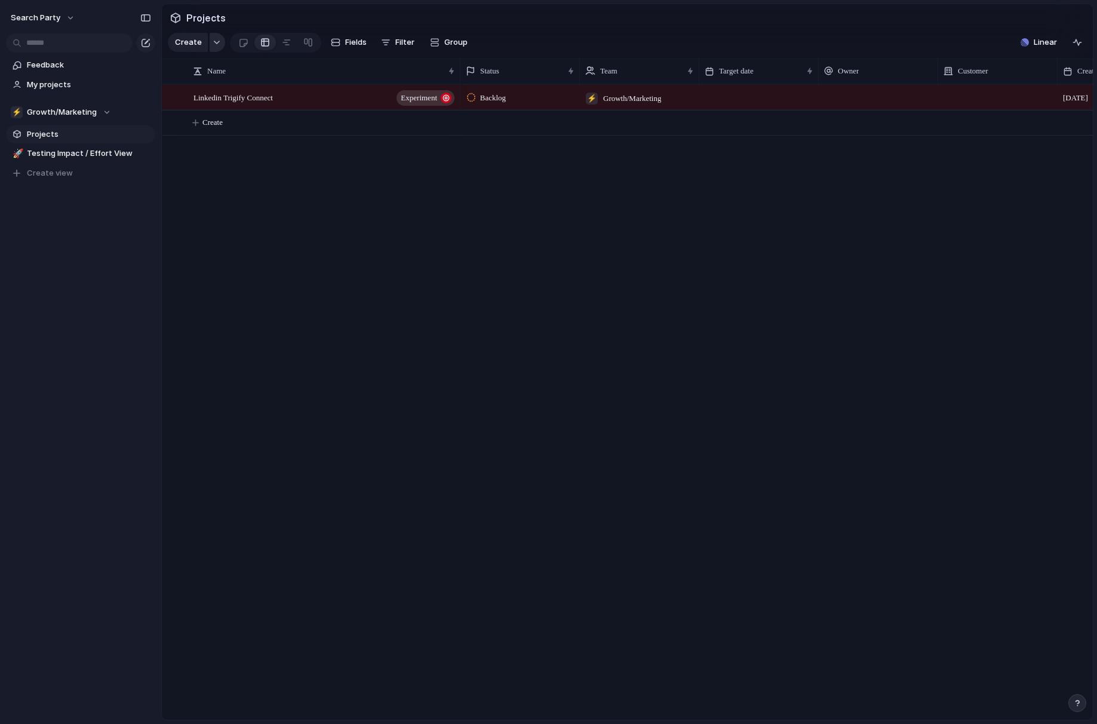
click at [214, 42] on div "button" at bounding box center [217, 42] width 8 height 5
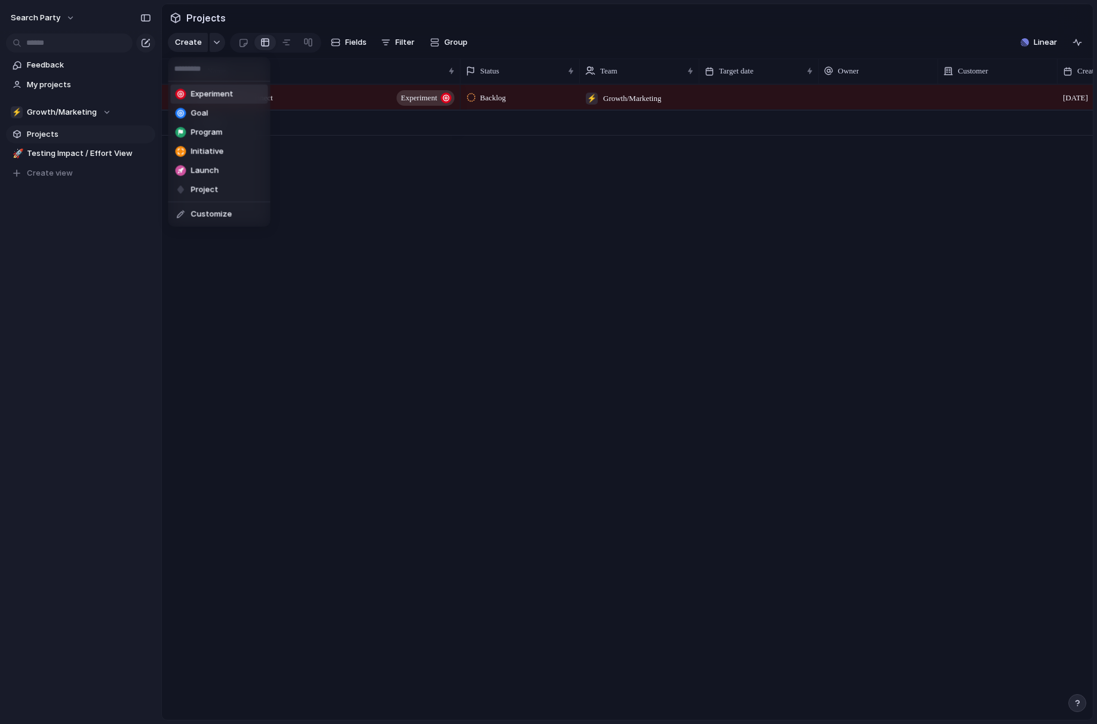
click at [201, 92] on span "Experiment" at bounding box center [212, 94] width 42 height 12
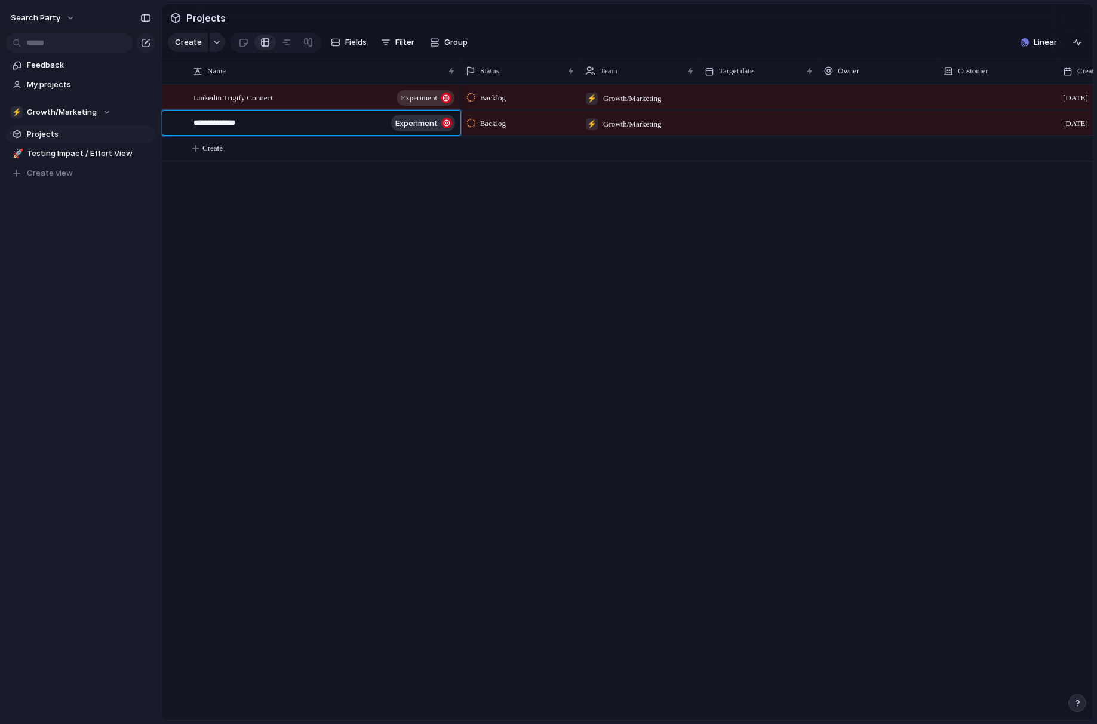
type textarea "**********"
click at [266, 120] on div "Creator Posting Experiment" at bounding box center [324, 123] width 263 height 24
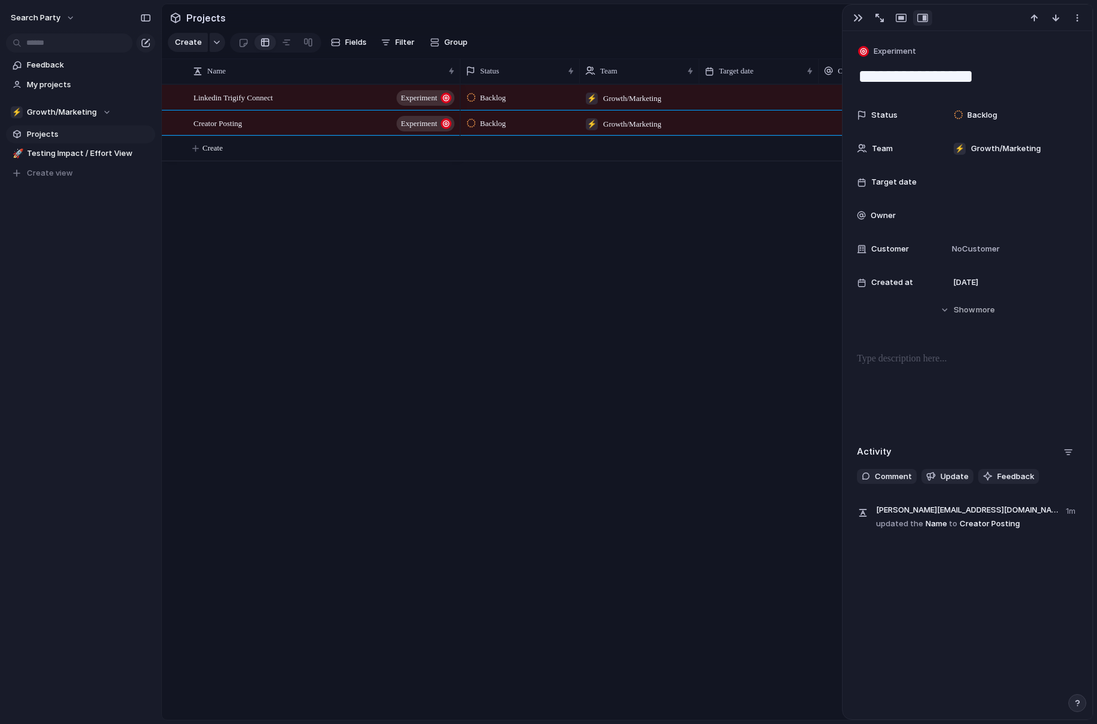
click at [907, 352] on p at bounding box center [967, 359] width 221 height 14
